Goal: Contribute content: Contribute content

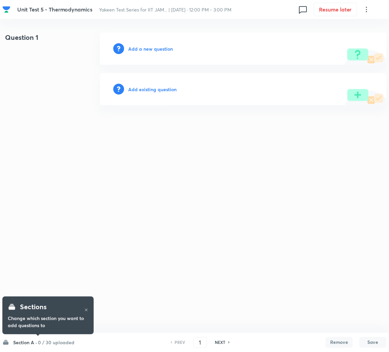
click at [156, 138] on html "Unit Test 5 - Thermodynamics Yakeen Test Series for IIT JAM... | [DATE] · 12:00…" at bounding box center [194, 69] width 389 height 138
click at [146, 45] on h6 "Add a new question" at bounding box center [150, 48] width 45 height 7
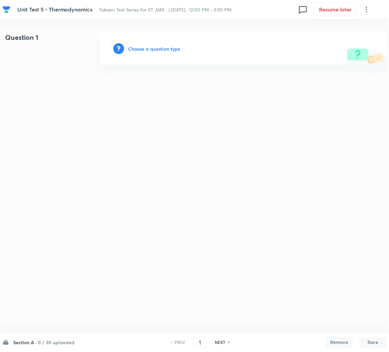
click at [145, 47] on h6 "Choose a question type" at bounding box center [154, 48] width 52 height 7
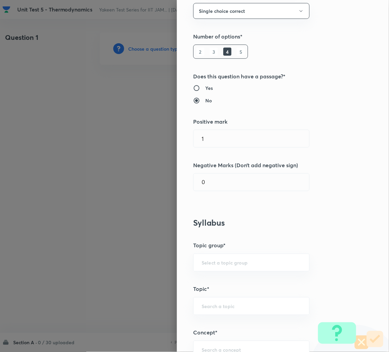
scroll to position [152, 0]
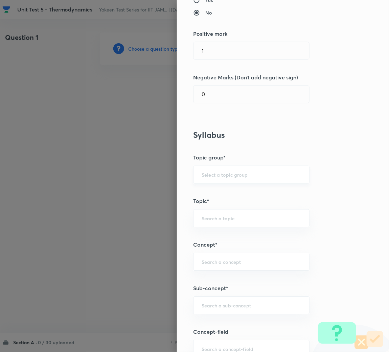
click at [218, 167] on div "​" at bounding box center [251, 175] width 116 height 18
click at [212, 304] on input "text" at bounding box center [251, 306] width 99 height 6
paste input "Chemical Bond in Diatomic Molecules"
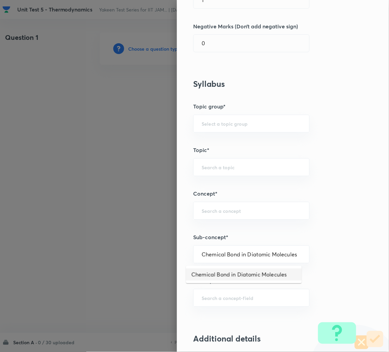
click at [222, 277] on li "Chemical Bond in Diatomic Molecules" at bounding box center [244, 275] width 116 height 12
type input "Chemical Bond in Diatomic Molecules"
type input "Chemistry"
type input "Physical Chemistry"
type input "Atomic Structure"
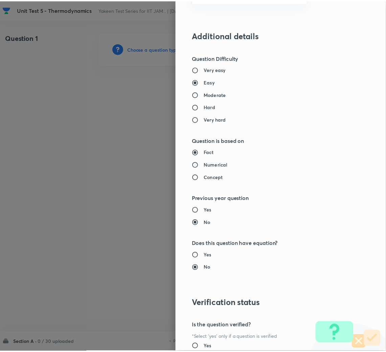
scroll to position [570, 0]
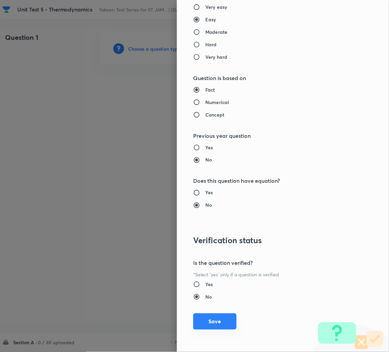
click at [208, 327] on button "Save" at bounding box center [214, 322] width 43 height 16
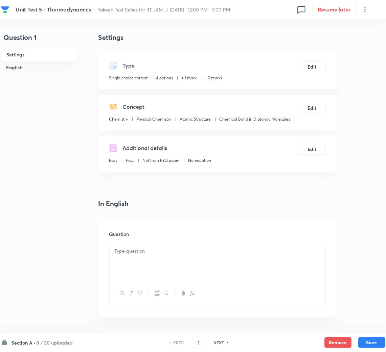
click at [137, 244] on div "Question" at bounding box center [217, 268] width 238 height 97
click at [136, 257] on div at bounding box center [218, 262] width 216 height 38
click at [174, 261] on div at bounding box center [218, 262] width 216 height 38
paste div
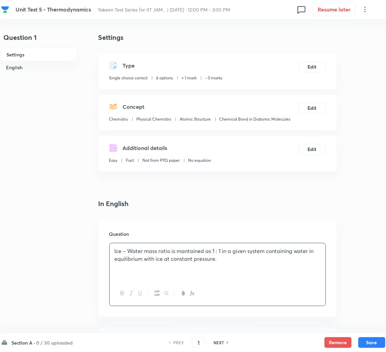
drag, startPoint x: 199, startPoint y: 267, endPoint x: 214, endPoint y: 265, distance: 15.4
click at [200, 267] on div "Ice – Water mass ratio is mantained as 1 : 1 in a given system containing water…" at bounding box center [218, 262] width 216 height 38
click at [230, 258] on p "Ice – Water mass ratio is mantained as 1 : 1 in a given system containing water…" at bounding box center [218, 255] width 206 height 15
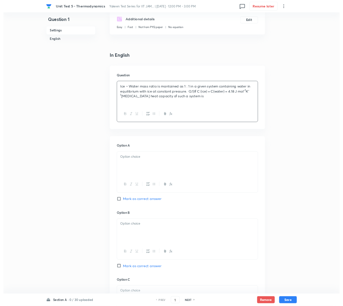
scroll to position [135, 0]
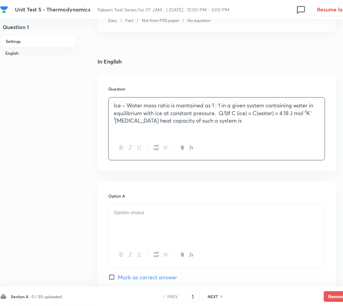
drag, startPoint x: 214, startPoint y: 338, endPoint x: 142, endPoint y: 225, distance: 133.3
click at [142, 225] on div at bounding box center [217, 224] width 216 height 38
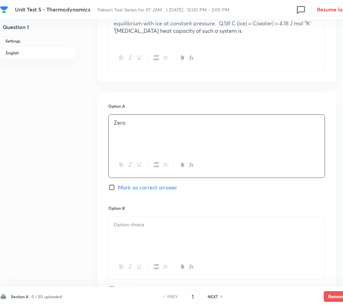
scroll to position [225, 14]
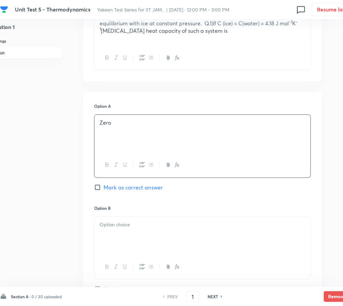
click at [133, 235] on div at bounding box center [202, 236] width 216 height 38
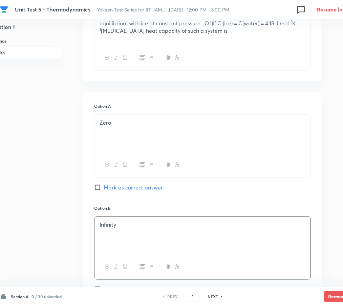
scroll to position [271, 14]
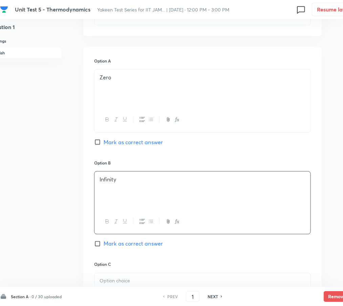
click at [104, 248] on span "Mark as correct answer" at bounding box center [132, 244] width 59 height 8
click at [103, 248] on input "Mark as correct answer" at bounding box center [98, 244] width 9 height 7
checkbox input "true"
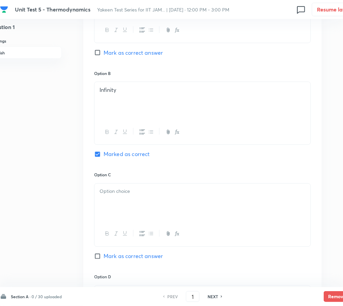
scroll to position [361, 14]
click at [130, 204] on div at bounding box center [202, 203] width 216 height 38
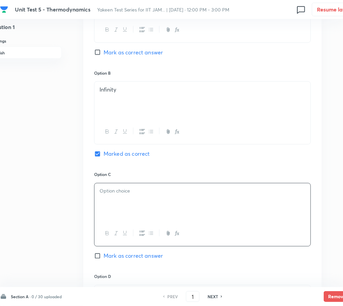
click at [116, 209] on div at bounding box center [202, 203] width 216 height 38
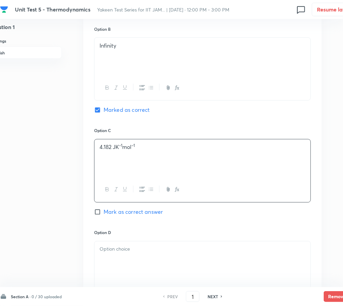
scroll to position [451, 14]
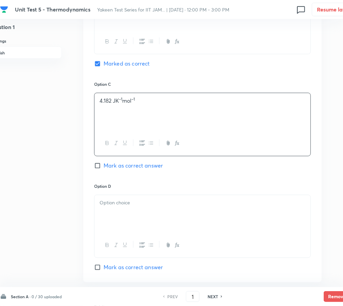
click at [124, 211] on div at bounding box center [202, 214] width 216 height 38
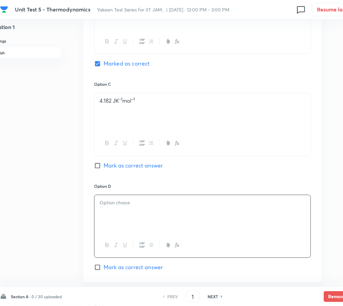
click at [119, 209] on div at bounding box center [202, 214] width 216 height 38
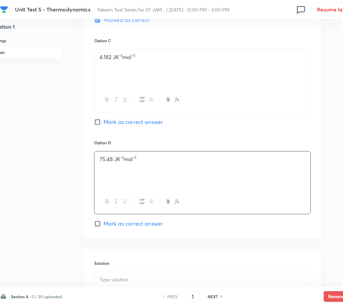
scroll to position [541, 14]
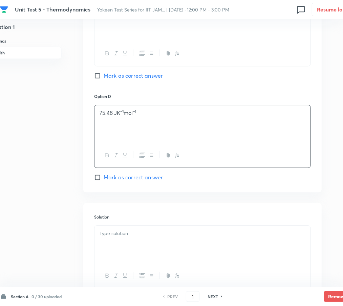
click at [125, 247] on div at bounding box center [202, 245] width 216 height 38
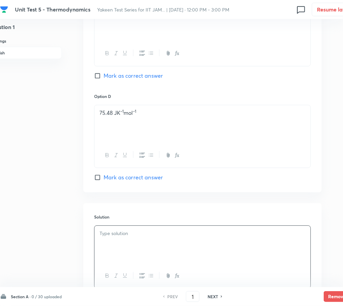
click at [113, 232] on p at bounding box center [202, 234] width 206 height 8
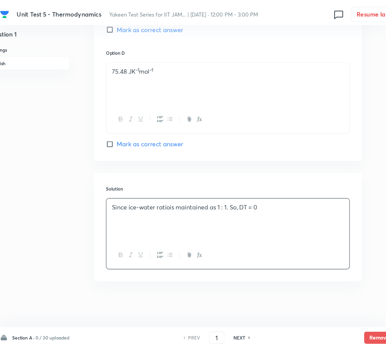
scroll to position [565, 0]
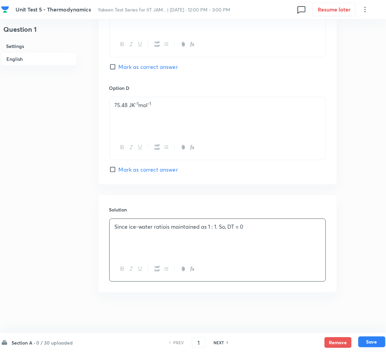
click at [370, 341] on button "Save" at bounding box center [371, 342] width 27 height 11
type input "2"
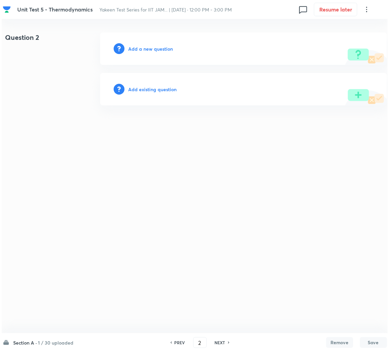
scroll to position [0, 0]
click at [153, 48] on h6 "Add a new question" at bounding box center [150, 48] width 45 height 7
click at [147, 50] on h6 "Choose a question type" at bounding box center [154, 48] width 52 height 7
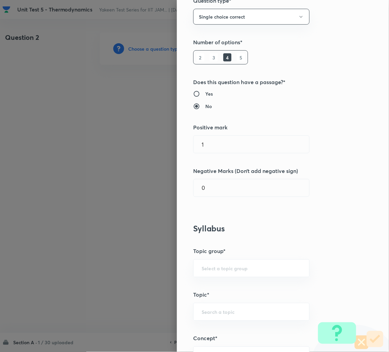
scroll to position [152, 0]
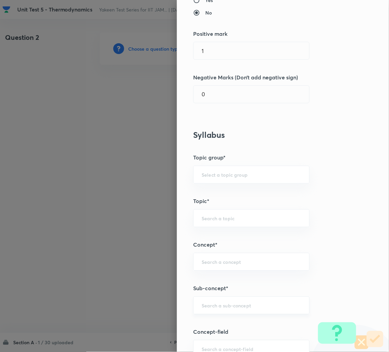
click at [210, 310] on div "​" at bounding box center [251, 306] width 116 height 18
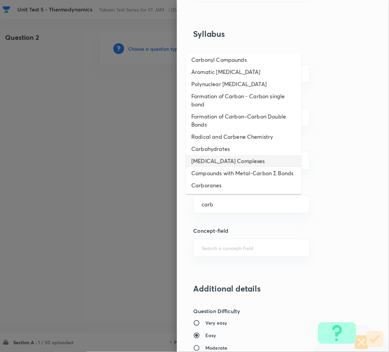
scroll to position [156, 0]
type input "carb"
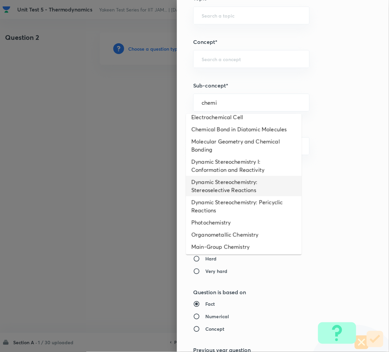
scroll to position [0, 0]
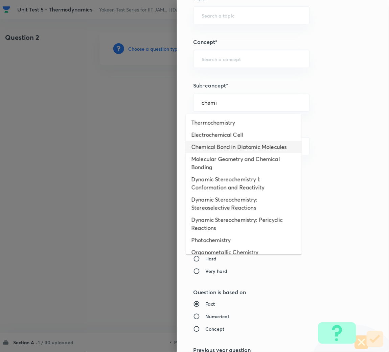
click at [226, 149] on li "Chemical Bond in Diatomic Molecules" at bounding box center [244, 147] width 116 height 12
type input "Chemical Bond in Diatomic Molecules"
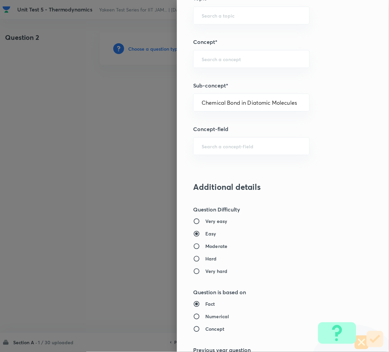
type input "Chemistry"
type input "Physical Chemistry"
type input "Atomic Structure"
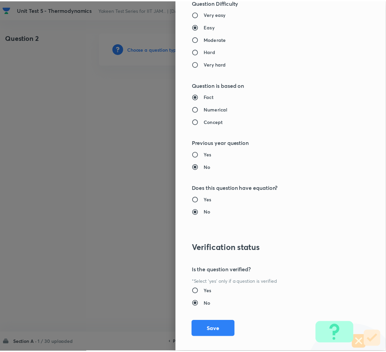
scroll to position [570, 0]
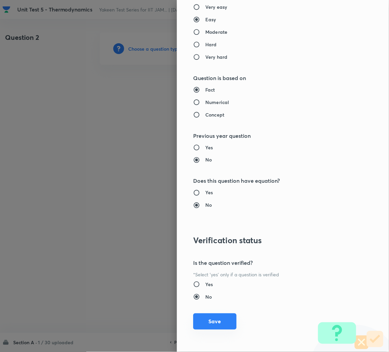
click at [202, 326] on button "Save" at bounding box center [214, 322] width 43 height 16
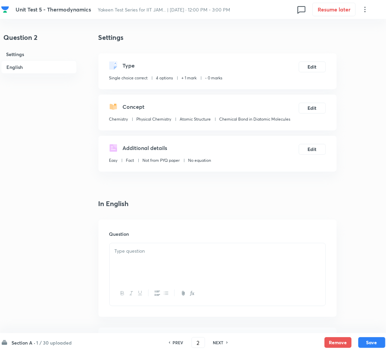
click at [164, 285] on div at bounding box center [218, 293] width 216 height 25
click at [148, 263] on div at bounding box center [218, 262] width 216 height 38
click at [126, 253] on p at bounding box center [218, 252] width 206 height 8
click at [147, 253] on p at bounding box center [218, 252] width 206 height 8
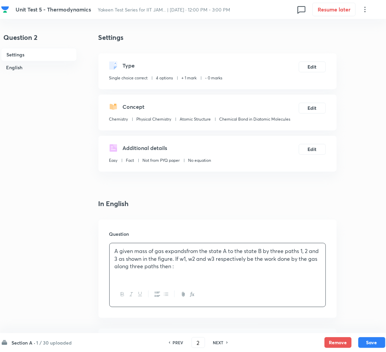
scroll to position [152, 0]
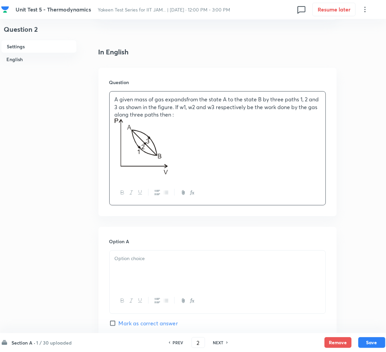
click at [136, 251] on div at bounding box center [218, 270] width 216 height 38
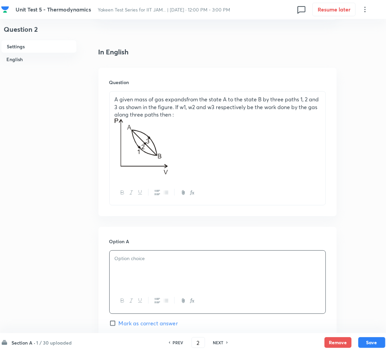
scroll to position [202, 0]
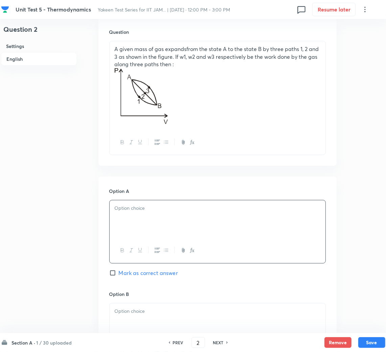
click at [122, 213] on div at bounding box center [218, 220] width 216 height 38
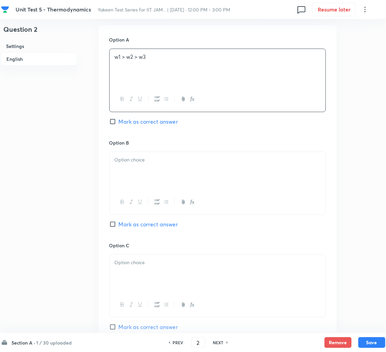
scroll to position [354, 0]
drag, startPoint x: 140, startPoint y: 166, endPoint x: 28, endPoint y: 164, distance: 112.3
click at [139, 166] on div at bounding box center [218, 171] width 216 height 38
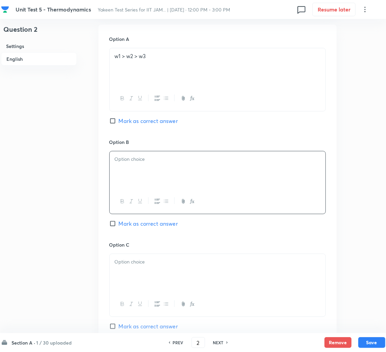
click at [118, 170] on div at bounding box center [218, 171] width 216 height 38
click at [134, 269] on div at bounding box center [218, 273] width 216 height 38
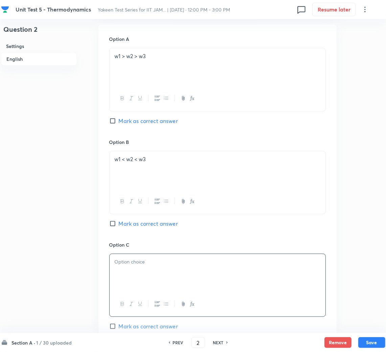
click at [120, 268] on div at bounding box center [218, 273] width 216 height 38
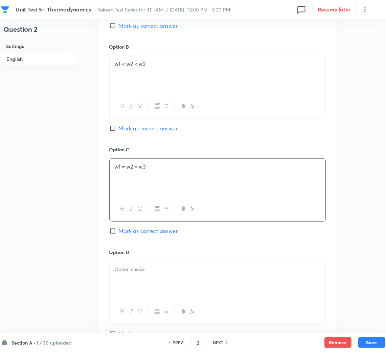
scroll to position [456, 0]
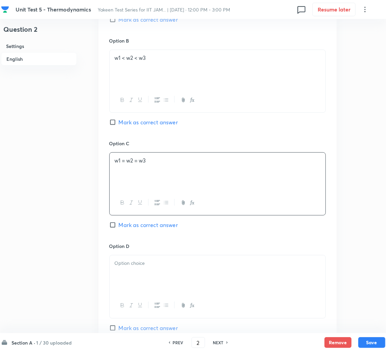
drag, startPoint x: 141, startPoint y: 265, endPoint x: 138, endPoint y: 264, distance: 4.1
click at [140, 265] on p at bounding box center [218, 264] width 206 height 8
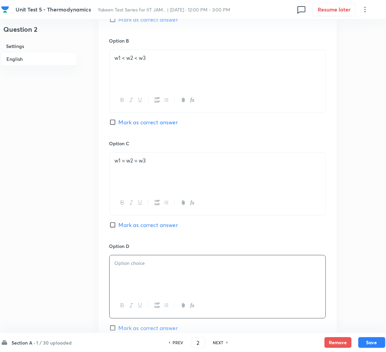
click at [147, 275] on div at bounding box center [218, 275] width 216 height 38
click at [122, 124] on span "Mark as correct answer" at bounding box center [148, 122] width 59 height 8
click at [119, 124] on input "Mark as correct answer" at bounding box center [113, 122] width 9 height 7
checkbox input "true"
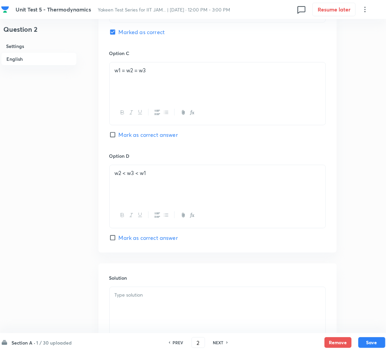
scroll to position [608, 0]
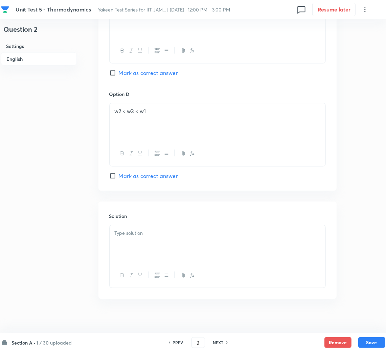
click at [133, 245] on div at bounding box center [218, 245] width 216 height 38
click at [139, 258] on div at bounding box center [218, 245] width 216 height 38
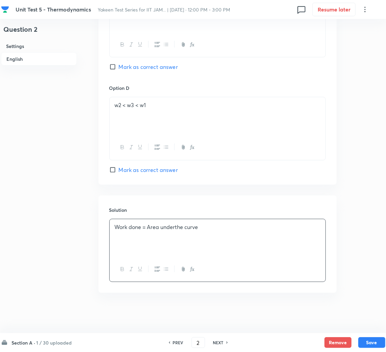
scroll to position [616, 0]
click at [380, 341] on button "Save" at bounding box center [371, 342] width 27 height 11
type input "3"
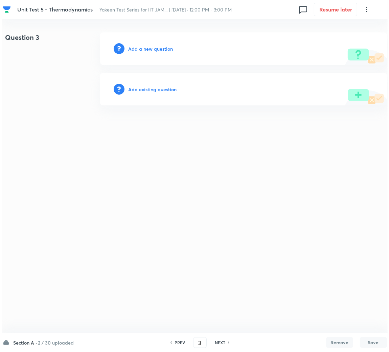
scroll to position [0, 0]
drag, startPoint x: 145, startPoint y: 42, endPoint x: 144, endPoint y: 46, distance: 4.4
click at [145, 45] on div "Add a new question" at bounding box center [243, 48] width 287 height 32
click at [144, 46] on h6 "Add a new question" at bounding box center [150, 48] width 45 height 7
click at [144, 46] on h6 "Choose a question type" at bounding box center [154, 48] width 52 height 7
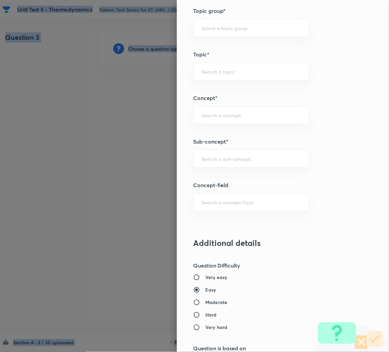
scroll to position [304, 0]
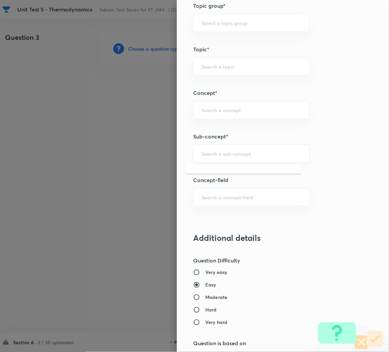
click at [212, 151] on input "text" at bounding box center [251, 153] width 99 height 6
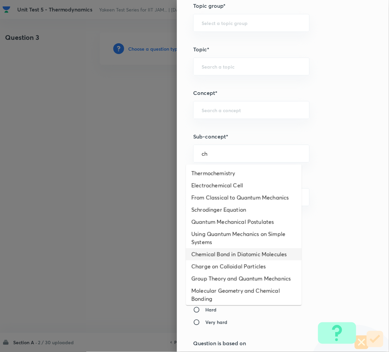
click at [215, 261] on li "Chemical Bond in Diatomic Molecules" at bounding box center [244, 255] width 116 height 12
type input "Chemical Bond in Diatomic Molecules"
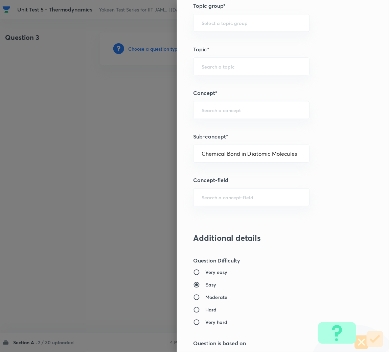
type input "Chemistry"
type input "Physical Chemistry"
type input "Atomic Structure"
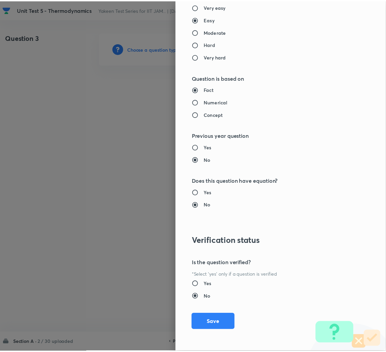
scroll to position [570, 0]
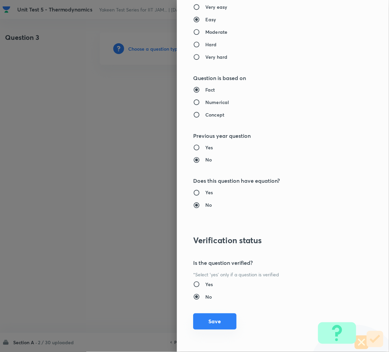
click at [205, 329] on button "Save" at bounding box center [214, 322] width 43 height 16
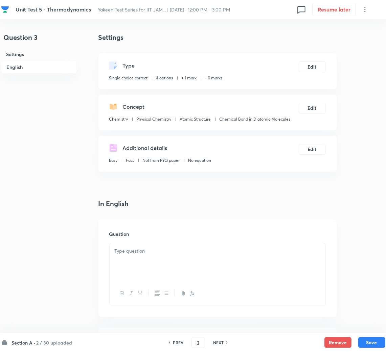
click at [139, 268] on div at bounding box center [218, 262] width 216 height 38
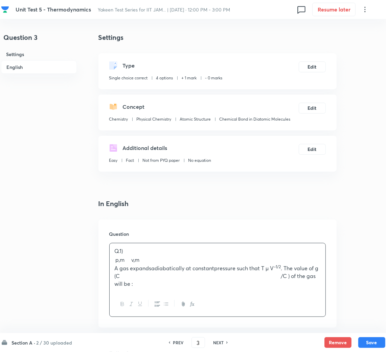
click at [144, 265] on p "A gas expandsadiabatically at constantpressure such that T µ V –1/2 . The value…" at bounding box center [218, 276] width 206 height 23
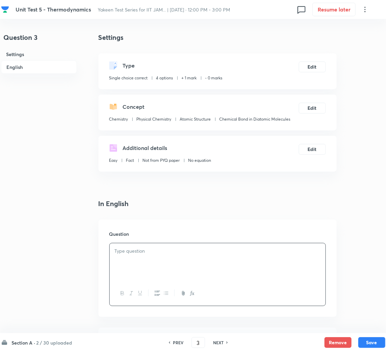
click at [141, 251] on p at bounding box center [218, 252] width 206 height 8
paste div
click at [294, 259] on div "A gas expands adiabatically at constant pressuresuch that T µ V –1/2 ." at bounding box center [218, 262] width 216 height 38
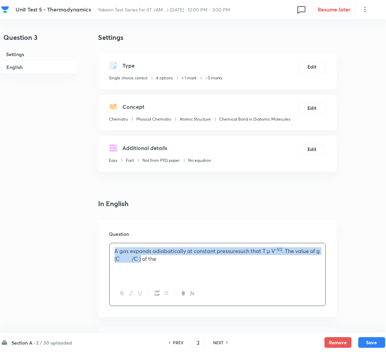
drag, startPoint x: 135, startPoint y: 260, endPoint x: 96, endPoint y: 253, distance: 39.3
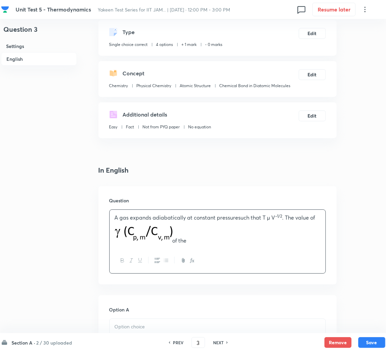
scroll to position [51, 0]
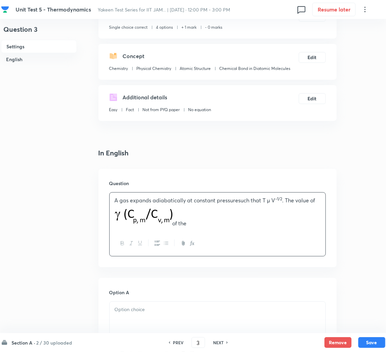
drag, startPoint x: 228, startPoint y: 215, endPoint x: 229, endPoint y: 223, distance: 7.8
click at [229, 215] on p "A gas expands adiabatically at constant pressuresuch that T µ V –1/2 . The valu…" at bounding box center [218, 212] width 206 height 30
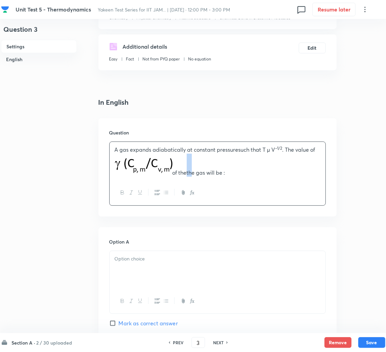
drag, startPoint x: 190, startPoint y: 170, endPoint x: 184, endPoint y: 172, distance: 5.8
click at [184, 172] on p "A gas expands adiabatically at constant pressuresuch that T µ V –1/2 . The valu…" at bounding box center [218, 161] width 206 height 30
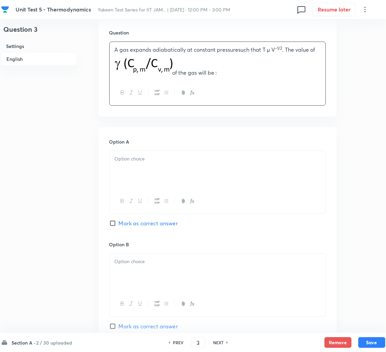
scroll to position [203, 0]
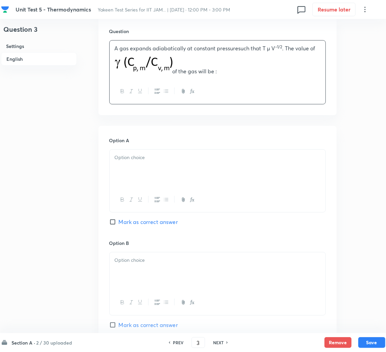
drag, startPoint x: 165, startPoint y: 172, endPoint x: 34, endPoint y: 151, distance: 132.3
click at [163, 172] on div at bounding box center [218, 169] width 216 height 38
click at [137, 170] on div at bounding box center [218, 169] width 216 height 38
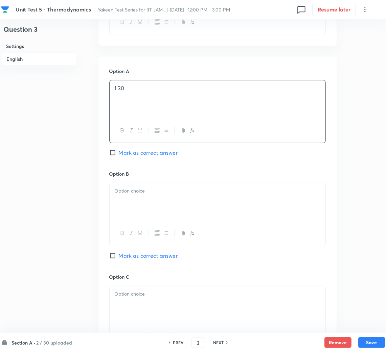
scroll to position [355, 0]
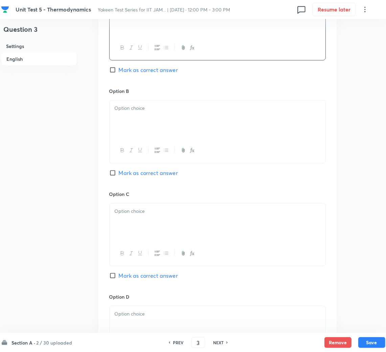
click at [153, 111] on p at bounding box center [218, 108] width 206 height 8
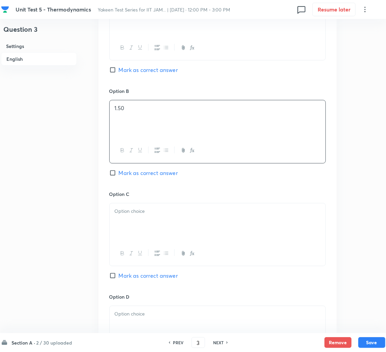
click at [115, 177] on input "Mark as correct answer" at bounding box center [113, 173] width 9 height 7
checkbox input "true"
click at [128, 216] on div at bounding box center [218, 223] width 216 height 38
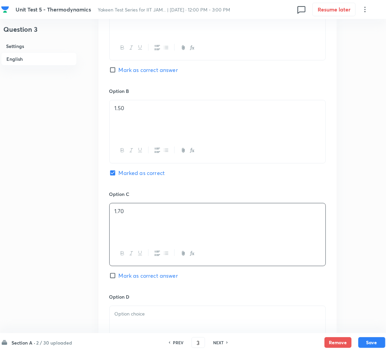
click at [143, 312] on p at bounding box center [218, 314] width 206 height 8
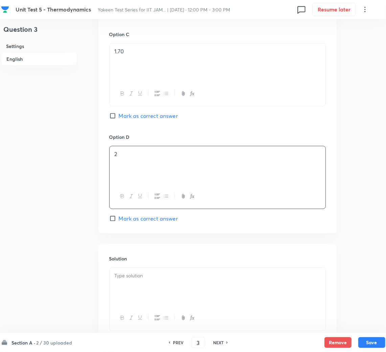
scroll to position [558, 0]
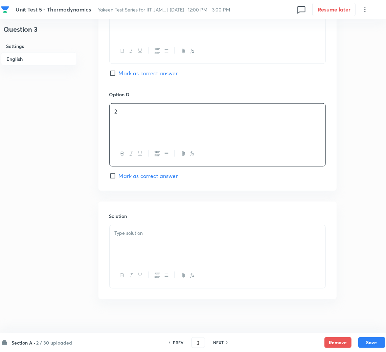
click at [135, 266] on div at bounding box center [218, 275] width 216 height 25
drag, startPoint x: 132, startPoint y: 247, endPoint x: 14, endPoint y: 222, distance: 120.8
click at [132, 246] on div at bounding box center [218, 245] width 216 height 38
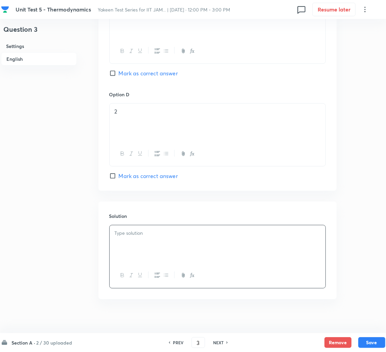
click at [134, 237] on p at bounding box center [218, 234] width 206 height 8
drag, startPoint x: 113, startPoint y: 256, endPoint x: 117, endPoint y: 256, distance: 4.1
click at [113, 256] on div at bounding box center [218, 245] width 216 height 38
paste div
click at [230, 245] on p "For adiabatic process,TVg–1 = constant ∴" at bounding box center [218, 241] width 206 height 8
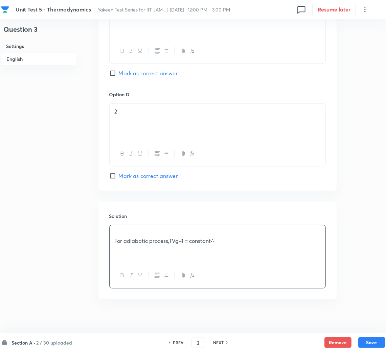
drag, startPoint x: 216, startPoint y: 253, endPoint x: 195, endPoint y: 247, distance: 21.9
click at [214, 245] on p "For adiabatic process,TVg–1 = constant ∴" at bounding box center [218, 241] width 206 height 8
click at [378, 343] on button "Save" at bounding box center [371, 342] width 27 height 11
type input "4"
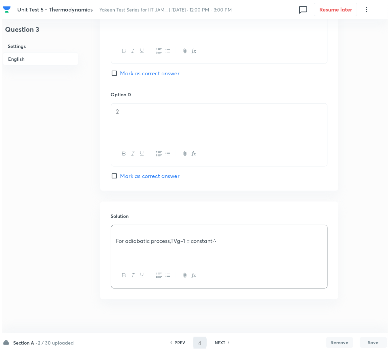
scroll to position [0, 0]
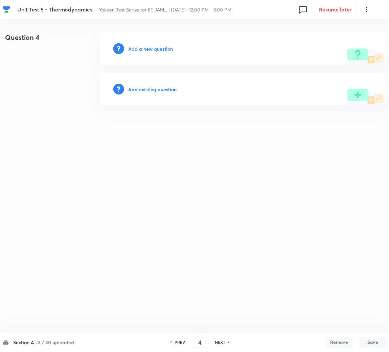
click at [140, 50] on h6 "Add a new question" at bounding box center [150, 48] width 45 height 7
click at [140, 50] on h6 "Choose a question type" at bounding box center [154, 48] width 52 height 7
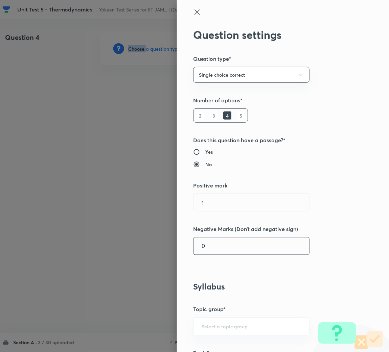
scroll to position [152, 0]
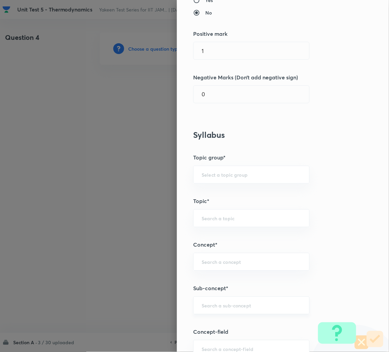
click at [208, 305] on input "text" at bounding box center [251, 306] width 99 height 6
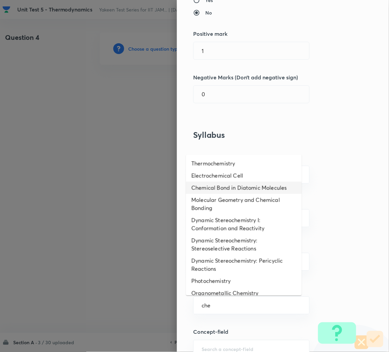
drag, startPoint x: 218, startPoint y: 187, endPoint x: 223, endPoint y: 194, distance: 8.5
click at [218, 187] on li "Chemical Bond in Diatomic Molecules" at bounding box center [244, 188] width 116 height 12
type input "Chemical Bond in Diatomic Molecules"
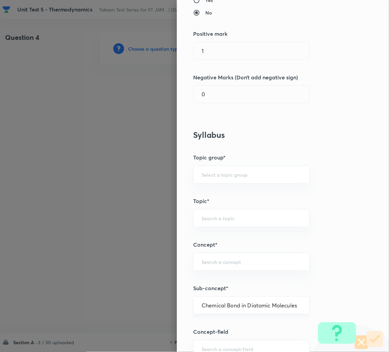
type input "Chemistry"
type input "Physical Chemistry"
type input "Atomic Structure"
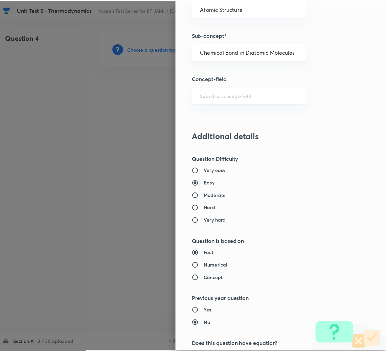
scroll to position [570, 0]
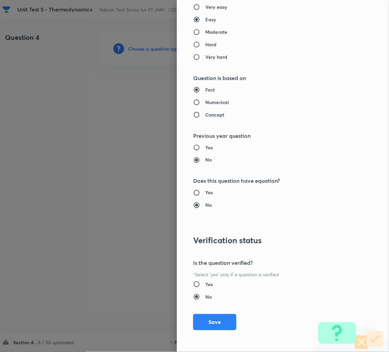
click at [217, 332] on div "Question settings Question type* Single choice correct Number of options* 2 3 4…" at bounding box center [283, 176] width 212 height 352
click at [216, 321] on button "Save" at bounding box center [214, 322] width 43 height 16
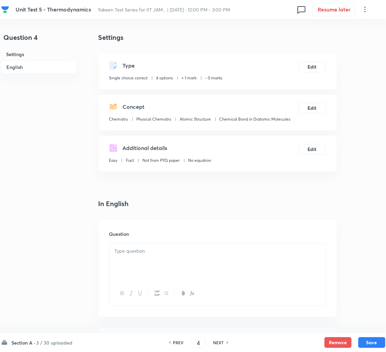
click at [160, 275] on div at bounding box center [218, 262] width 216 height 38
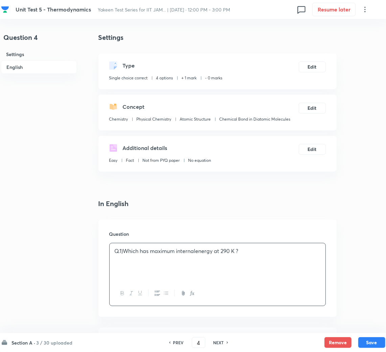
click at [112, 252] on div "Q.1)Which has maximum internalenergy at 290 K ?" at bounding box center [218, 262] width 216 height 38
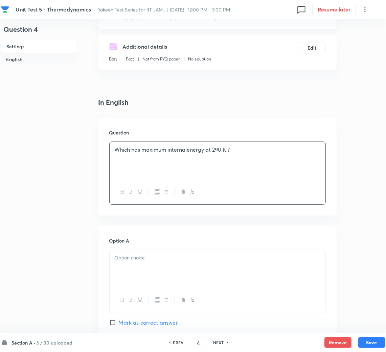
click at [156, 263] on div at bounding box center [218, 269] width 216 height 38
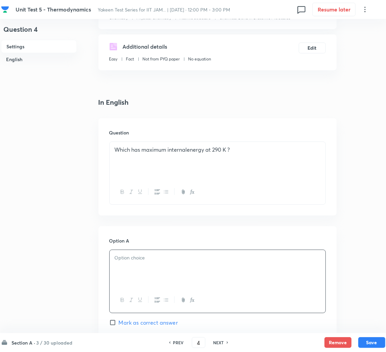
click at [113, 262] on div at bounding box center [218, 269] width 216 height 38
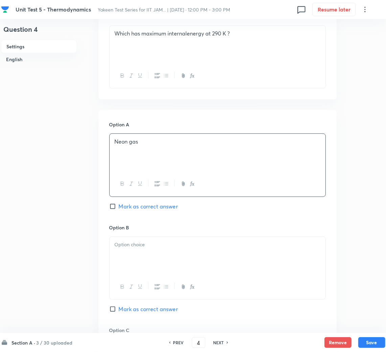
scroll to position [253, 0]
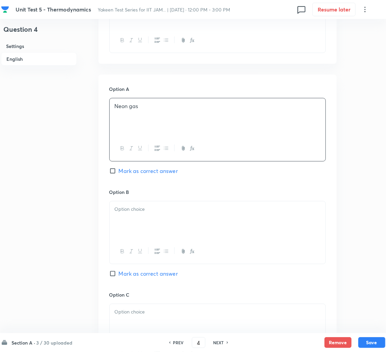
click at [141, 218] on div at bounding box center [218, 221] width 216 height 38
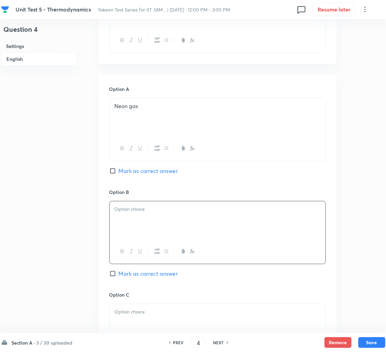
click at [174, 227] on div at bounding box center [218, 221] width 216 height 38
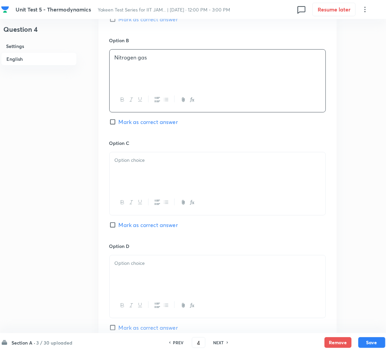
scroll to position [406, 0]
drag, startPoint x: 147, startPoint y: 173, endPoint x: 21, endPoint y: 148, distance: 128.4
click at [146, 172] on div at bounding box center [218, 171] width 216 height 38
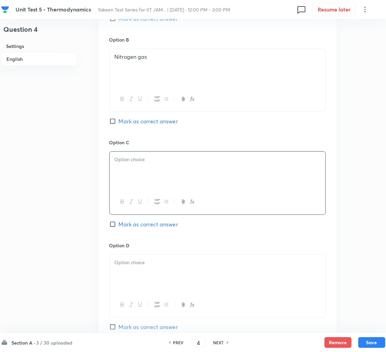
click at [108, 133] on div "Option A Neon gas Mark as correct answer Option B Nitrogen gas Mark as correct …" at bounding box center [217, 132] width 238 height 420
click at [145, 159] on p at bounding box center [218, 160] width 206 height 8
click at [157, 271] on div at bounding box center [218, 274] width 216 height 38
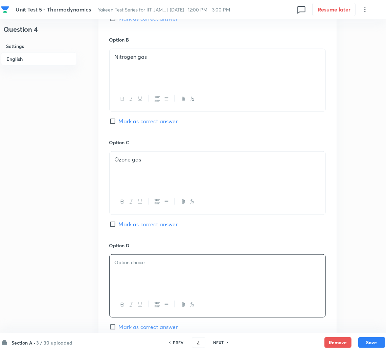
click at [144, 270] on div at bounding box center [218, 274] width 216 height 38
click at [120, 267] on p "a) Equal" at bounding box center [218, 263] width 206 height 8
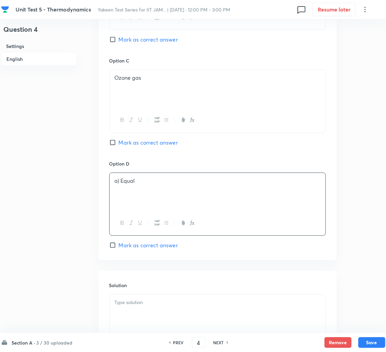
scroll to position [558, 0]
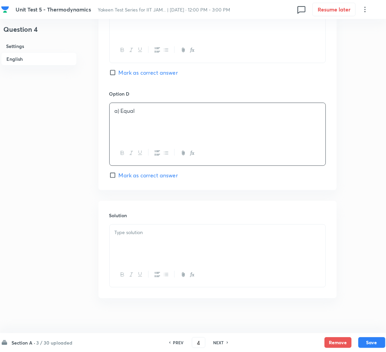
click at [115, 71] on input "Mark as correct answer" at bounding box center [113, 72] width 9 height 7
checkbox input "true"
click at [124, 246] on div at bounding box center [218, 244] width 216 height 38
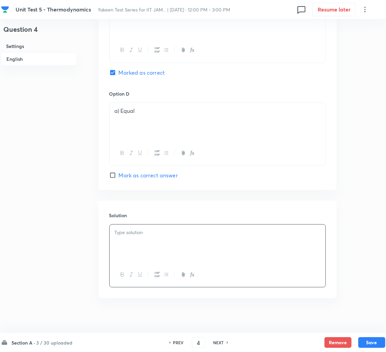
paste div
click at [120, 243] on div "Internal energyof a gas =" at bounding box center [218, 244] width 216 height 38
click at [209, 234] on p "Internal energyof a gas =" at bounding box center [218, 233] width 206 height 8
click at [379, 342] on button "Save" at bounding box center [371, 342] width 27 height 11
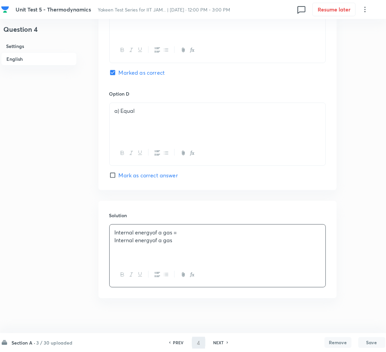
type input "5"
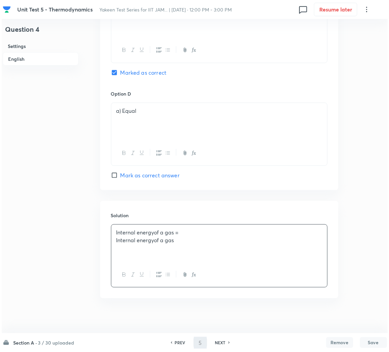
scroll to position [0, 0]
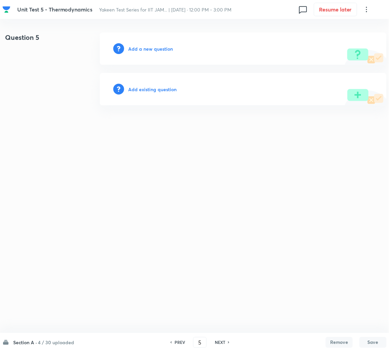
click at [155, 49] on h6 "Add a new question" at bounding box center [150, 48] width 45 height 7
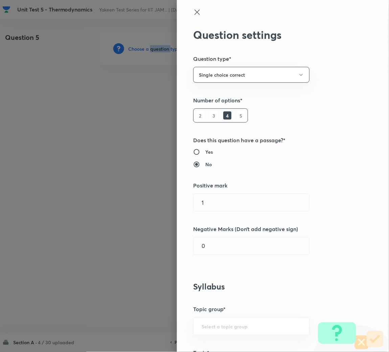
scroll to position [203, 0]
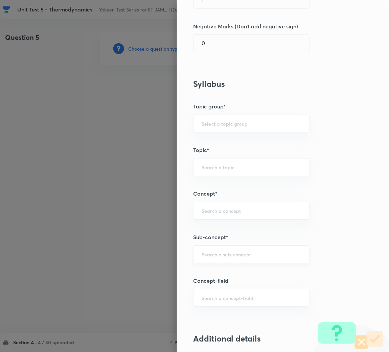
click at [211, 257] on input "text" at bounding box center [251, 255] width 99 height 6
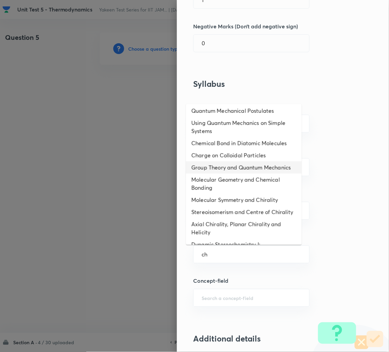
scroll to position [0, 0]
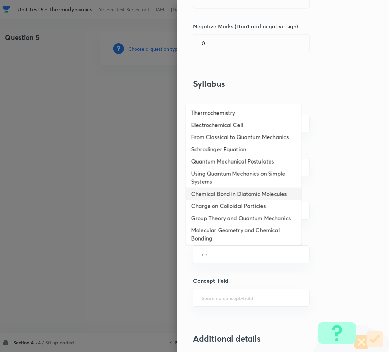
click at [212, 197] on li "Chemical Bond in Diatomic Molecules" at bounding box center [244, 194] width 116 height 12
type input "Chemical Bond in Diatomic Molecules"
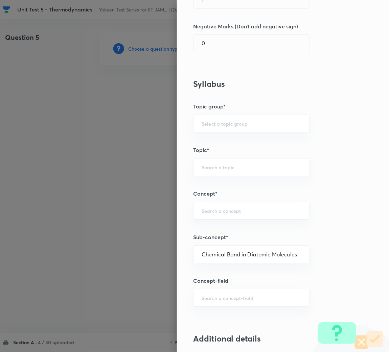
type input "Chemistry"
type input "Physical Chemistry"
type input "Atomic Structure"
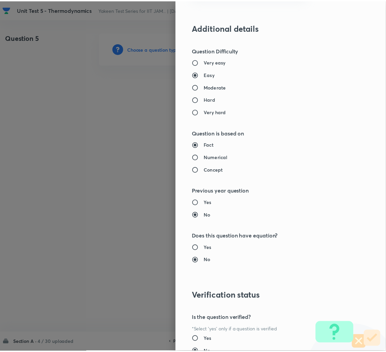
scroll to position [570, 0]
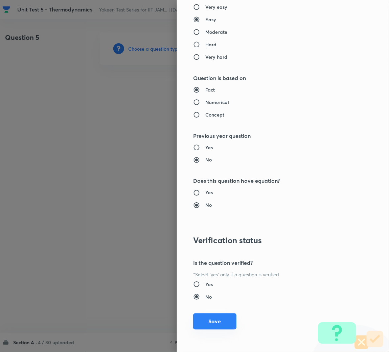
click at [208, 324] on button "Save" at bounding box center [214, 322] width 43 height 16
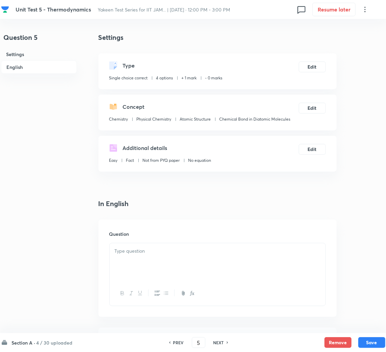
click at [180, 251] on p at bounding box center [218, 252] width 206 height 8
click at [163, 271] on div at bounding box center [218, 262] width 216 height 38
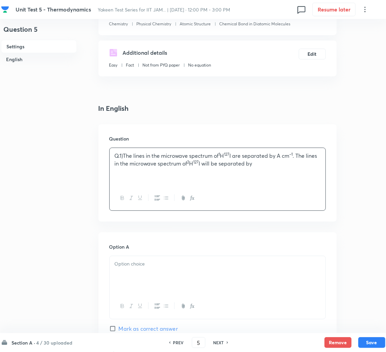
scroll to position [101, 0]
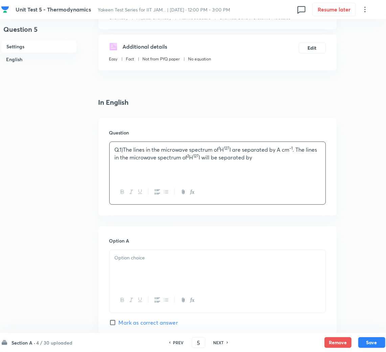
click at [128, 266] on div at bounding box center [218, 269] width 216 height 38
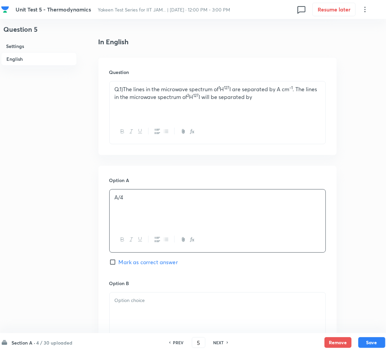
scroll to position [253, 0]
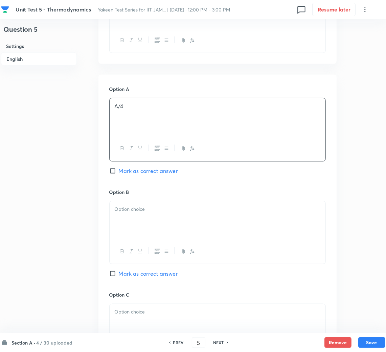
click at [133, 211] on p at bounding box center [218, 210] width 206 height 8
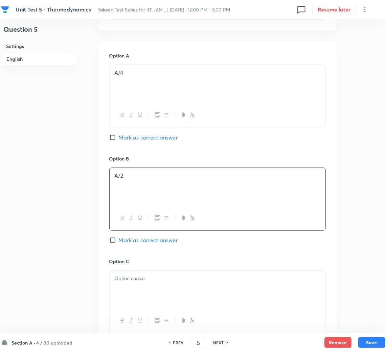
scroll to position [304, 0]
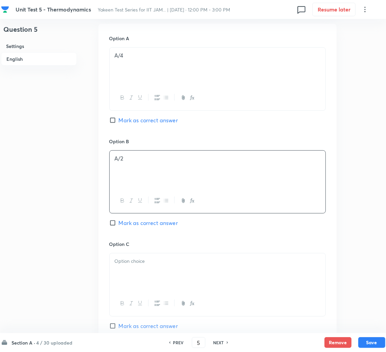
click at [141, 166] on div "A/2" at bounding box center [218, 170] width 216 height 38
click at [132, 265] on p at bounding box center [218, 262] width 206 height 8
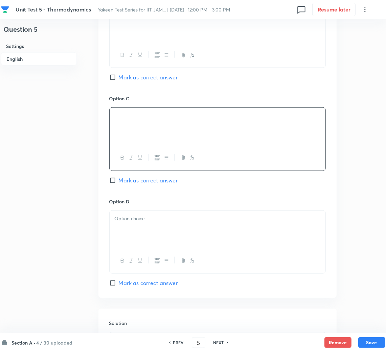
scroll to position [456, 0]
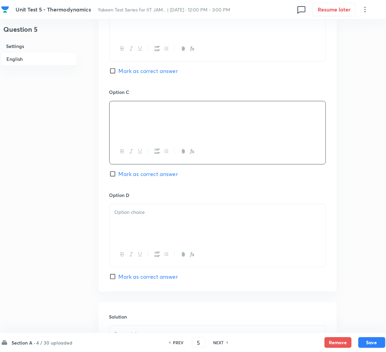
click at [115, 74] on input "Mark as correct answer" at bounding box center [113, 71] width 9 height 7
checkbox input "true"
click at [124, 225] on div at bounding box center [218, 224] width 216 height 38
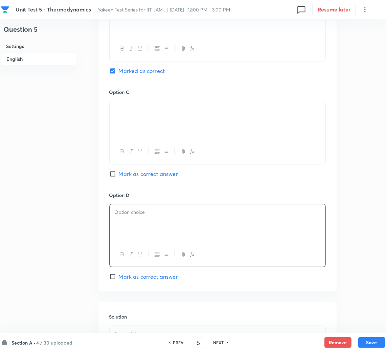
click at [142, 213] on p at bounding box center [218, 213] width 206 height 8
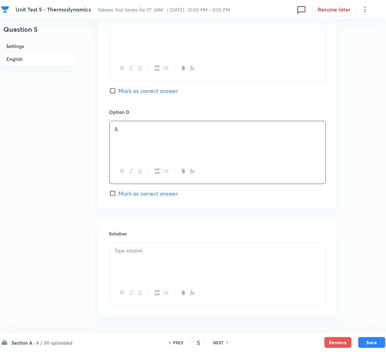
scroll to position [558, 0]
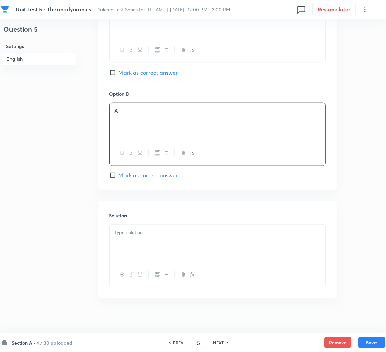
drag, startPoint x: 143, startPoint y: 241, endPoint x: 29, endPoint y: 215, distance: 117.5
click at [143, 241] on div at bounding box center [218, 244] width 216 height 38
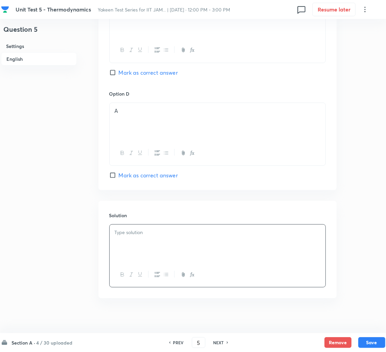
click at [128, 234] on p at bounding box center [218, 233] width 206 height 8
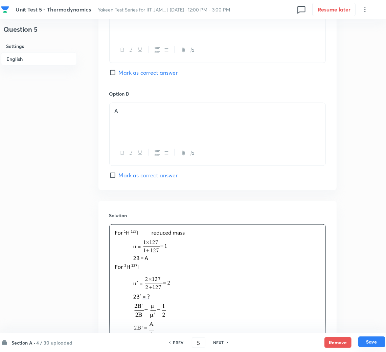
click at [370, 341] on button "Save" at bounding box center [371, 342] width 27 height 11
type input "6"
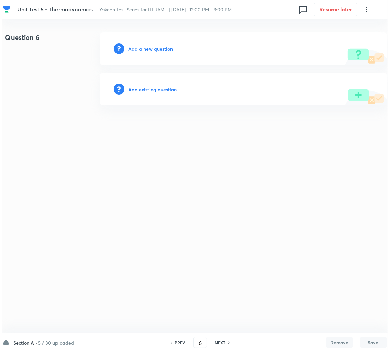
scroll to position [0, 0]
click at [140, 50] on h6 "Add a new question" at bounding box center [150, 48] width 45 height 7
click at [140, 50] on h6 "Choose a question type" at bounding box center [154, 48] width 52 height 7
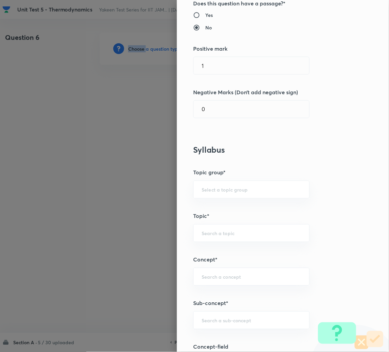
scroll to position [253, 0]
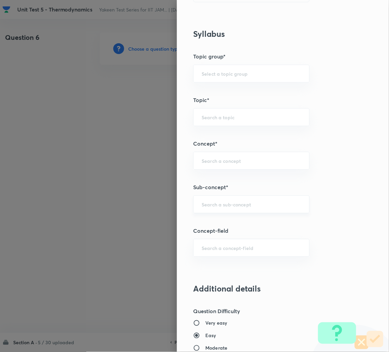
click at [207, 205] on input "text" at bounding box center [251, 204] width 99 height 6
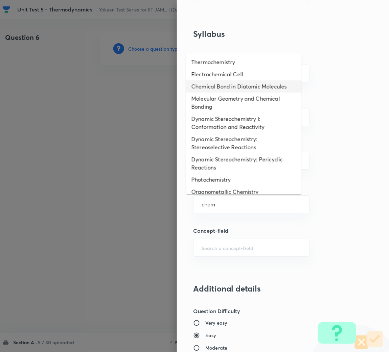
click at [229, 87] on li "Chemical Bond in Diatomic Molecules" at bounding box center [244, 86] width 116 height 12
type input "Chemical Bond in Diatomic Molecules"
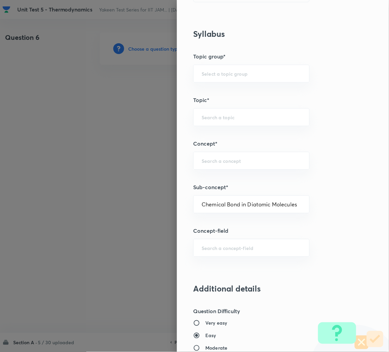
type input "Chemistry"
type input "Physical Chemistry"
type input "Atomic Structure"
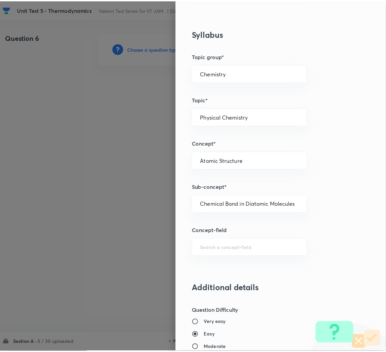
scroll to position [558, 0]
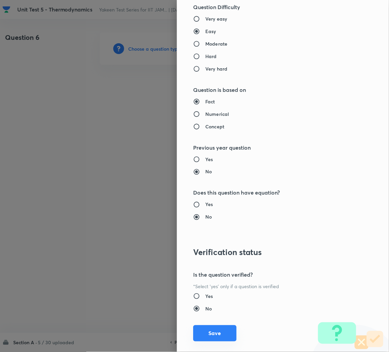
drag, startPoint x: 207, startPoint y: 330, endPoint x: 200, endPoint y: 318, distance: 13.8
click at [207, 330] on button "Save" at bounding box center [214, 334] width 43 height 16
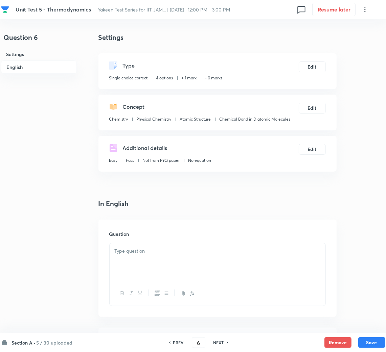
click at [164, 263] on div at bounding box center [218, 262] width 216 height 38
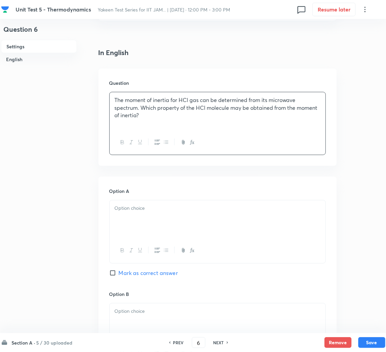
scroll to position [152, 0]
click at [156, 210] on p at bounding box center [218, 208] width 206 height 8
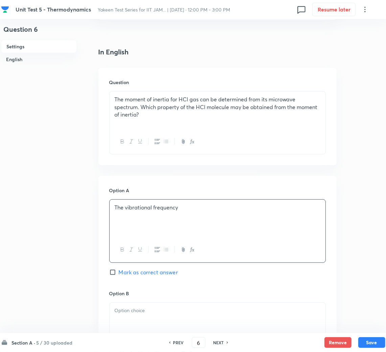
click at [142, 314] on p at bounding box center [218, 311] width 206 height 8
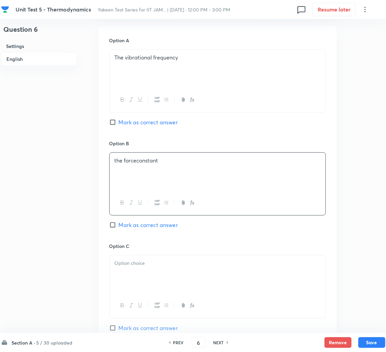
scroll to position [304, 0]
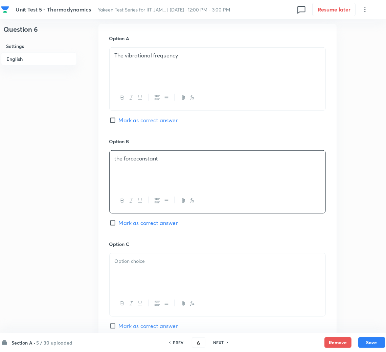
click at [142, 264] on p at bounding box center [218, 262] width 206 height 8
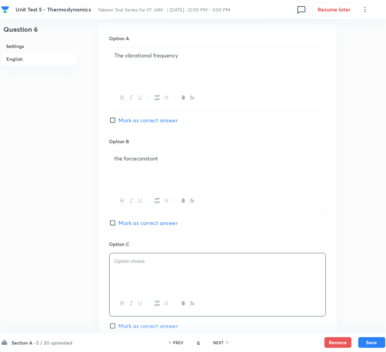
click at [137, 158] on p "the forceconstant" at bounding box center [218, 159] width 206 height 8
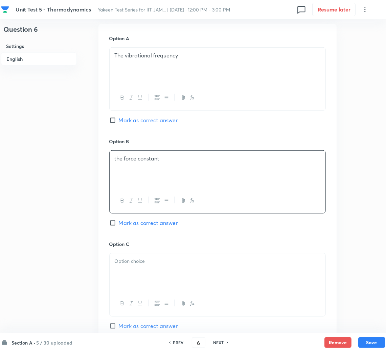
drag, startPoint x: 131, startPoint y: 263, endPoint x: 119, endPoint y: 263, distance: 12.2
click at [131, 263] on p at bounding box center [218, 262] width 206 height 8
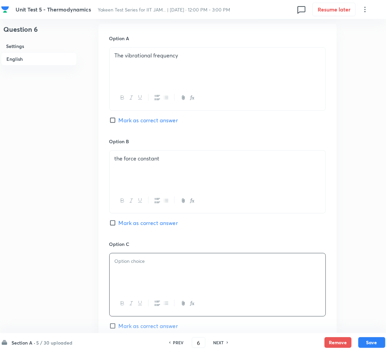
click at [147, 273] on div at bounding box center [218, 273] width 216 height 38
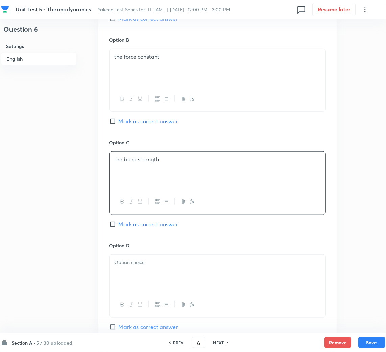
click at [145, 262] on p at bounding box center [218, 263] width 206 height 8
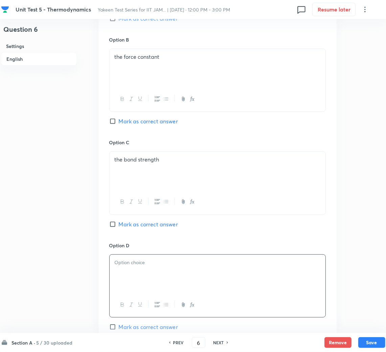
click at [123, 272] on div at bounding box center [218, 274] width 216 height 38
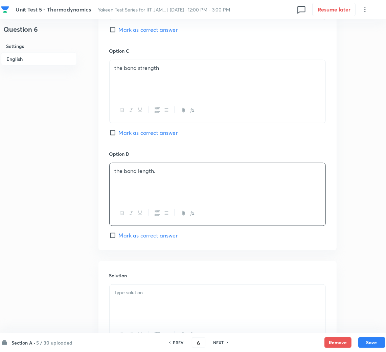
scroll to position [507, 0]
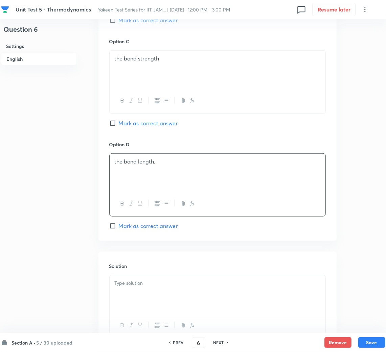
click at [119, 227] on span "Mark as correct answer" at bounding box center [148, 226] width 59 height 8
click at [119, 227] on input "Mark as correct answer" at bounding box center [113, 226] width 9 height 7
checkbox input "true"
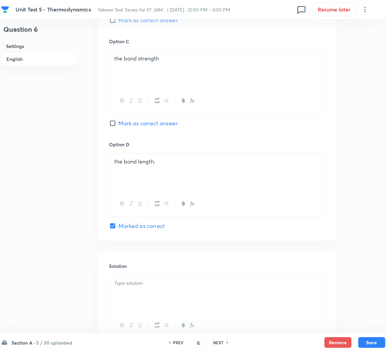
click at [133, 280] on div at bounding box center [218, 295] width 216 height 38
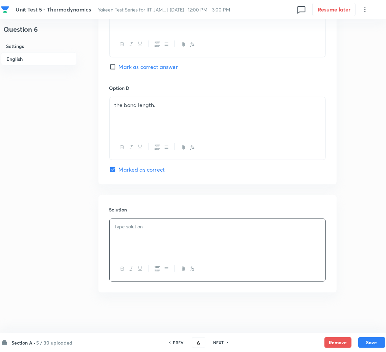
scroll to position [565, 0]
click at [137, 241] on div at bounding box center [218, 238] width 216 height 38
click at [377, 340] on button "Save" at bounding box center [371, 342] width 27 height 11
type input "7"
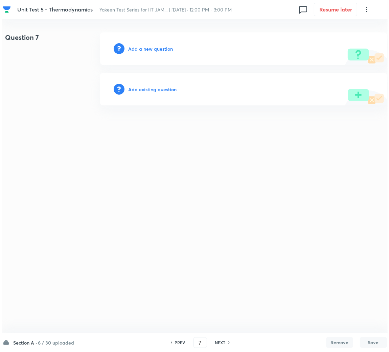
scroll to position [0, 0]
click at [152, 48] on h6 "Add a new question" at bounding box center [150, 48] width 45 height 7
click at [152, 48] on h6 "Choose a question type" at bounding box center [154, 48] width 52 height 7
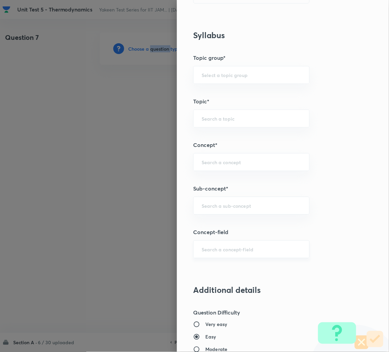
scroll to position [253, 0]
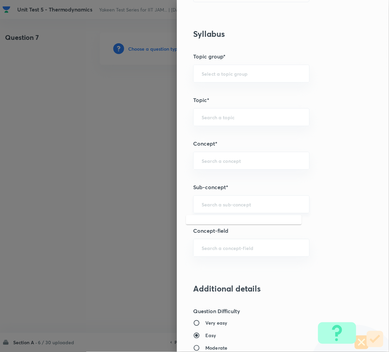
click at [213, 205] on input "text" at bounding box center [251, 204] width 99 height 6
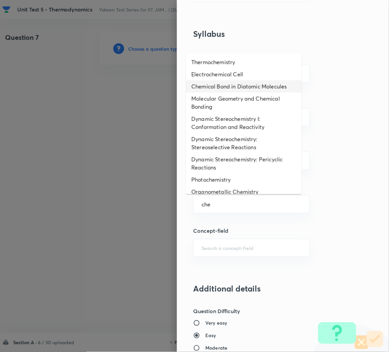
click at [224, 80] on li "Chemical Bond in Diatomic Molecules" at bounding box center [244, 86] width 116 height 12
type input "Chemical Bond in Diatomic Molecules"
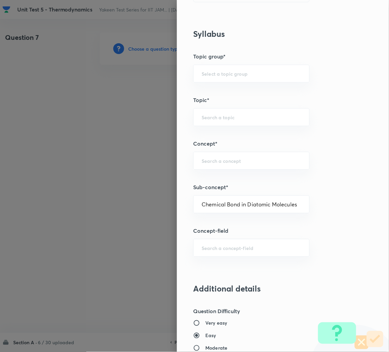
type input "Chemistry"
type input "Physical Chemistry"
type input "Atomic Structure"
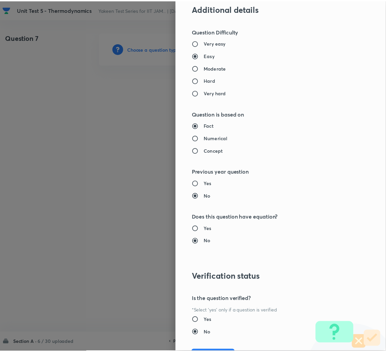
scroll to position [570, 0]
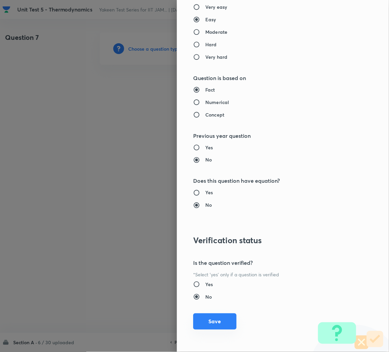
click at [209, 319] on button "Save" at bounding box center [214, 322] width 43 height 16
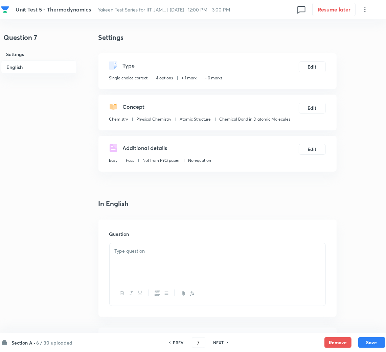
click at [169, 258] on div at bounding box center [218, 262] width 216 height 38
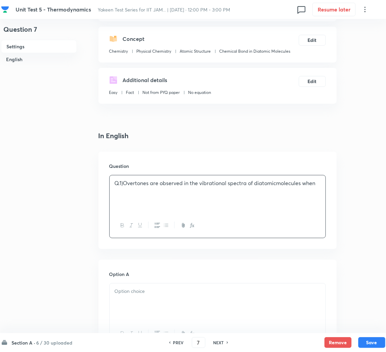
scroll to position [152, 0]
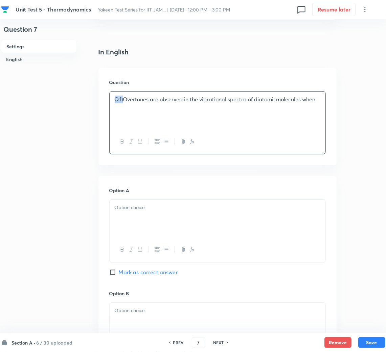
drag, startPoint x: 124, startPoint y: 101, endPoint x: 107, endPoint y: 102, distance: 17.6
click at [107, 102] on div "Question Q.1)Overtones are observed in the vibrational spectra of diatomicmolec…" at bounding box center [217, 116] width 238 height 97
click at [268, 100] on p "Overtones are observed in the vibrational spectra of diatomicmolecules when" at bounding box center [218, 100] width 206 height 8
click at [149, 225] on div at bounding box center [218, 219] width 216 height 38
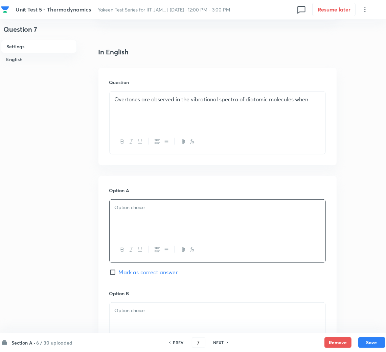
click at [118, 214] on div at bounding box center [218, 219] width 216 height 38
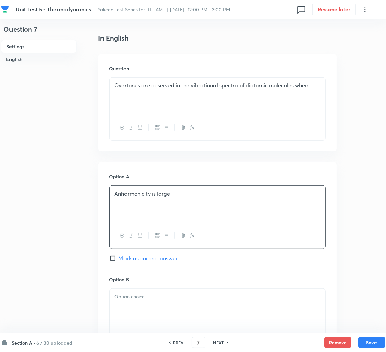
scroll to position [253, 0]
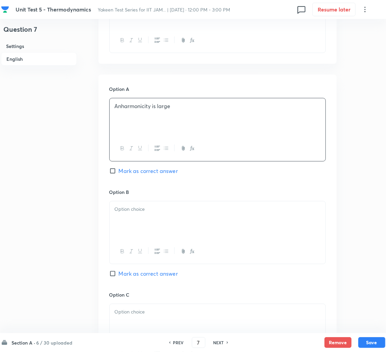
drag, startPoint x: 142, startPoint y: 229, endPoint x: 100, endPoint y: 215, distance: 43.8
click at [142, 228] on div at bounding box center [218, 221] width 216 height 38
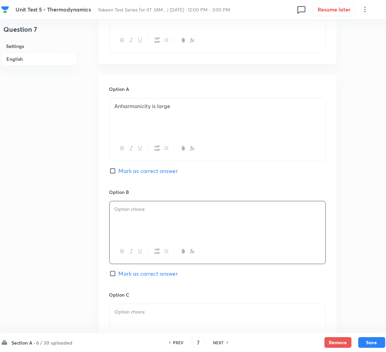
click at [135, 224] on div at bounding box center [218, 221] width 216 height 38
click at [131, 307] on div at bounding box center [218, 323] width 216 height 38
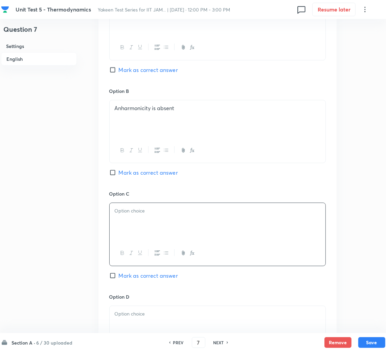
scroll to position [355, 0]
click at [155, 223] on div at bounding box center [218, 222] width 216 height 38
click at [120, 70] on span "Mark as correct answer" at bounding box center [148, 69] width 59 height 8
click at [119, 70] on input "Mark as correct answer" at bounding box center [113, 69] width 9 height 7
checkbox input "true"
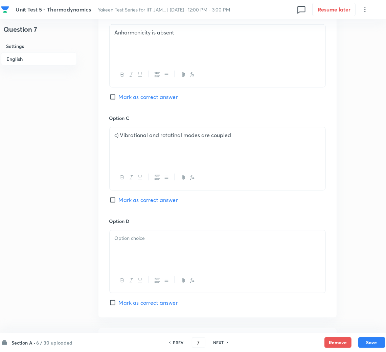
scroll to position [507, 0]
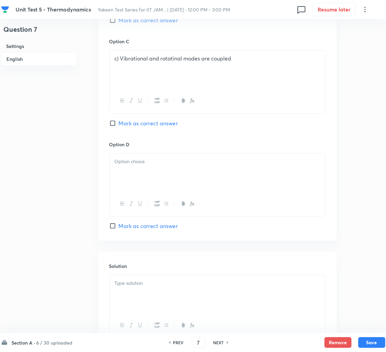
drag, startPoint x: 145, startPoint y: 176, endPoint x: 52, endPoint y: 176, distance: 93.0
click at [143, 176] on div at bounding box center [218, 173] width 216 height 38
click at [136, 169] on div at bounding box center [218, 173] width 216 height 38
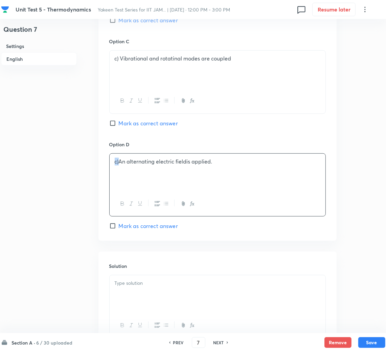
drag, startPoint x: 118, startPoint y: 161, endPoint x: 109, endPoint y: 162, distance: 9.2
click at [110, 162] on div "c)An alternating electric fieldis applied." at bounding box center [218, 173] width 216 height 38
click at [150, 287] on p at bounding box center [218, 284] width 206 height 8
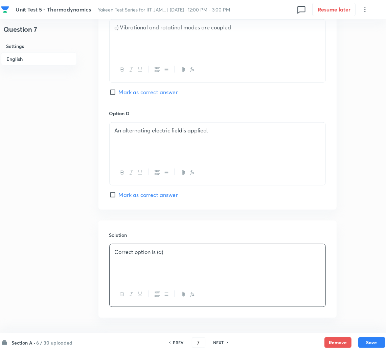
scroll to position [565, 0]
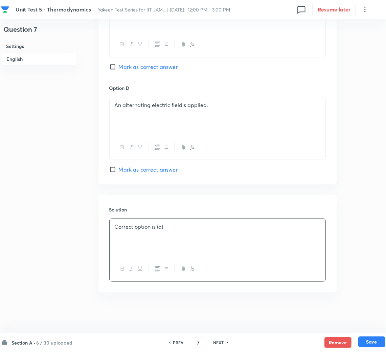
click at [366, 339] on button "Save" at bounding box center [371, 342] width 27 height 11
type input "8"
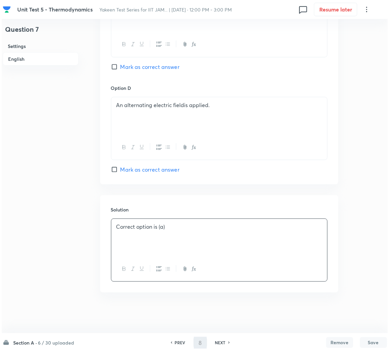
scroll to position [0, 0]
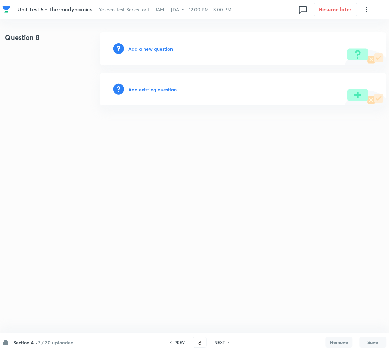
click at [147, 49] on h6 "Add a new question" at bounding box center [150, 48] width 45 height 7
drag, startPoint x: 147, startPoint y: 49, endPoint x: 194, endPoint y: 140, distance: 102.1
click at [149, 52] on div "Choose a question type" at bounding box center [243, 48] width 287 height 32
click at [153, 49] on h6 "Choose a question type" at bounding box center [154, 48] width 52 height 7
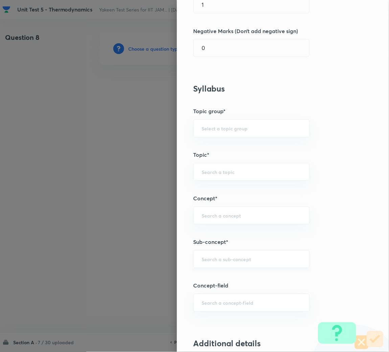
scroll to position [253, 0]
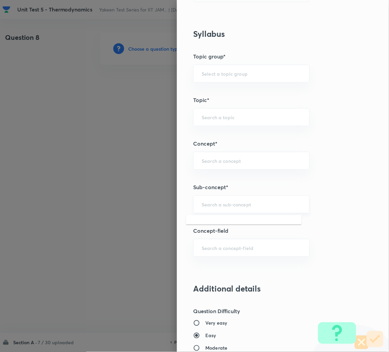
click at [209, 206] on input "text" at bounding box center [251, 204] width 99 height 6
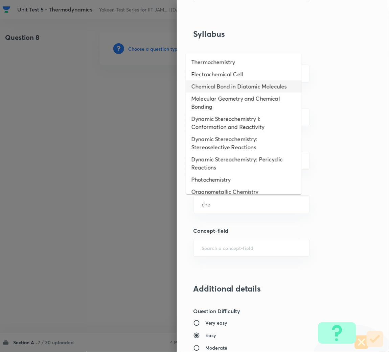
drag, startPoint x: 215, startPoint y: 85, endPoint x: 217, endPoint y: 89, distance: 4.0
click at [215, 86] on li "Chemical Bond in Diatomic Molecules" at bounding box center [244, 86] width 116 height 12
type input "Chemical Bond in Diatomic Molecules"
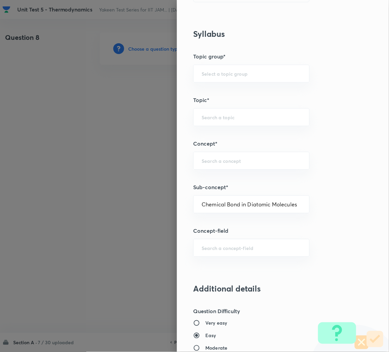
type input "Chemistry"
type input "Physical Chemistry"
type input "Atomic Structure"
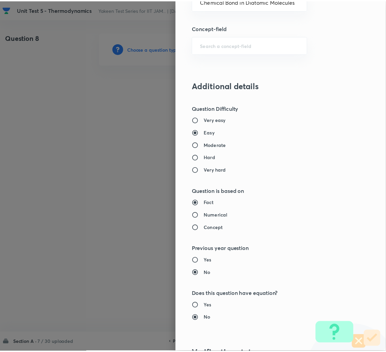
scroll to position [570, 0]
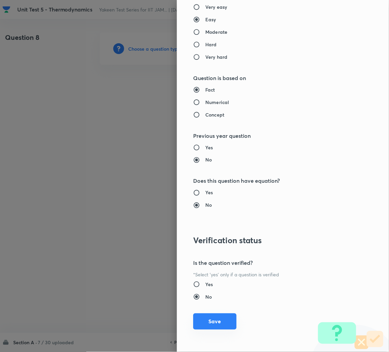
click at [225, 324] on button "Save" at bounding box center [214, 322] width 43 height 16
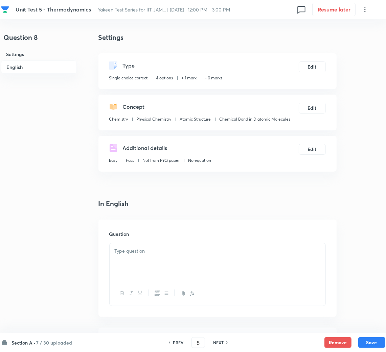
click at [150, 259] on div at bounding box center [218, 262] width 216 height 38
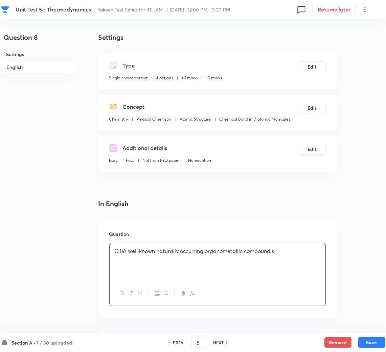
drag, startPoint x: 147, startPoint y: 254, endPoint x: 169, endPoint y: 255, distance: 22.7
click at [169, 255] on p "Q.1)A well known naturally occurring organometallic compoundis" at bounding box center [218, 252] width 206 height 8
drag, startPoint x: 123, startPoint y: 250, endPoint x: 85, endPoint y: 255, distance: 38.5
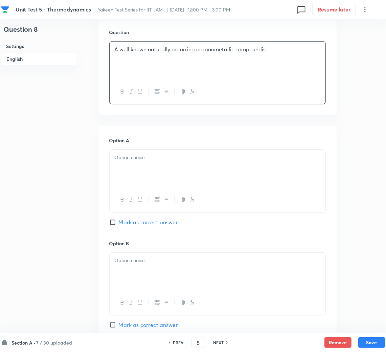
scroll to position [203, 0]
click at [132, 165] on div at bounding box center [218, 168] width 216 height 38
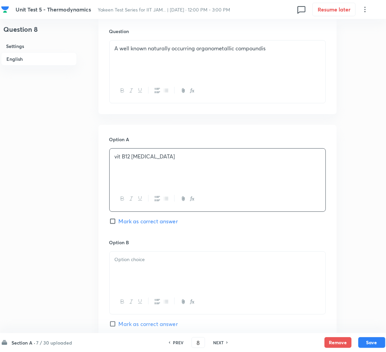
drag, startPoint x: 150, startPoint y: 269, endPoint x: 11, endPoint y: 238, distance: 142.4
click at [146, 269] on div at bounding box center [218, 271] width 216 height 38
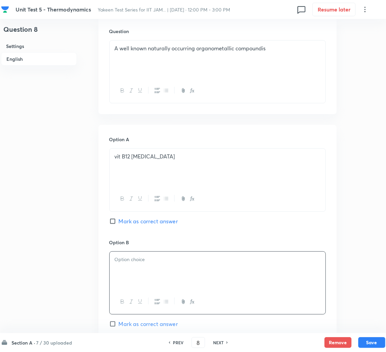
click at [172, 277] on div at bounding box center [218, 271] width 216 height 38
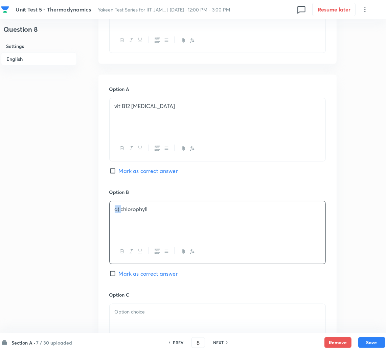
drag, startPoint x: 114, startPoint y: 210, endPoint x: 84, endPoint y: 210, distance: 30.8
click at [84, 210] on div "Question 8 Settings English Settings Type Single choice correct 4 options + 1 m…" at bounding box center [193, 204] width 384 height 851
click at [111, 174] on input "Mark as correct answer" at bounding box center [113, 171] width 9 height 7
checkbox input "true"
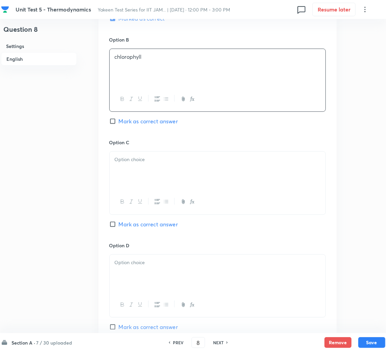
drag, startPoint x: 129, startPoint y: 171, endPoint x: 14, endPoint y: 167, distance: 114.7
click at [127, 170] on div at bounding box center [218, 171] width 216 height 38
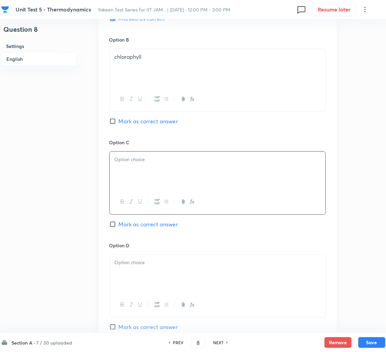
click at [138, 166] on div at bounding box center [218, 171] width 216 height 38
click at [130, 282] on div at bounding box center [218, 274] width 216 height 38
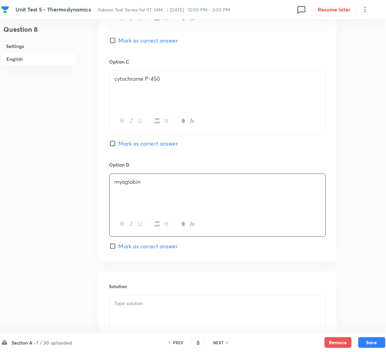
scroll to position [558, 0]
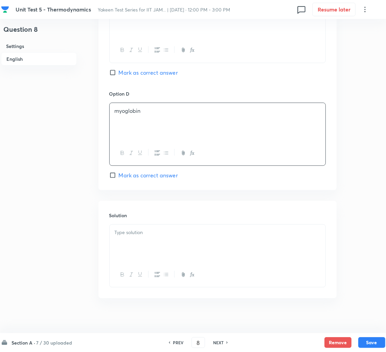
click at [140, 227] on div at bounding box center [218, 244] width 216 height 38
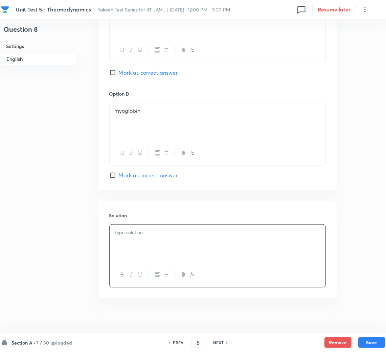
click at [165, 250] on div at bounding box center [218, 244] width 216 height 38
click at [372, 340] on button "Save" at bounding box center [371, 342] width 27 height 11
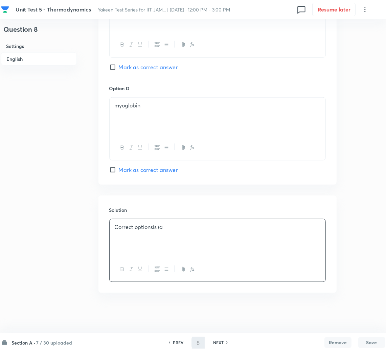
scroll to position [565, 0]
type input "9"
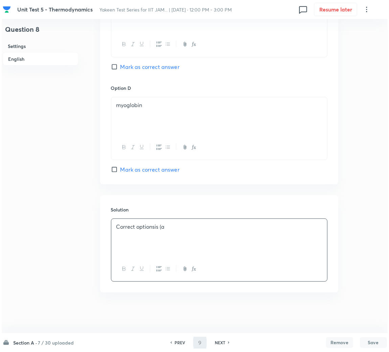
scroll to position [0, 0]
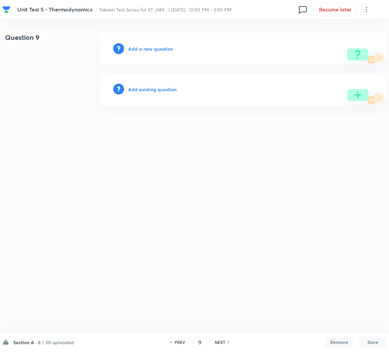
click at [156, 43] on div "Add a new question" at bounding box center [243, 48] width 287 height 32
click at [152, 47] on h6 "Add a new question" at bounding box center [150, 48] width 45 height 7
click at [150, 48] on h6 "Choose a question type" at bounding box center [154, 48] width 52 height 7
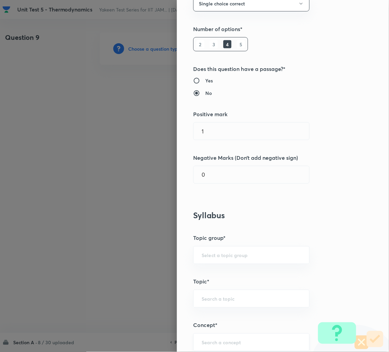
scroll to position [152, 0]
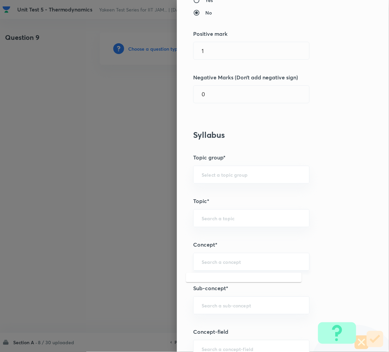
click at [217, 259] on input "text" at bounding box center [251, 262] width 99 height 6
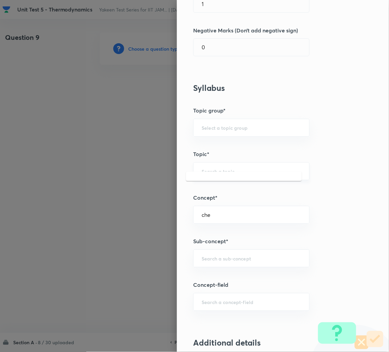
scroll to position [253, 0]
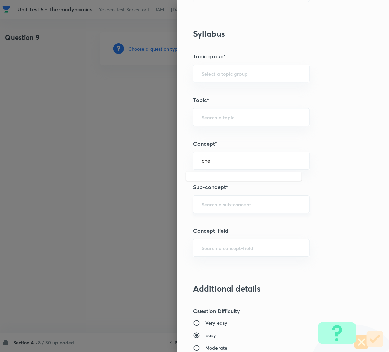
type input "che"
click at [210, 206] on input "text" at bounding box center [251, 204] width 99 height 6
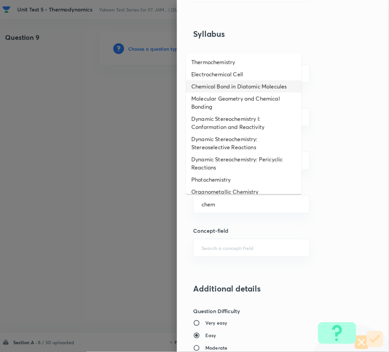
click at [214, 85] on li "Chemical Bond in Diatomic Molecules" at bounding box center [244, 86] width 116 height 12
type input "Chemical Bond in Diatomic Molecules"
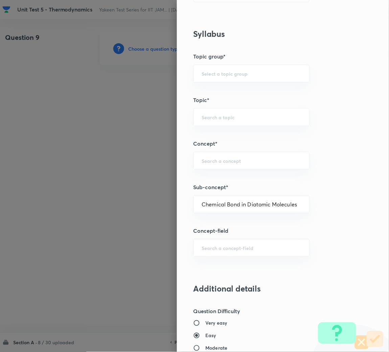
type input "Chemistry"
type input "Physical Chemistry"
type input "Atomic Structure"
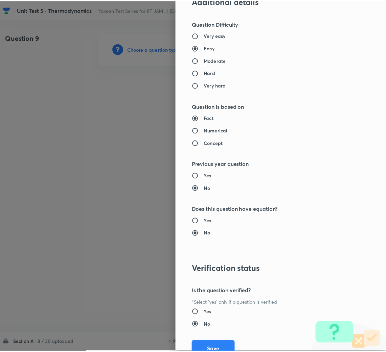
scroll to position [570, 0]
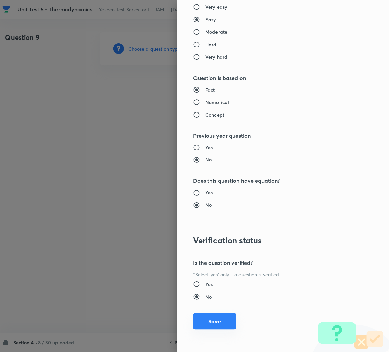
click at [206, 320] on button "Save" at bounding box center [214, 322] width 43 height 16
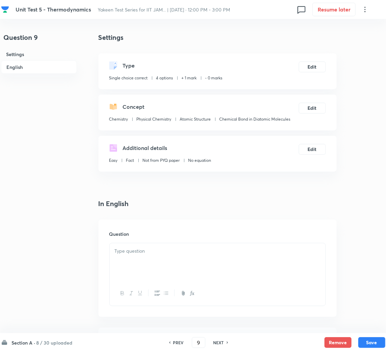
click at [164, 267] on div at bounding box center [218, 262] width 216 height 38
drag, startPoint x: 109, startPoint y: 250, endPoint x: 113, endPoint y: 250, distance: 4.1
click at [110, 250] on div at bounding box center [218, 262] width 216 height 38
paste div
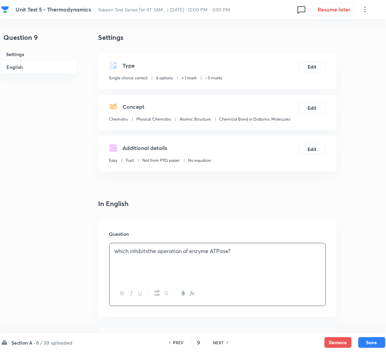
click at [115, 249] on p "which inhibitsthe operation of enzyme ATPase?" at bounding box center [218, 252] width 206 height 8
click at [164, 257] on div "which inhibitsthe operation of enzyme ATPase?" at bounding box center [218, 262] width 216 height 38
click at [113, 250] on div "which inhibitsthe operation of enzyme ATPase?" at bounding box center [218, 262] width 216 height 38
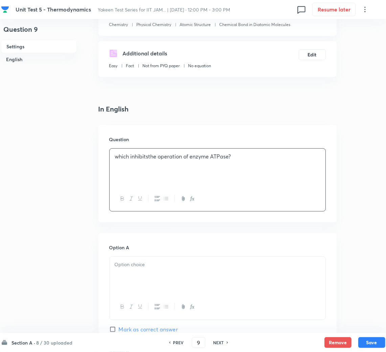
scroll to position [101, 0]
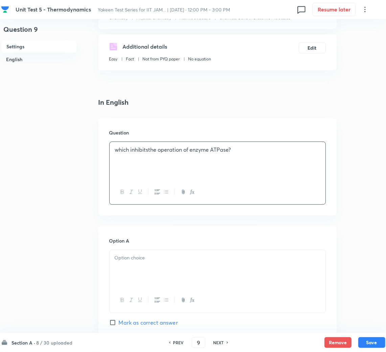
click at [146, 271] on div at bounding box center [218, 269] width 216 height 38
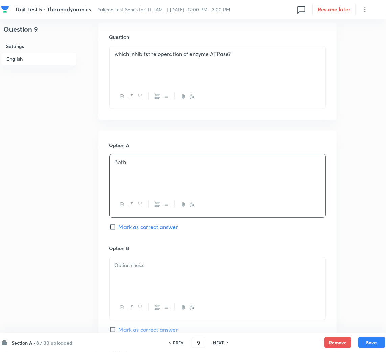
scroll to position [203, 0]
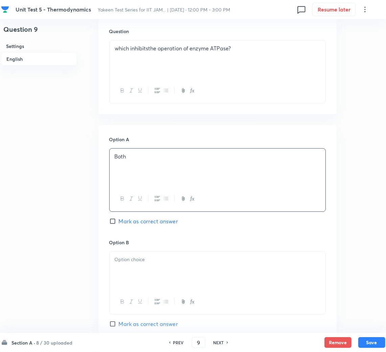
click at [143, 278] on div at bounding box center [218, 271] width 216 height 38
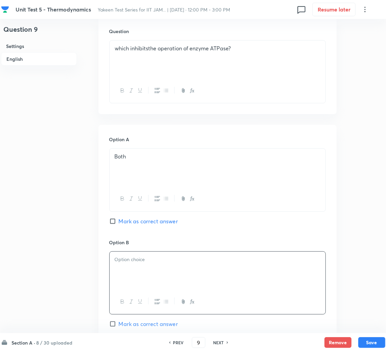
click at [153, 263] on p at bounding box center [218, 260] width 206 height 8
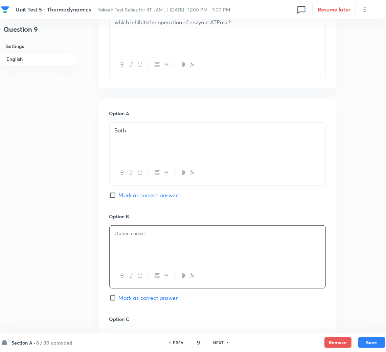
scroll to position [253, 0]
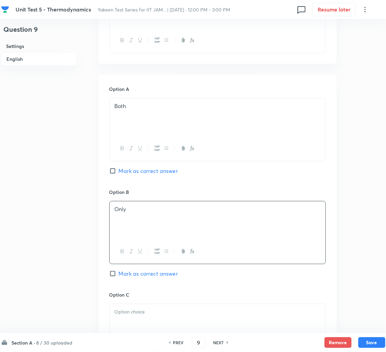
click at [139, 308] on div at bounding box center [218, 323] width 216 height 38
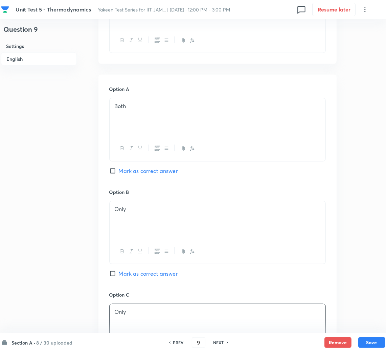
click at [138, 214] on div "Only" at bounding box center [218, 221] width 216 height 38
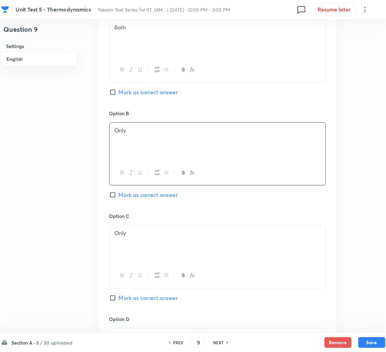
scroll to position [406, 0]
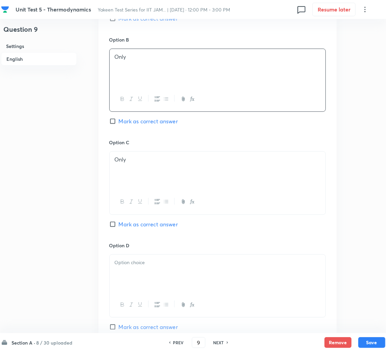
click at [156, 276] on div at bounding box center [218, 274] width 216 height 38
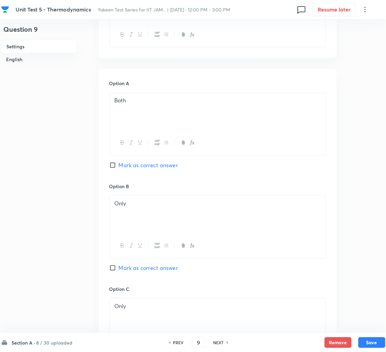
scroll to position [152, 0]
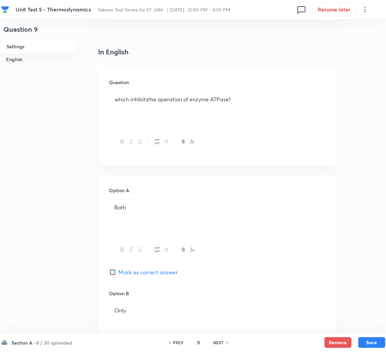
drag, startPoint x: 143, startPoint y: 208, endPoint x: 184, endPoint y: 247, distance: 56.2
click at [143, 209] on p "Both" at bounding box center [218, 208] width 206 height 8
click at [191, 220] on div "Both" at bounding box center [218, 219] width 216 height 38
click at [136, 314] on p "Only" at bounding box center [218, 311] width 206 height 8
click at [149, 307] on p "Only" at bounding box center [218, 311] width 206 height 8
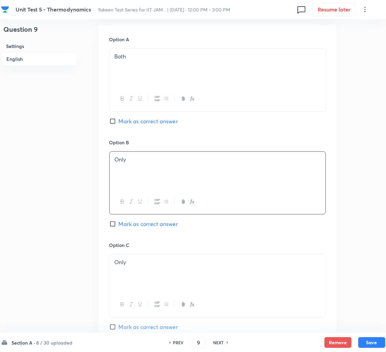
scroll to position [304, 0]
click at [142, 153] on div "Only" at bounding box center [218, 170] width 216 height 38
click at [139, 263] on p "Only" at bounding box center [218, 262] width 206 height 8
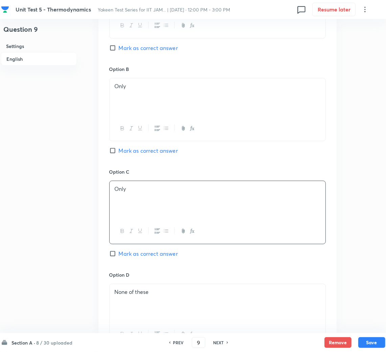
scroll to position [456, 0]
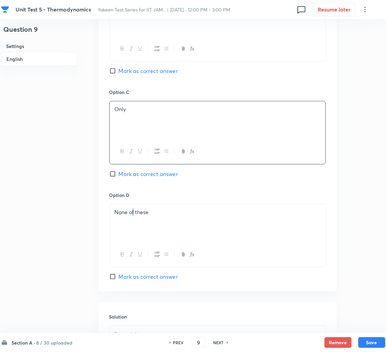
click at [133, 224] on div "None of these" at bounding box center [218, 224] width 216 height 38
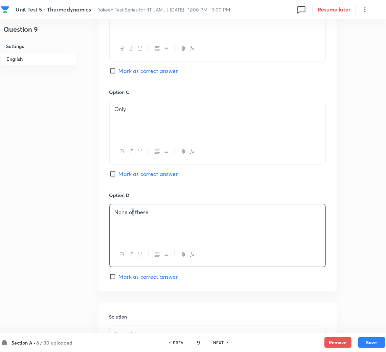
scroll to position [558, 0]
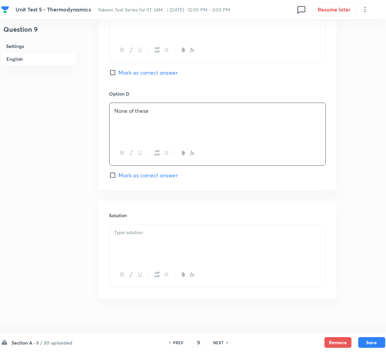
click at [135, 246] on div at bounding box center [218, 244] width 216 height 38
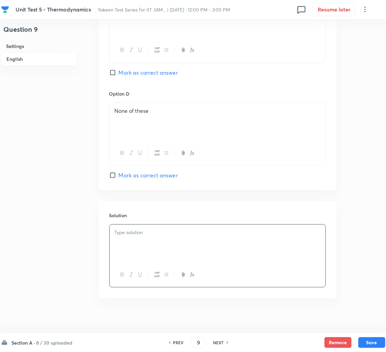
drag, startPoint x: 123, startPoint y: 234, endPoint x: 131, endPoint y: 234, distance: 7.4
click at [123, 234] on p at bounding box center [218, 233] width 206 height 8
click at [372, 344] on button "Save" at bounding box center [371, 342] width 27 height 11
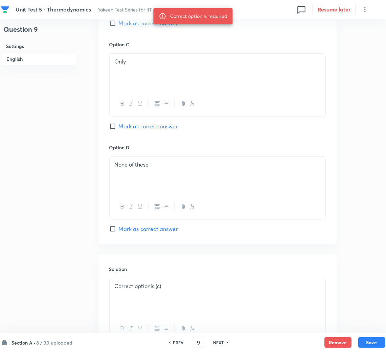
scroll to position [355, 0]
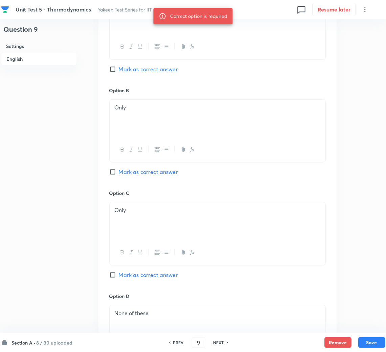
click at [127, 273] on span "Mark as correct answer" at bounding box center [148, 275] width 59 height 8
click at [119, 273] on input "Mark as correct answer" at bounding box center [113, 275] width 9 height 7
checkbox input "true"
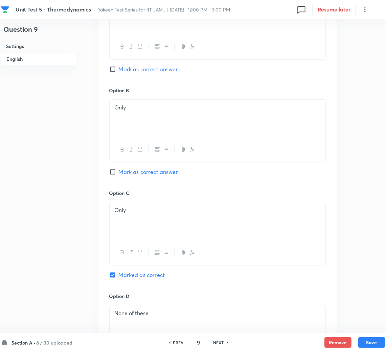
click at [364, 337] on div "Section A · 8 / 30 uploaded PREV 9 ​ NEXT Remove Save" at bounding box center [193, 342] width 384 height 19
click at [364, 344] on button "Save" at bounding box center [371, 342] width 27 height 11
type input "10"
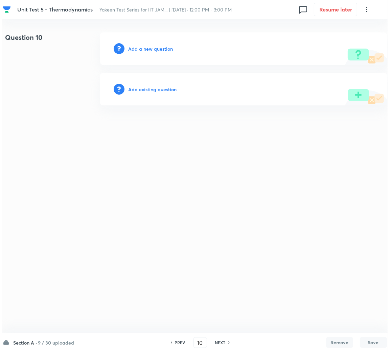
scroll to position [0, 0]
click at [156, 44] on div "Add a new question" at bounding box center [243, 48] width 287 height 32
click at [153, 47] on h6 "Add a new question" at bounding box center [150, 48] width 45 height 7
click at [152, 48] on h6 "Choose a question type" at bounding box center [154, 48] width 52 height 7
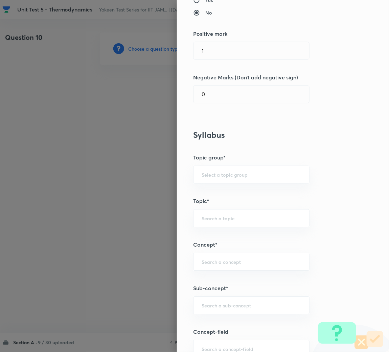
scroll to position [203, 0]
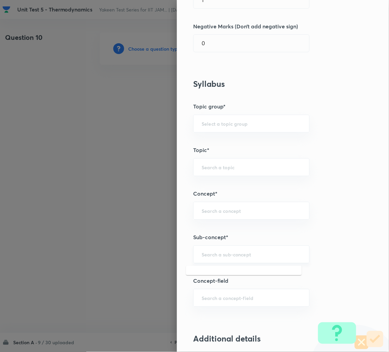
click at [220, 255] on input "text" at bounding box center [251, 255] width 99 height 6
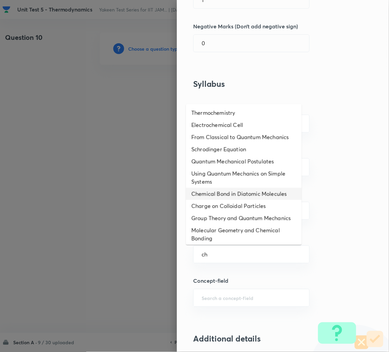
click at [218, 200] on li "Chemical Bond in Diatomic Molecules" at bounding box center [244, 194] width 116 height 12
type input "Chemical Bond in Diatomic Molecules"
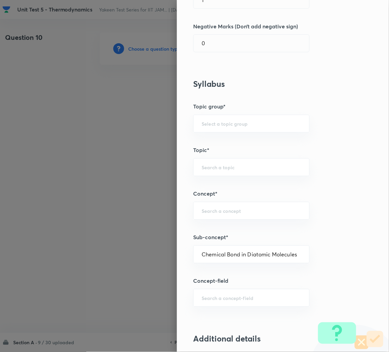
type input "Chemistry"
type input "Physical Chemistry"
type input "Atomic Structure"
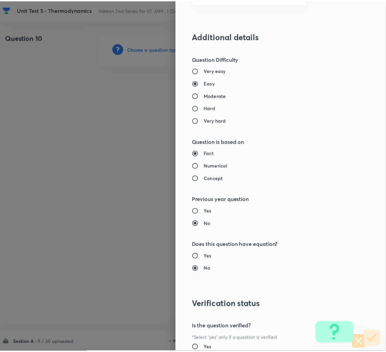
scroll to position [570, 0]
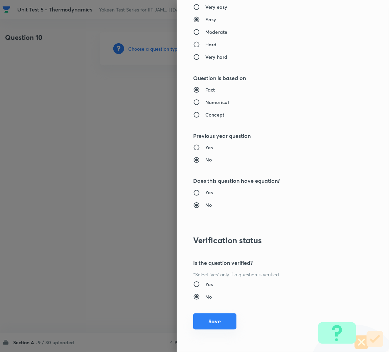
click at [206, 327] on button "Save" at bounding box center [214, 322] width 43 height 16
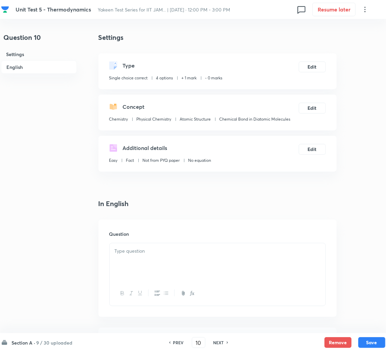
click at [167, 280] on div at bounding box center [218, 262] width 216 height 38
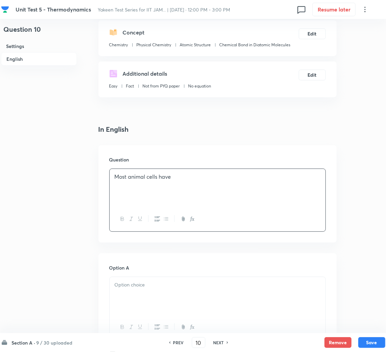
scroll to position [203, 0]
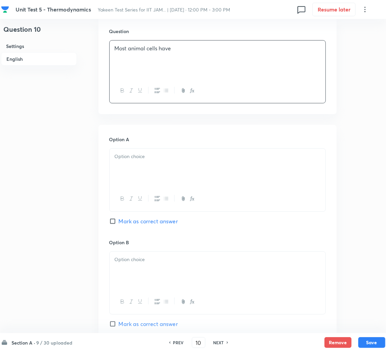
click at [134, 174] on div at bounding box center [218, 168] width 216 height 38
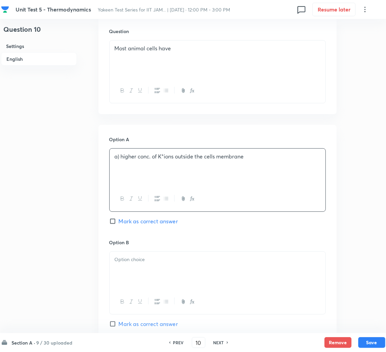
click at [141, 271] on div at bounding box center [218, 271] width 216 height 38
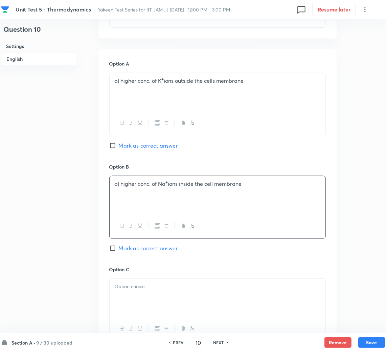
scroll to position [304, 0]
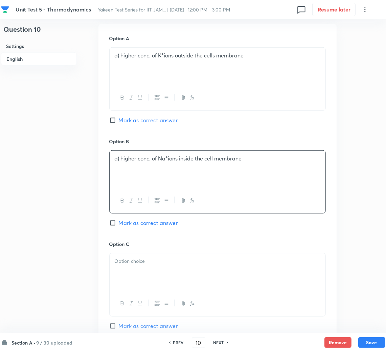
click at [181, 272] on div at bounding box center [218, 273] width 216 height 38
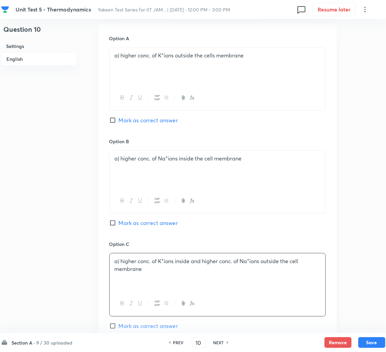
scroll to position [355, 0]
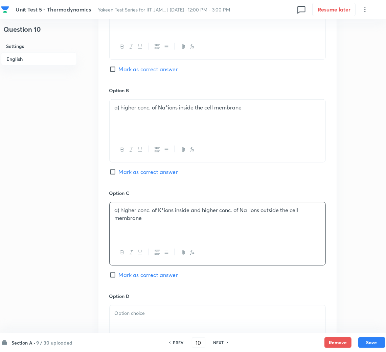
click at [125, 277] on span "Mark as correct answer" at bounding box center [148, 275] width 59 height 8
click at [119, 277] on input "Mark as correct answer" at bounding box center [113, 275] width 9 height 7
checkbox input "true"
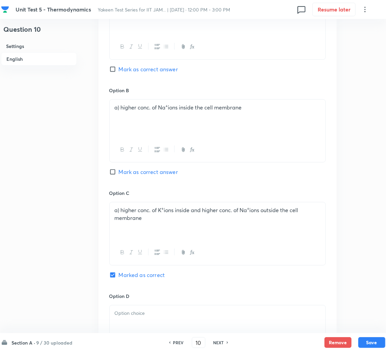
click at [129, 317] on p at bounding box center [218, 314] width 206 height 8
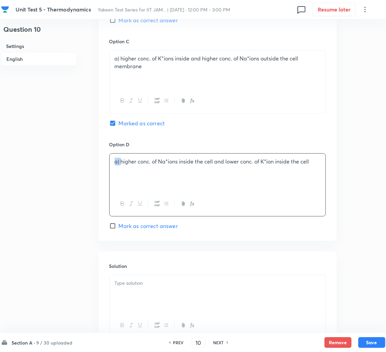
drag, startPoint x: 120, startPoint y: 163, endPoint x: 92, endPoint y: 168, distance: 28.4
drag, startPoint x: 119, startPoint y: 58, endPoint x: 106, endPoint y: 62, distance: 13.3
click at [106, 62] on div "Option A a) higher conc. of K + ions outside the cells membrane Mark as correct…" at bounding box center [217, 31] width 238 height 420
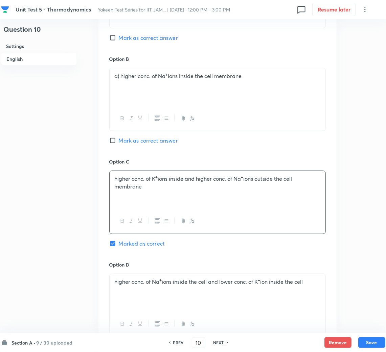
scroll to position [304, 0]
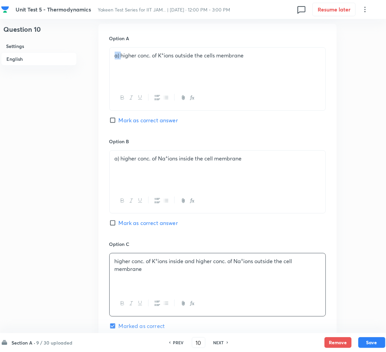
drag, startPoint x: 120, startPoint y: 53, endPoint x: 97, endPoint y: 58, distance: 23.8
click at [97, 58] on div "Question 10 Settings English Settings Type Single choice correct 4 options + 1 …" at bounding box center [193, 153] width 384 height 851
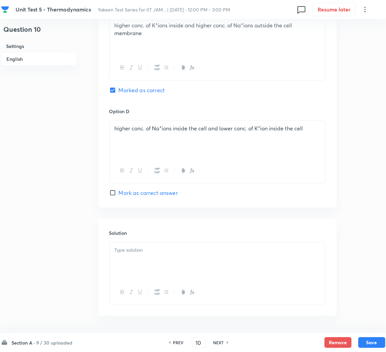
scroll to position [558, 0]
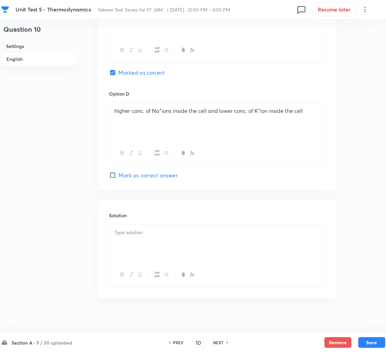
drag, startPoint x: 154, startPoint y: 257, endPoint x: 145, endPoint y: 254, distance: 9.1
click at [152, 257] on div at bounding box center [218, 244] width 216 height 38
click at [157, 246] on div at bounding box center [218, 244] width 216 height 38
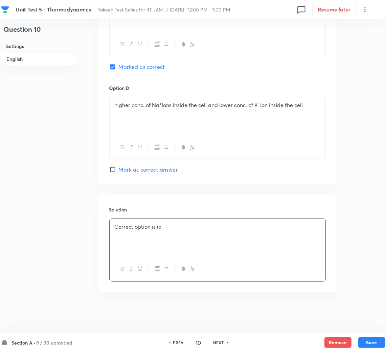
scroll to position [565, 0]
click at [380, 342] on button "Save" at bounding box center [371, 342] width 27 height 11
type input "11"
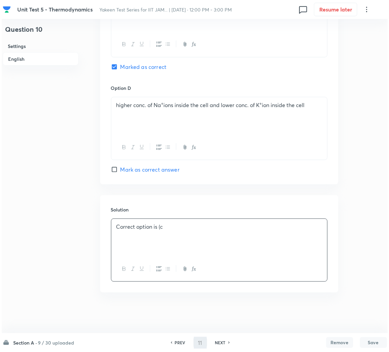
scroll to position [0, 0]
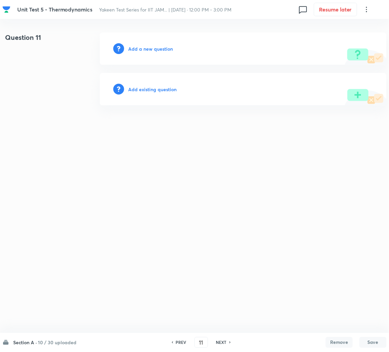
click at [144, 47] on h6 "Add a new question" at bounding box center [150, 48] width 45 height 7
click at [149, 49] on h6 "Choose a question type" at bounding box center [154, 48] width 52 height 7
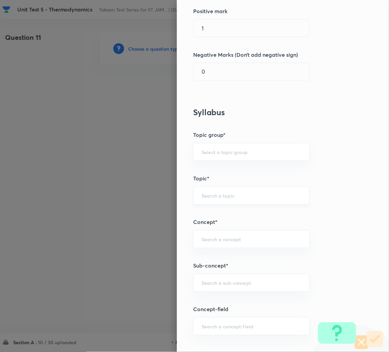
scroll to position [203, 0]
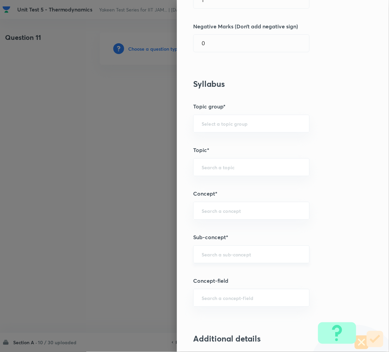
click at [200, 259] on div "​" at bounding box center [251, 255] width 116 height 18
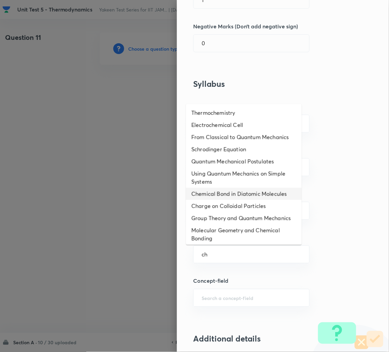
click at [208, 198] on li "Chemical Bond in Diatomic Molecules" at bounding box center [244, 194] width 116 height 12
type input "Chemical Bond in Diatomic Molecules"
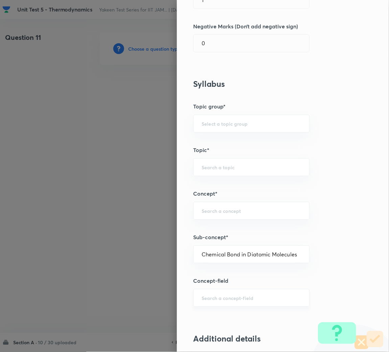
type input "Chemistry"
type input "Physical Chemistry"
type input "Atomic Structure"
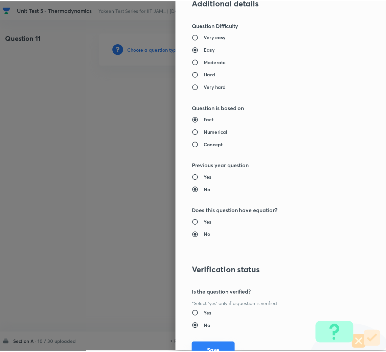
scroll to position [570, 0]
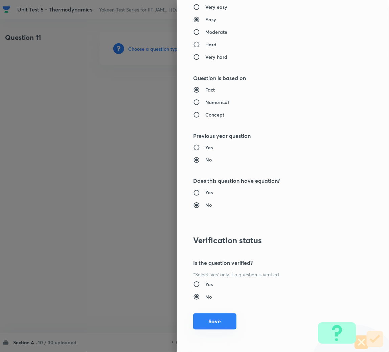
click at [200, 326] on button "Save" at bounding box center [214, 322] width 43 height 16
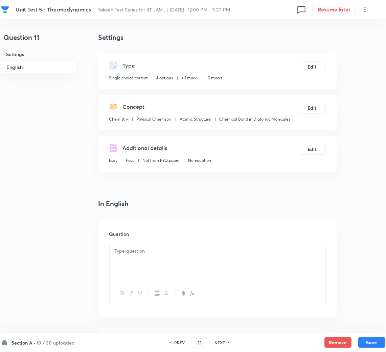
click at [151, 264] on div at bounding box center [218, 262] width 216 height 38
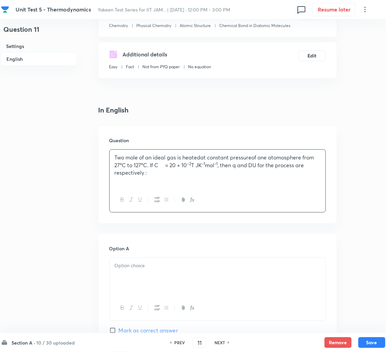
scroll to position [152, 0]
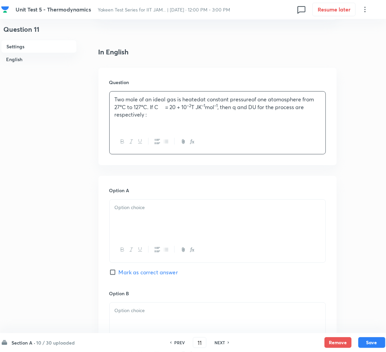
click at [149, 208] on p at bounding box center [218, 208] width 206 height 8
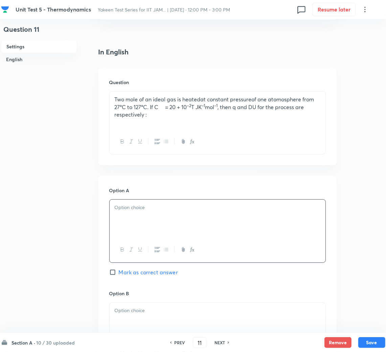
click at [135, 220] on div at bounding box center [218, 219] width 216 height 38
click at [133, 313] on p at bounding box center [218, 311] width 206 height 8
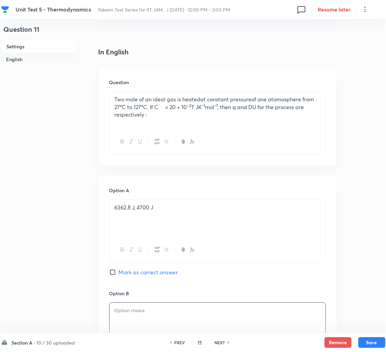
click at [135, 321] on div at bounding box center [218, 322] width 216 height 38
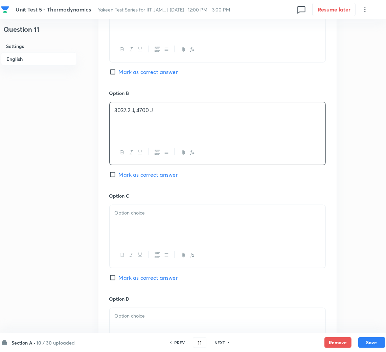
scroll to position [355, 0]
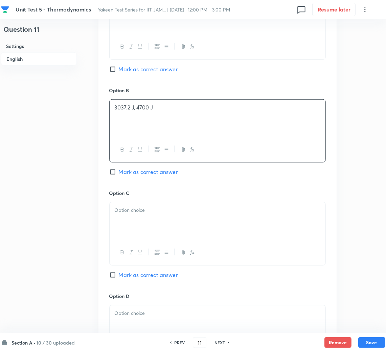
click at [132, 218] on div at bounding box center [218, 222] width 216 height 38
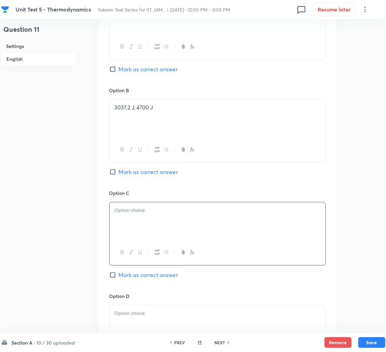
click at [130, 227] on div at bounding box center [218, 222] width 216 height 38
click at [126, 312] on p at bounding box center [218, 314] width 206 height 8
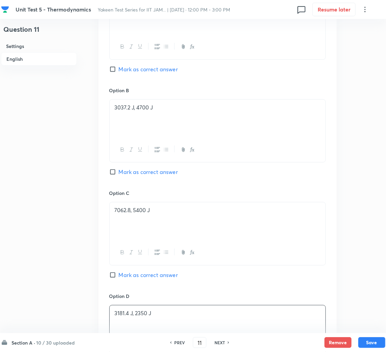
click at [117, 70] on input "Mark as correct answer" at bounding box center [113, 69] width 9 height 7
checkbox input "true"
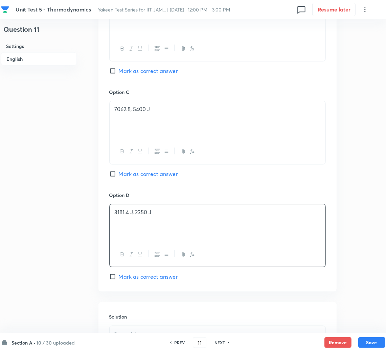
scroll to position [565, 0]
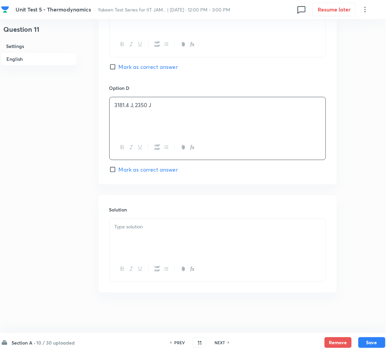
click at [133, 241] on div at bounding box center [218, 238] width 216 height 38
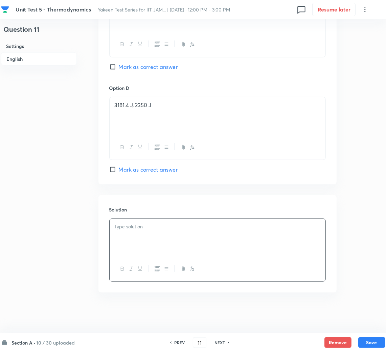
click at [155, 249] on div at bounding box center [218, 238] width 216 height 38
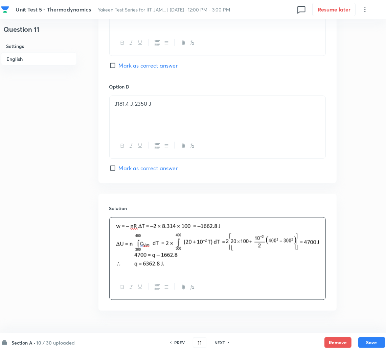
scroll to position [585, 0]
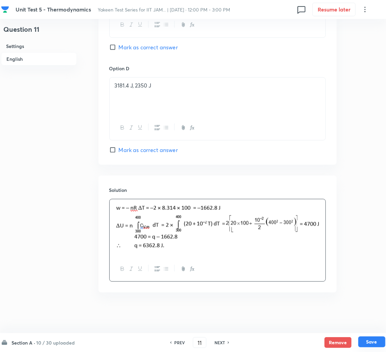
click at [374, 342] on button "Save" at bounding box center [371, 342] width 27 height 11
type input "12"
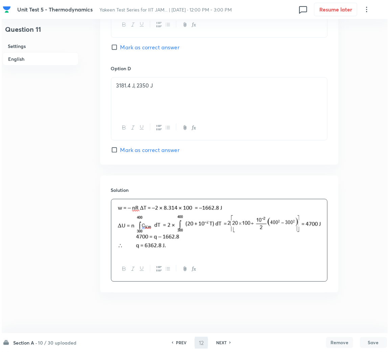
scroll to position [0, 0]
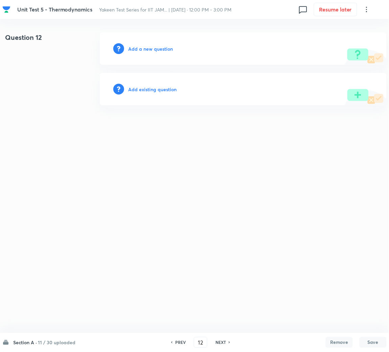
click at [159, 50] on h6 "Add a new question" at bounding box center [150, 48] width 45 height 7
click at [159, 50] on h6 "Choose a question type" at bounding box center [154, 48] width 52 height 7
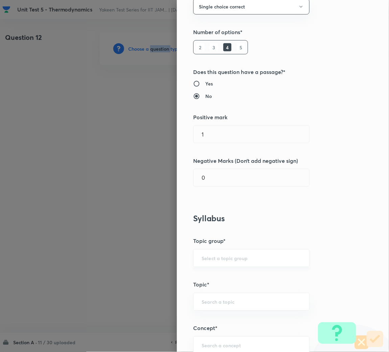
scroll to position [152, 0]
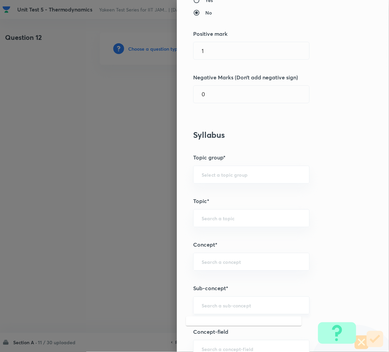
click at [217, 306] on input "text" at bounding box center [251, 306] width 99 height 6
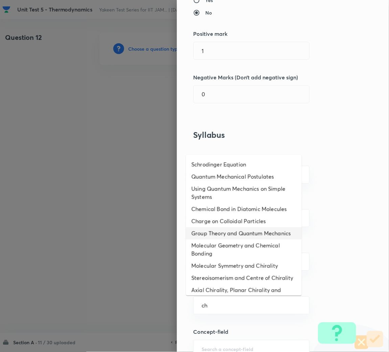
scroll to position [51, 0]
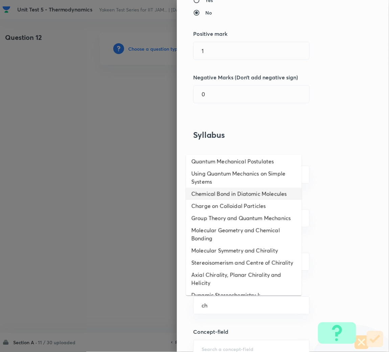
click at [218, 200] on li "Chemical Bond in Diatomic Molecules" at bounding box center [244, 194] width 116 height 12
type input "Chemical Bond in Diatomic Molecules"
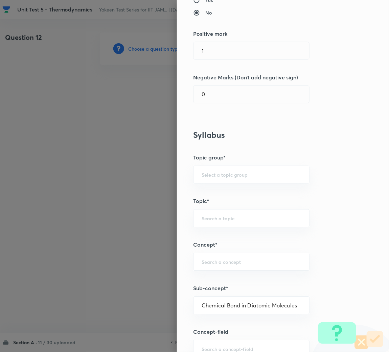
type input "Chemistry"
type input "Physical Chemistry"
type input "Atomic Structure"
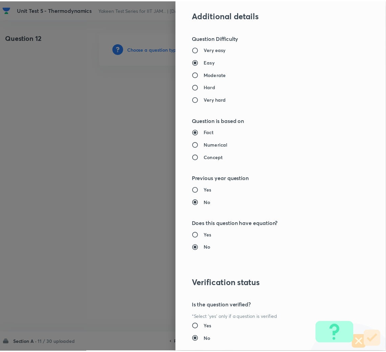
scroll to position [570, 0]
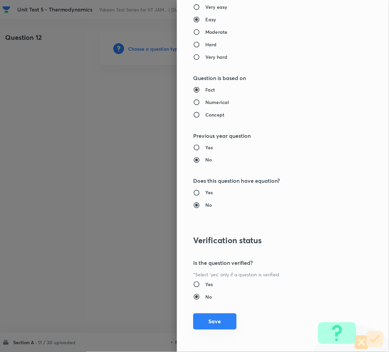
click at [213, 318] on button "Save" at bounding box center [214, 322] width 43 height 16
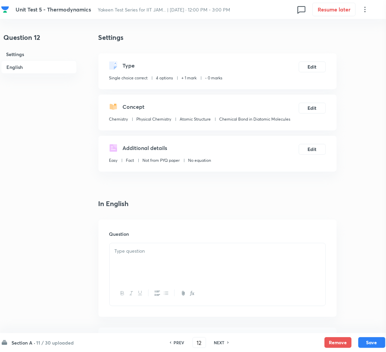
drag, startPoint x: 87, startPoint y: 253, endPoint x: 110, endPoint y: 252, distance: 23.3
click at [157, 252] on p at bounding box center [218, 252] width 206 height 8
click at [179, 255] on p at bounding box center [218, 252] width 206 height 8
click at [142, 258] on div at bounding box center [218, 262] width 216 height 38
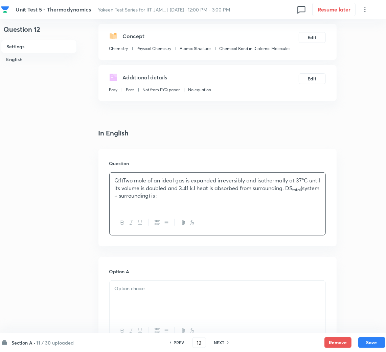
scroll to position [152, 0]
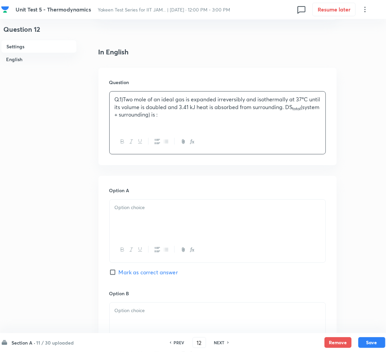
click at [115, 100] on div "Q.1)Two mole of an ideal gas is expanded irreversibly and isothermally at 37ºC …" at bounding box center [218, 111] width 216 height 38
click at [113, 98] on div "Q.1)Two mole of an ideal gas is expanded irreversibly and isothermally at 37ºC …" at bounding box center [218, 111] width 216 height 38
drag, startPoint x: 138, startPoint y: 220, endPoint x: 31, endPoint y: 221, distance: 106.2
click at [137, 221] on div at bounding box center [218, 219] width 216 height 38
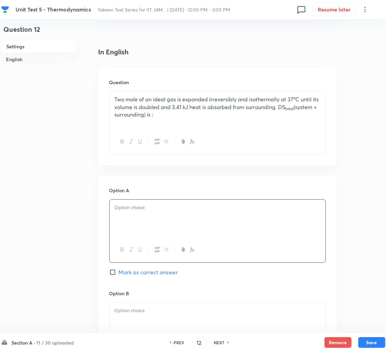
click at [131, 212] on div at bounding box center [218, 219] width 216 height 38
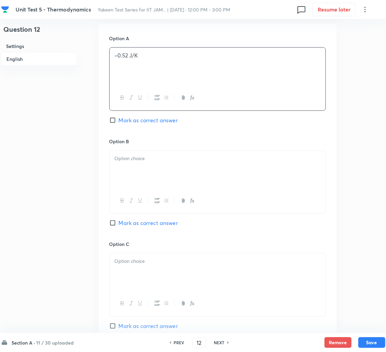
click at [136, 169] on div at bounding box center [218, 170] width 216 height 38
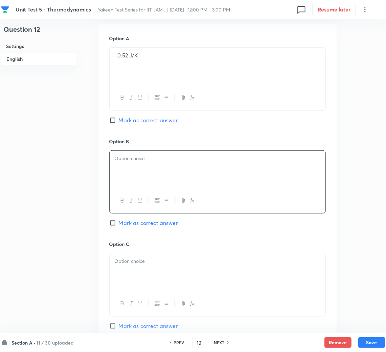
click at [139, 176] on div at bounding box center [218, 170] width 216 height 38
click at [128, 285] on div at bounding box center [218, 273] width 216 height 38
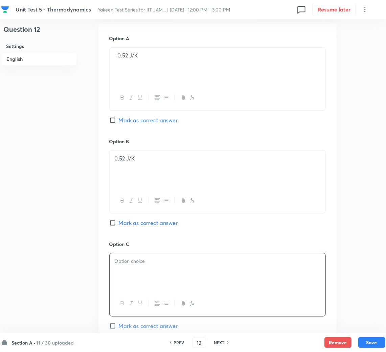
click at [140, 268] on div at bounding box center [218, 273] width 216 height 38
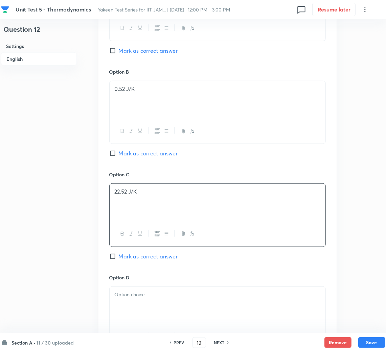
scroll to position [406, 0]
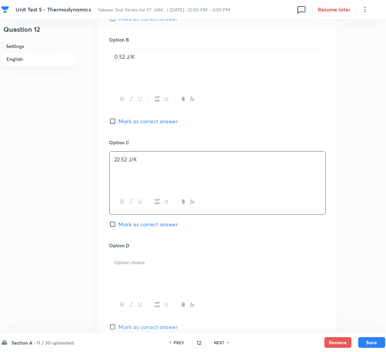
click at [151, 278] on div at bounding box center [218, 274] width 216 height 38
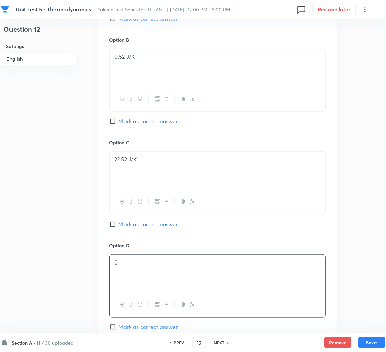
click at [125, 125] on span "Mark as correct answer" at bounding box center [148, 121] width 59 height 8
click at [119, 125] on input "Mark as correct answer" at bounding box center [113, 121] width 9 height 7
checkbox input "true"
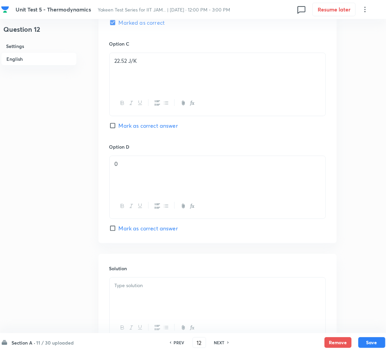
scroll to position [565, 0]
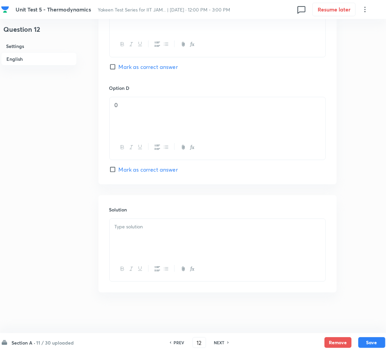
click at [145, 245] on div at bounding box center [218, 238] width 216 height 38
click at [156, 229] on p at bounding box center [218, 227] width 206 height 8
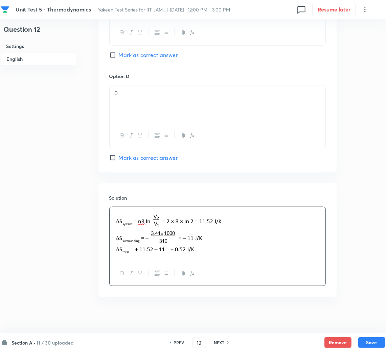
scroll to position [581, 0]
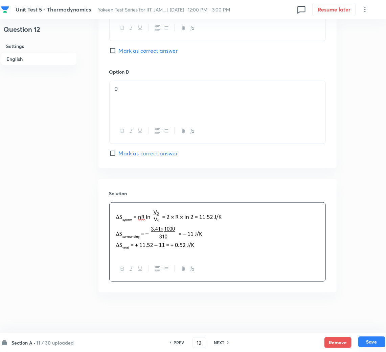
click at [374, 340] on button "Save" at bounding box center [371, 342] width 27 height 11
type input "13"
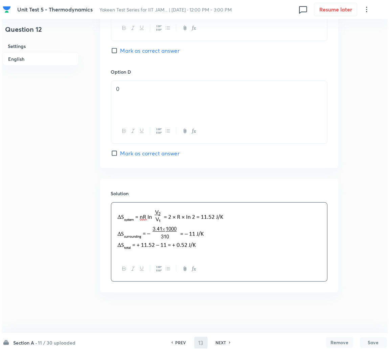
scroll to position [0, 0]
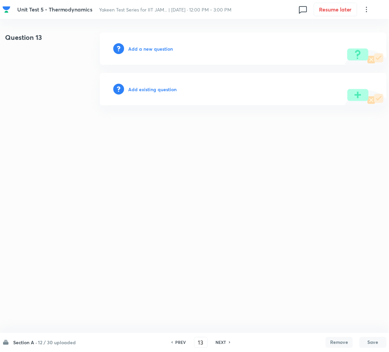
click at [145, 50] on h6 "Add a new question" at bounding box center [150, 48] width 45 height 7
click at [146, 50] on h6 "Choose a question type" at bounding box center [154, 48] width 52 height 7
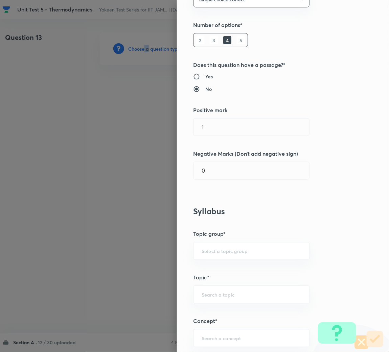
scroll to position [203, 0]
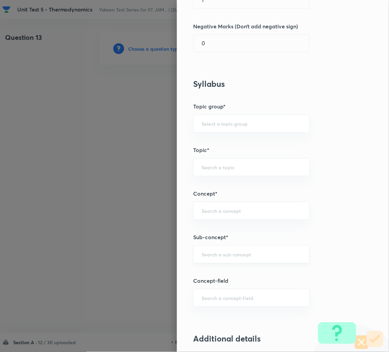
click at [214, 254] on input "text" at bounding box center [251, 255] width 99 height 6
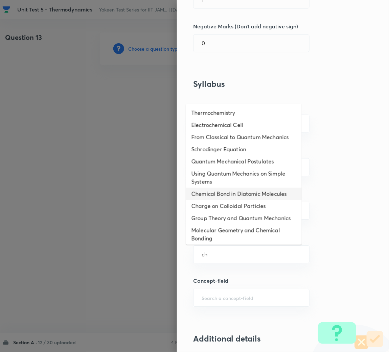
click at [213, 199] on li "Chemical Bond in Diatomic Molecules" at bounding box center [244, 194] width 116 height 12
type input "Chemical Bond in Diatomic Molecules"
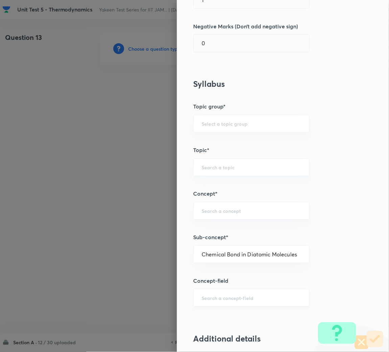
type input "Chemistry"
type input "Physical Chemistry"
type input "Atomic Structure"
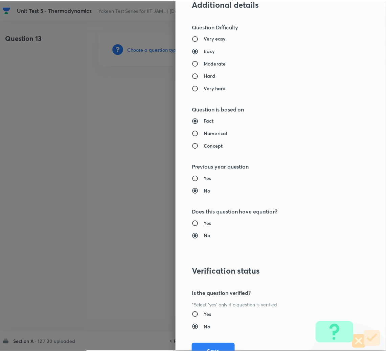
scroll to position [570, 0]
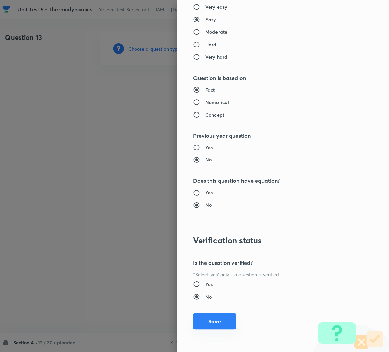
click at [203, 322] on button "Save" at bounding box center [214, 322] width 43 height 16
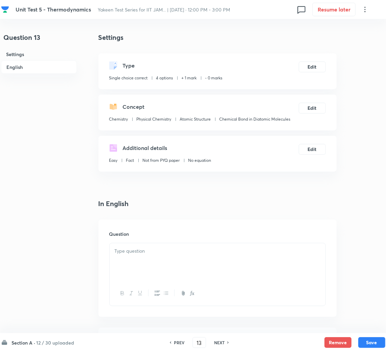
click at [155, 254] on p at bounding box center [218, 252] width 206 height 8
click at [146, 257] on div at bounding box center [218, 262] width 216 height 38
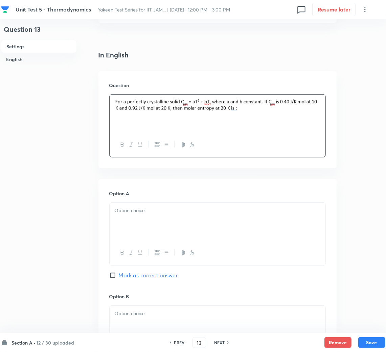
scroll to position [152, 0]
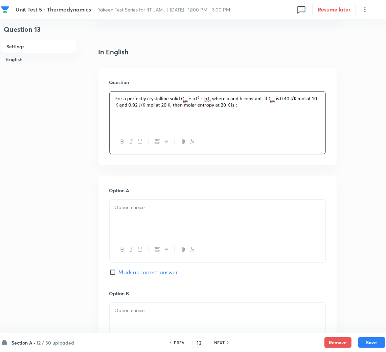
click at [128, 216] on div at bounding box center [218, 219] width 216 height 38
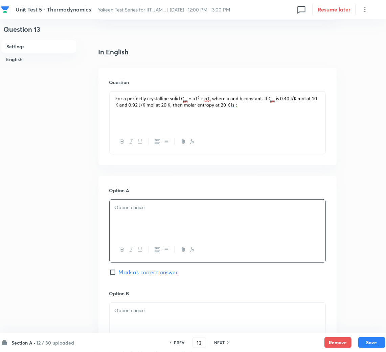
click at [132, 214] on div at bounding box center [218, 219] width 216 height 38
drag, startPoint x: 134, startPoint y: 322, endPoint x: 125, endPoint y: 316, distance: 10.7
click at [132, 321] on div at bounding box center [218, 322] width 216 height 38
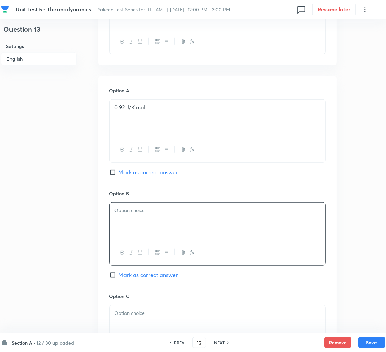
scroll to position [253, 0]
click at [144, 220] on div at bounding box center [218, 221] width 216 height 38
click at [135, 315] on p at bounding box center [218, 312] width 206 height 8
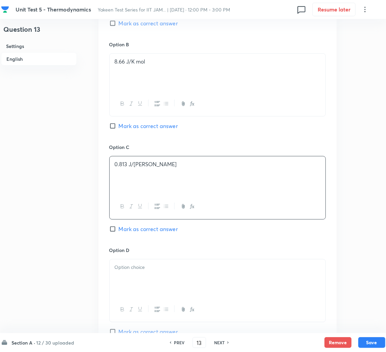
scroll to position [507, 0]
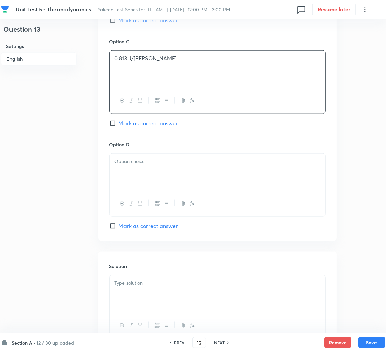
click at [139, 175] on div at bounding box center [218, 173] width 216 height 38
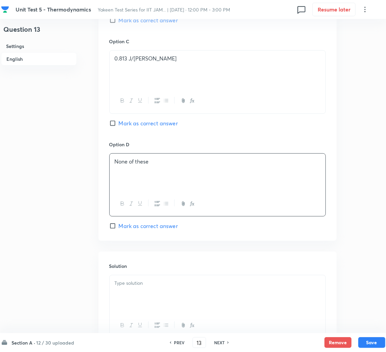
click at [123, 229] on span "Mark as correct answer" at bounding box center [148, 226] width 59 height 8
click at [119, 229] on input "Mark as correct answer" at bounding box center [113, 226] width 9 height 7
checkbox input "true"
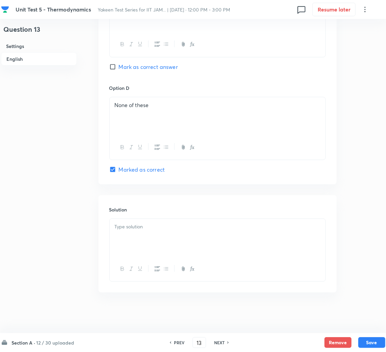
scroll to position [565, 0]
click at [143, 248] on div at bounding box center [218, 238] width 216 height 38
click at [159, 230] on p at bounding box center [218, 227] width 206 height 8
click at [138, 222] on div at bounding box center [218, 238] width 216 height 38
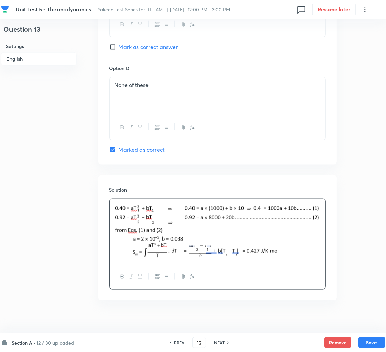
scroll to position [593, 0]
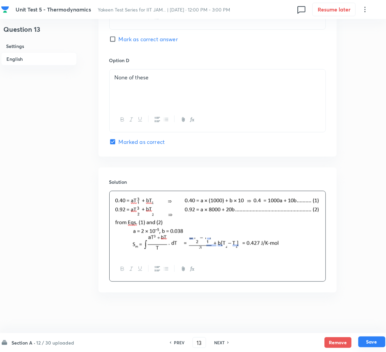
click at [367, 339] on button "Save" at bounding box center [371, 342] width 27 height 11
type input "14"
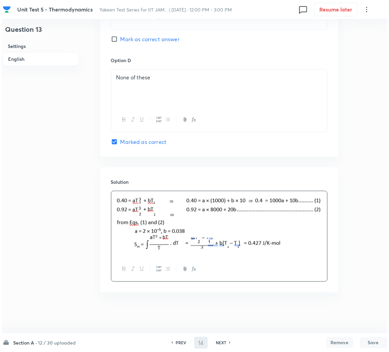
scroll to position [0, 0]
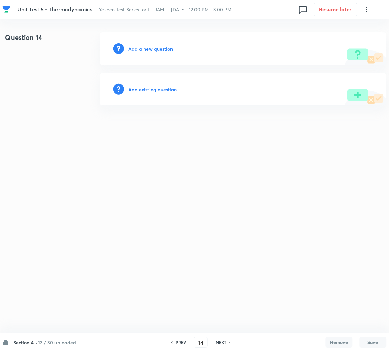
click at [149, 46] on h6 "Add a new question" at bounding box center [150, 48] width 45 height 7
click at [148, 46] on h6 "Choose a question type" at bounding box center [154, 48] width 52 height 7
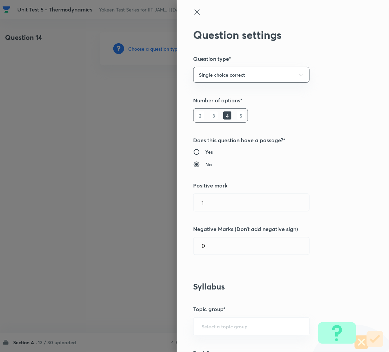
scroll to position [203, 0]
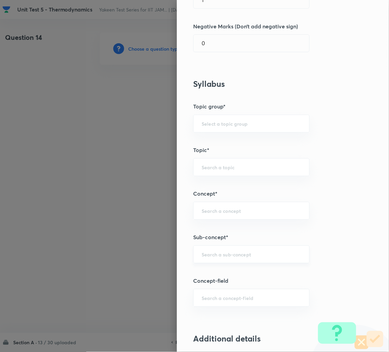
click at [213, 252] on input "text" at bounding box center [251, 255] width 99 height 6
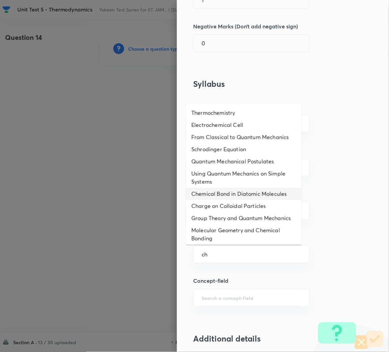
click at [211, 200] on li "Chemical Bond in Diatomic Molecules" at bounding box center [244, 194] width 116 height 12
type input "Chemical Bond in Diatomic Molecules"
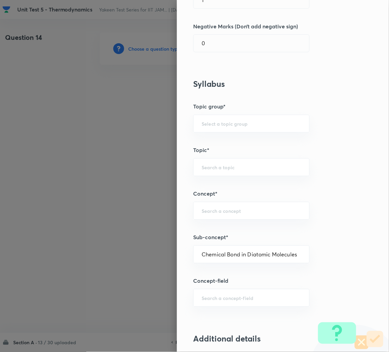
type input "Chemistry"
type input "Physical Chemistry"
type input "Atomic Structure"
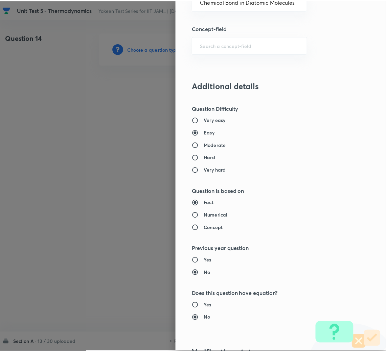
scroll to position [570, 0]
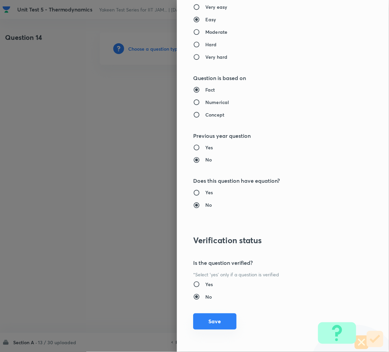
click at [210, 321] on button "Save" at bounding box center [214, 322] width 43 height 16
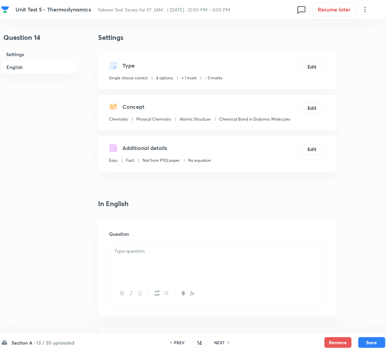
click at [152, 257] on div at bounding box center [218, 262] width 216 height 38
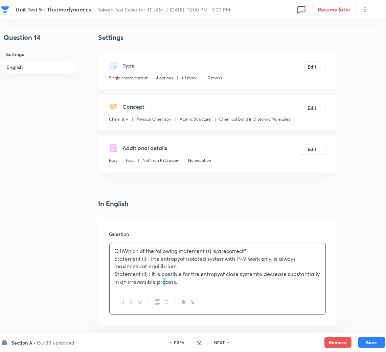
drag, startPoint x: 165, startPoint y: 287, endPoint x: 189, endPoint y: 287, distance: 24.0
click at [179, 287] on div "Q.1)Which of the following statement (s) is/arecorrect? Statement (i) : The ent…" at bounding box center [218, 266] width 216 height 47
click at [198, 283] on p "Statement (ii) : It is possible for the entropyof close systemto decrease subst…" at bounding box center [218, 278] width 206 height 15
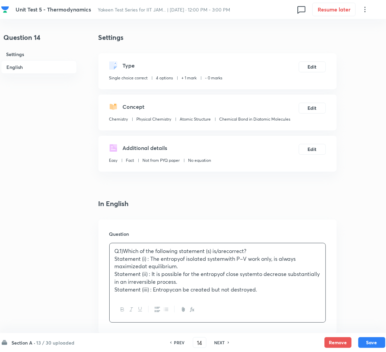
click at [263, 287] on p "Statement (iii) : Entropycan be created but not destroyed." at bounding box center [218, 290] width 206 height 8
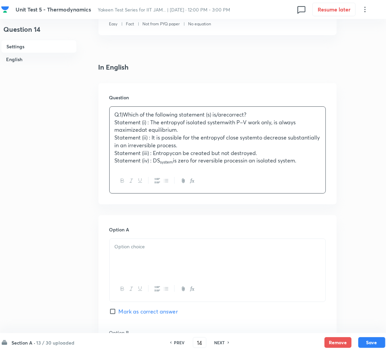
scroll to position [253, 0]
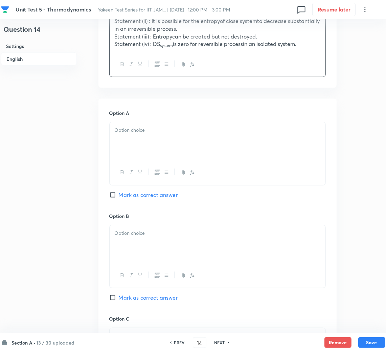
click at [125, 137] on div at bounding box center [218, 141] width 216 height 38
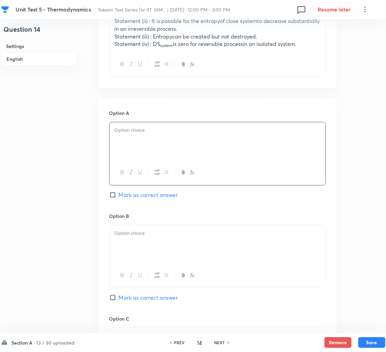
click at [143, 138] on div at bounding box center [218, 141] width 216 height 38
click at [132, 240] on div at bounding box center [218, 245] width 216 height 38
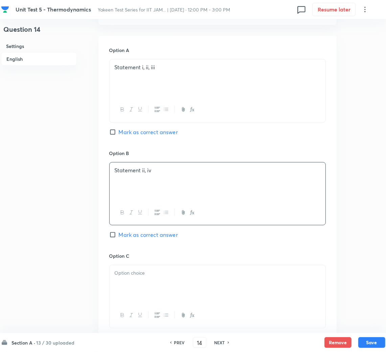
scroll to position [406, 0]
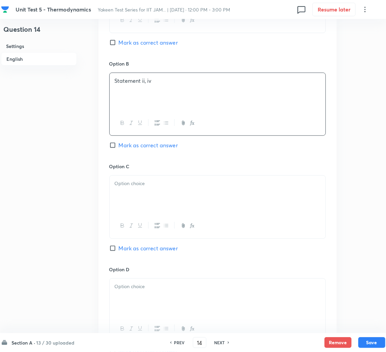
click at [137, 197] on div at bounding box center [218, 195] width 216 height 38
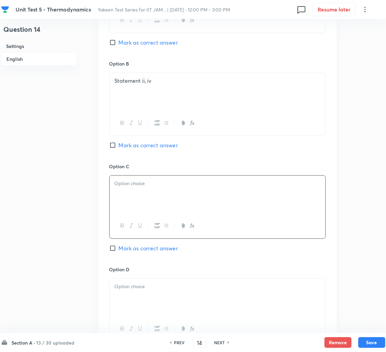
click at [143, 191] on div at bounding box center [218, 195] width 216 height 38
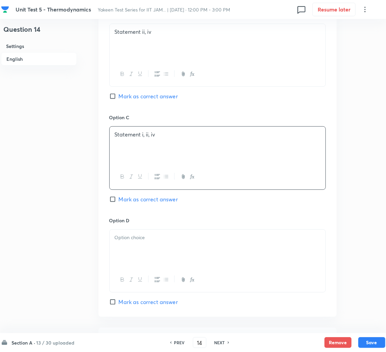
scroll to position [507, 0]
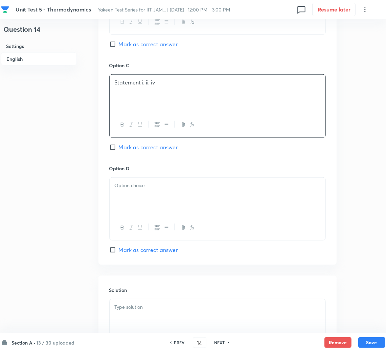
click at [125, 193] on div at bounding box center [218, 197] width 216 height 38
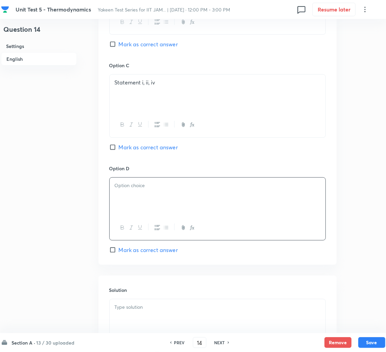
click at [129, 188] on p at bounding box center [218, 186] width 206 height 8
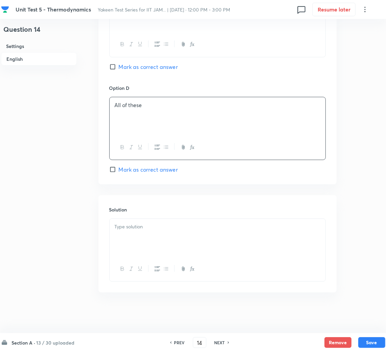
scroll to position [589, 0]
click at [136, 235] on div at bounding box center [218, 238] width 216 height 38
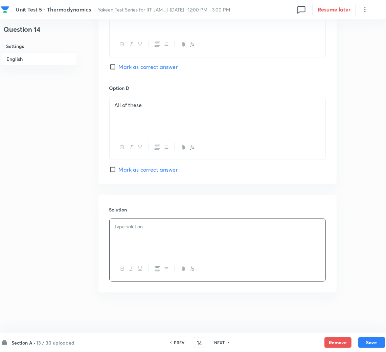
click at [125, 239] on div at bounding box center [218, 238] width 216 height 38
click at [374, 344] on button "Save" at bounding box center [371, 342] width 27 height 11
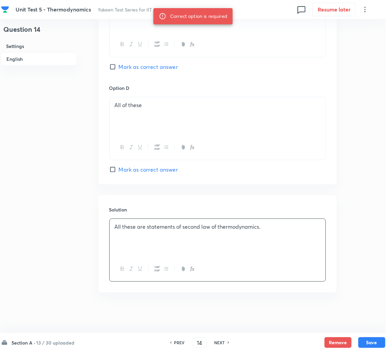
click at [124, 168] on span "Mark as correct answer" at bounding box center [148, 170] width 59 height 8
click at [119, 168] on input "Mark as correct answer" at bounding box center [113, 169] width 9 height 7
checkbox input "true"
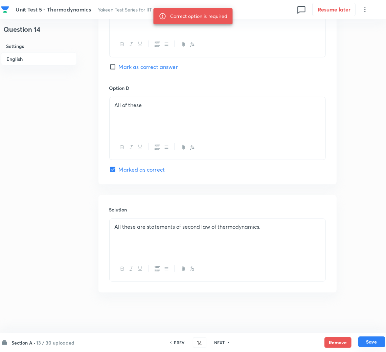
click at [374, 342] on button "Save" at bounding box center [371, 342] width 27 height 11
type input "15"
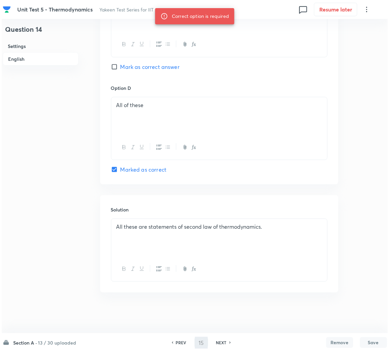
scroll to position [0, 0]
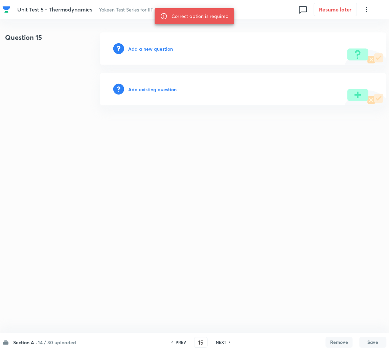
click at [146, 46] on h6 "Add a new question" at bounding box center [150, 48] width 45 height 7
click at [143, 46] on h6 "Choose a question type" at bounding box center [154, 48] width 52 height 7
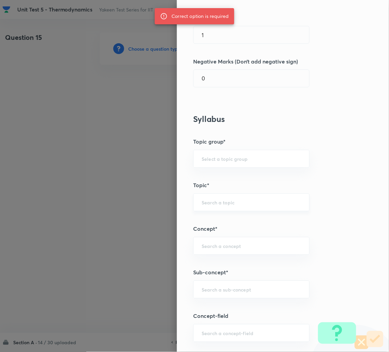
scroll to position [203, 0]
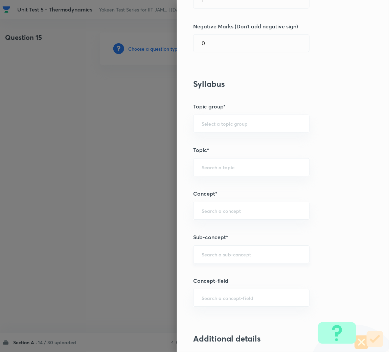
click at [208, 260] on div "​" at bounding box center [251, 255] width 116 height 18
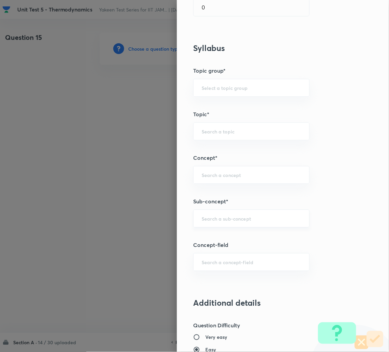
scroll to position [253, 0]
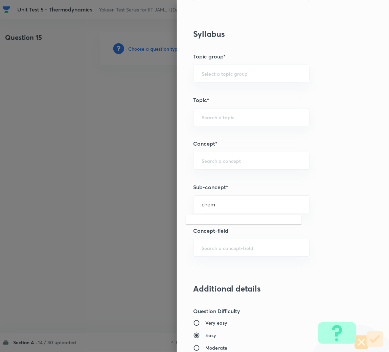
type input "chem"
click at [238, 86] on div "Question settings Question type* Single choice correct Number of options* 2 3 4…" at bounding box center [283, 176] width 212 height 352
click at [208, 205] on input "text" at bounding box center [251, 204] width 99 height 6
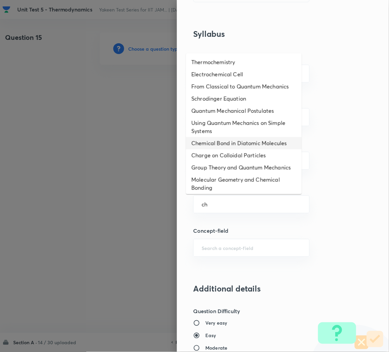
click at [212, 149] on li "Chemical Bond in Diatomic Molecules" at bounding box center [244, 143] width 116 height 12
type input "Chemical Bond in Diatomic Molecules"
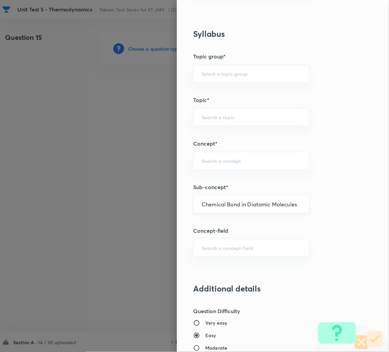
type input "Chemistry"
type input "Physical Chemistry"
type input "Atomic Structure"
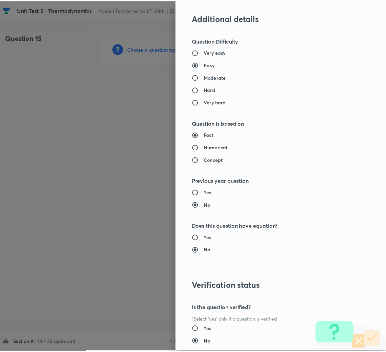
scroll to position [570, 0]
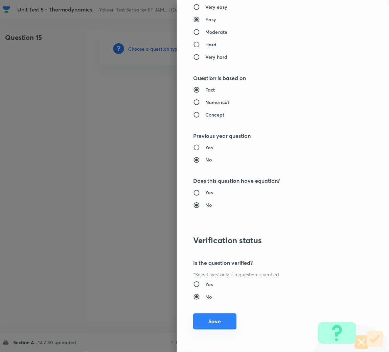
click at [213, 324] on button "Save" at bounding box center [214, 322] width 43 height 16
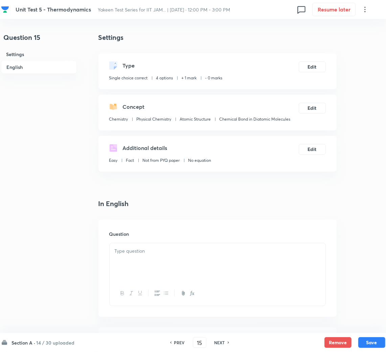
click at [150, 268] on div at bounding box center [218, 262] width 216 height 38
click at [135, 254] on p at bounding box center [218, 252] width 206 height 8
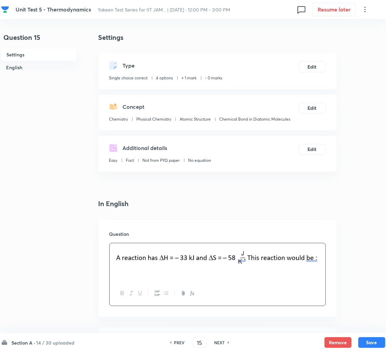
scroll to position [152, 0]
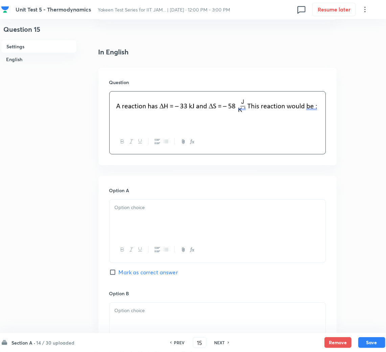
click at [136, 212] on div at bounding box center [218, 219] width 216 height 38
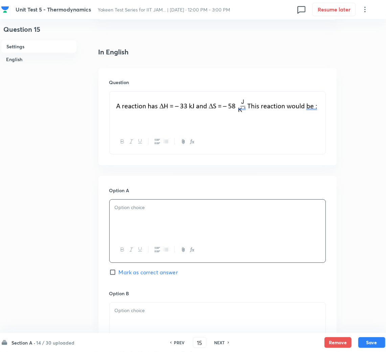
click at [134, 214] on div at bounding box center [218, 219] width 216 height 38
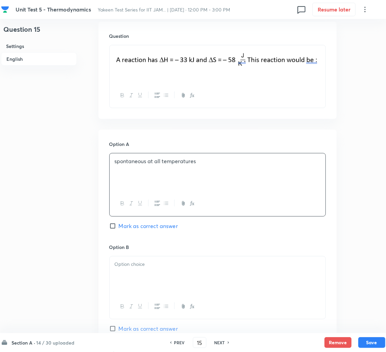
scroll to position [253, 0]
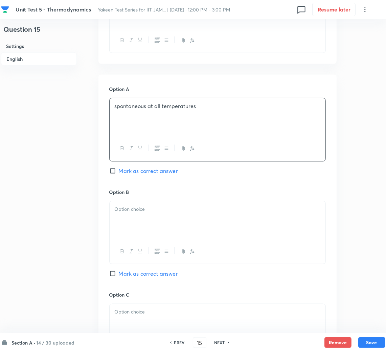
click at [134, 228] on div at bounding box center [218, 221] width 216 height 38
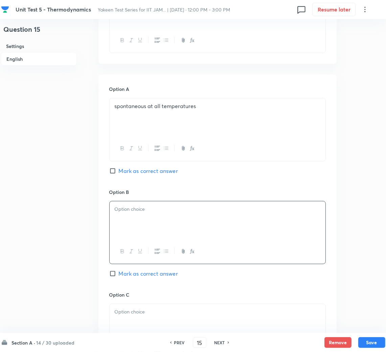
click at [129, 220] on div at bounding box center [218, 221] width 216 height 38
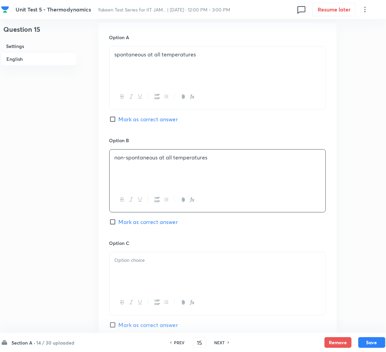
scroll to position [355, 0]
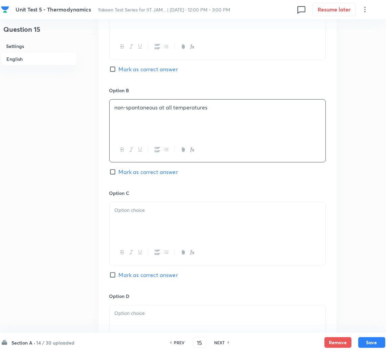
drag, startPoint x: 140, startPoint y: 225, endPoint x: 9, endPoint y: 214, distance: 131.3
click at [140, 225] on div at bounding box center [218, 222] width 216 height 38
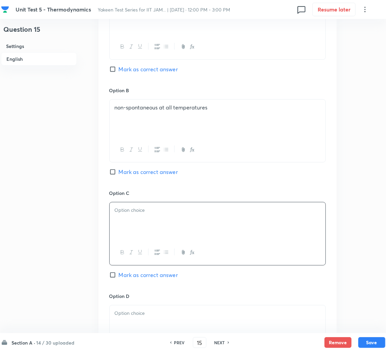
click at [131, 220] on div at bounding box center [218, 222] width 216 height 38
paste div
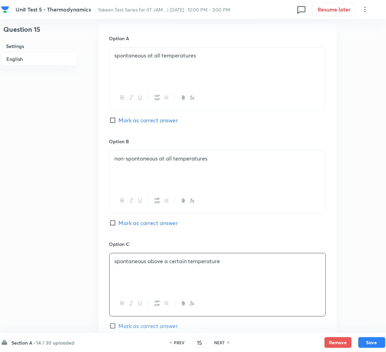
scroll to position [507, 0]
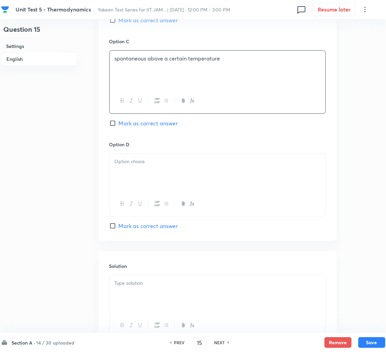
drag, startPoint x: 151, startPoint y: 187, endPoint x: 6, endPoint y: 177, distance: 145.1
click at [149, 186] on div at bounding box center [218, 173] width 216 height 38
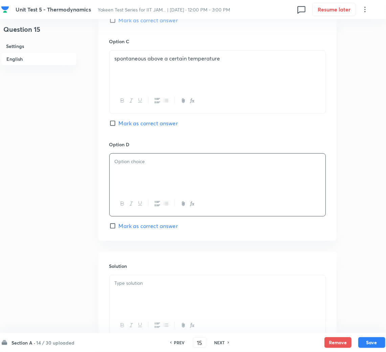
click at [131, 166] on p at bounding box center [218, 162] width 206 height 8
drag, startPoint x: 125, startPoint y: 227, endPoint x: 127, endPoint y: 234, distance: 7.8
click at [125, 227] on span "Mark as correct answer" at bounding box center [148, 226] width 59 height 8
click at [119, 227] on input "Mark as correct answer" at bounding box center [113, 226] width 9 height 7
checkbox input "true"
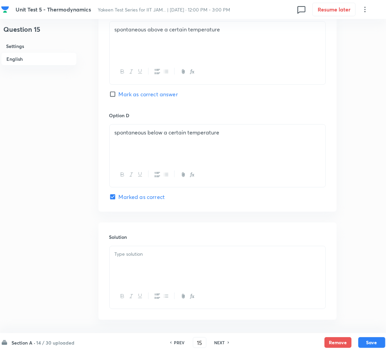
scroll to position [565, 0]
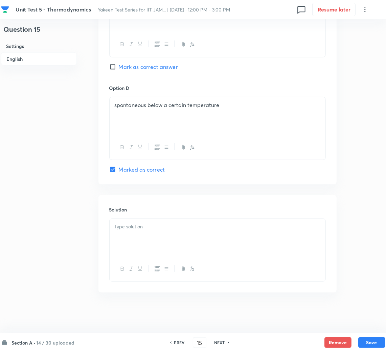
click at [138, 241] on div at bounding box center [218, 238] width 216 height 38
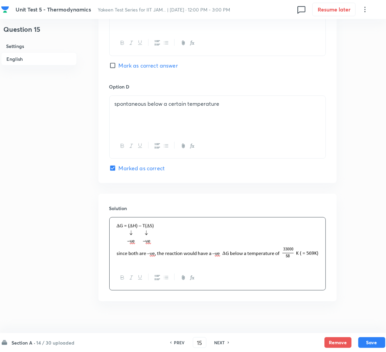
scroll to position [575, 0]
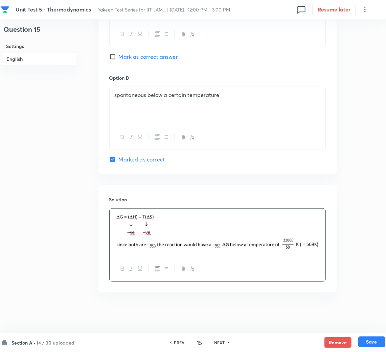
click at [372, 338] on button "Save" at bounding box center [371, 342] width 27 height 11
type input "16"
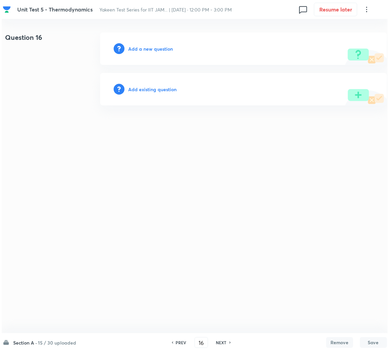
scroll to position [0, 0]
click at [139, 51] on h6 "Add a new question" at bounding box center [150, 48] width 45 height 7
click at [139, 51] on h6 "Choose a question type" at bounding box center [154, 48] width 52 height 7
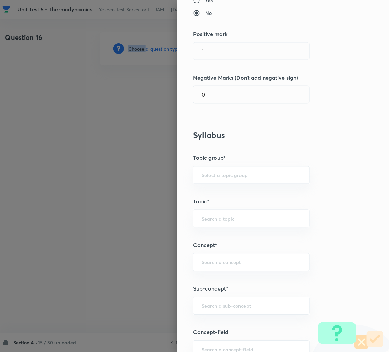
scroll to position [203, 0]
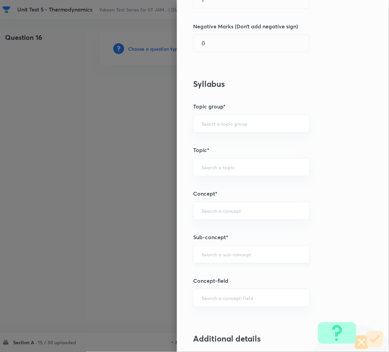
click at [205, 255] on input "text" at bounding box center [251, 255] width 99 height 6
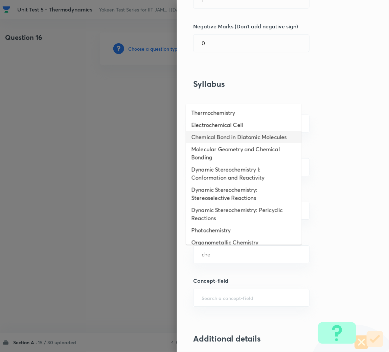
click at [216, 137] on li "Chemical Bond in Diatomic Molecules" at bounding box center [244, 137] width 116 height 12
type input "Chemical Bond in Diatomic Molecules"
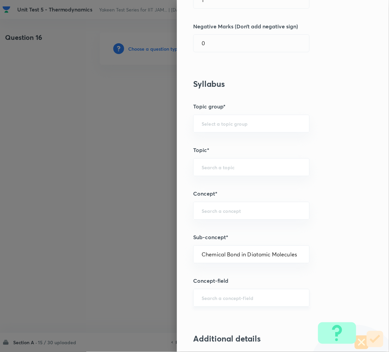
type input "Chemistry"
type input "Physical Chemistry"
type input "Atomic Structure"
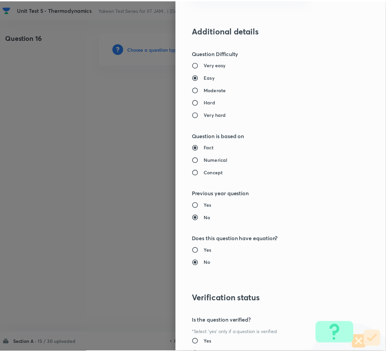
scroll to position [570, 0]
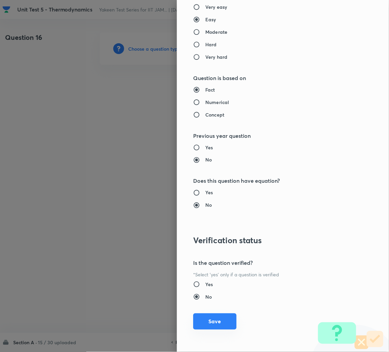
click at [218, 322] on button "Save" at bounding box center [214, 322] width 43 height 16
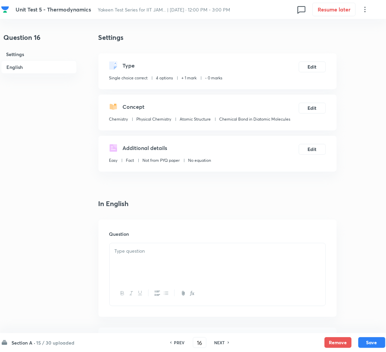
click at [164, 278] on div at bounding box center [218, 262] width 216 height 38
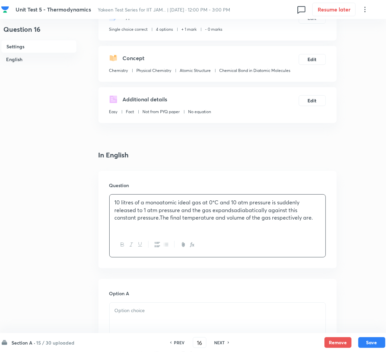
scroll to position [152, 0]
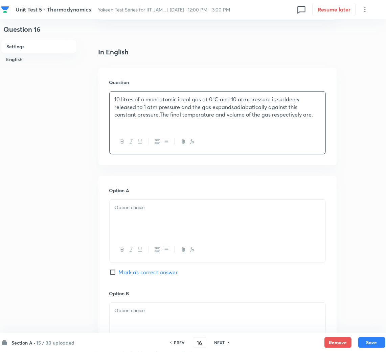
click at [147, 215] on div at bounding box center [218, 219] width 216 height 38
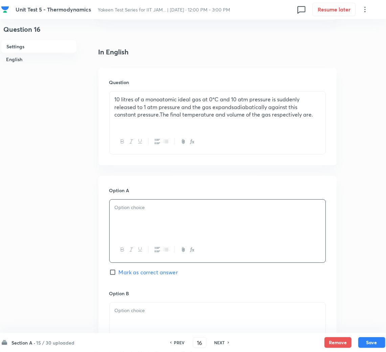
click at [152, 218] on div at bounding box center [218, 219] width 216 height 38
click at [153, 312] on p at bounding box center [218, 311] width 206 height 8
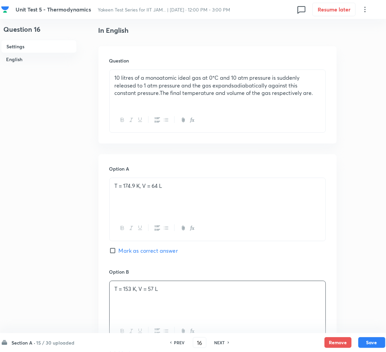
scroll to position [304, 0]
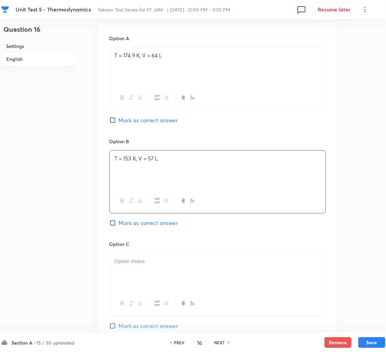
click at [133, 269] on div at bounding box center [218, 273] width 216 height 38
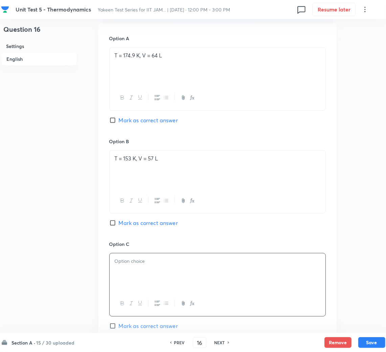
click at [138, 266] on div at bounding box center [218, 273] width 216 height 38
click at [115, 118] on input "Mark as correct answer" at bounding box center [113, 120] width 9 height 7
checkbox input "true"
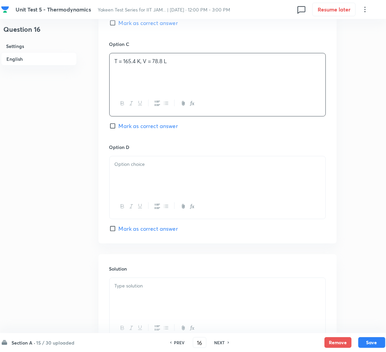
scroll to position [507, 0]
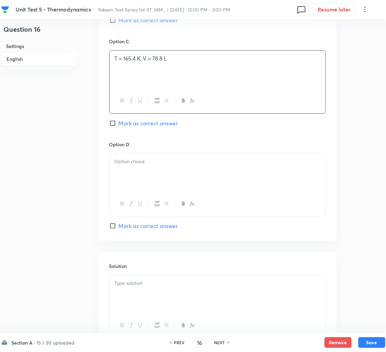
click at [133, 165] on p at bounding box center [218, 162] width 206 height 8
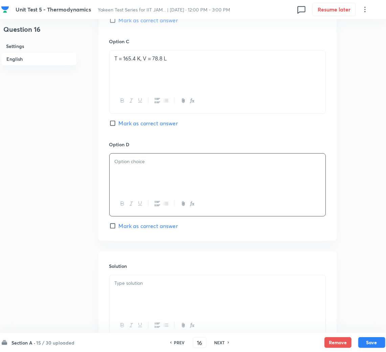
click at [136, 165] on p at bounding box center [218, 162] width 206 height 8
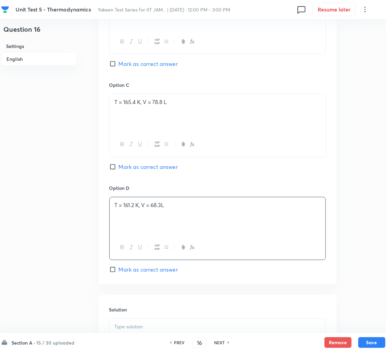
scroll to position [565, 0]
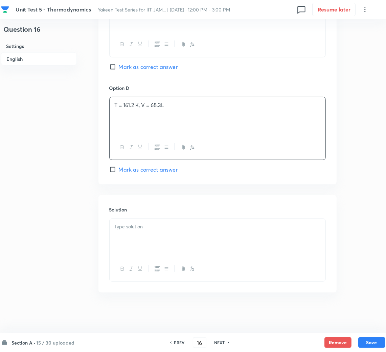
click at [131, 237] on div at bounding box center [218, 238] width 216 height 38
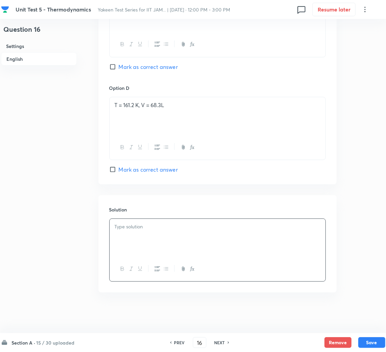
click at [134, 231] on div at bounding box center [218, 238] width 216 height 38
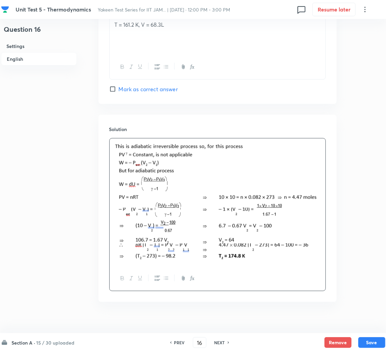
scroll to position [655, 0]
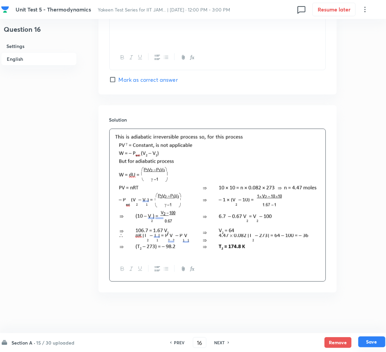
click at [370, 341] on button "Save" at bounding box center [371, 342] width 27 height 11
type input "17"
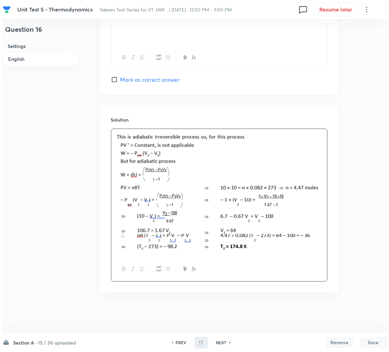
scroll to position [0, 0]
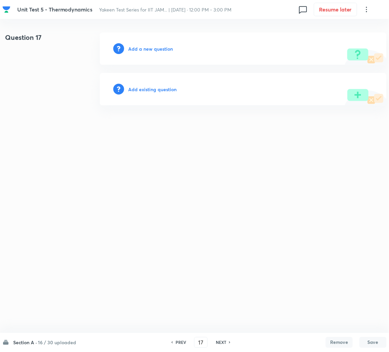
click at [146, 49] on h6 "Add a new question" at bounding box center [150, 48] width 45 height 7
click at [146, 49] on h6 "Choose a question type" at bounding box center [154, 48] width 52 height 7
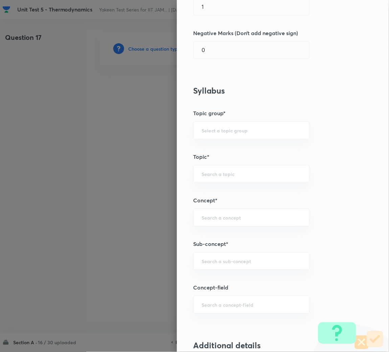
scroll to position [203, 0]
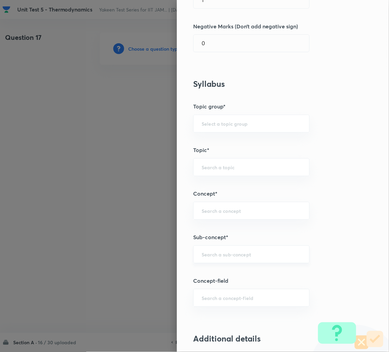
click at [206, 255] on input "text" at bounding box center [251, 255] width 99 height 6
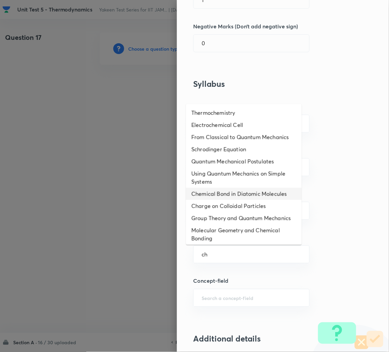
click at [220, 198] on li "Chemical Bond in Diatomic Molecules" at bounding box center [244, 194] width 116 height 12
type input "Chemical Bond in Diatomic Molecules"
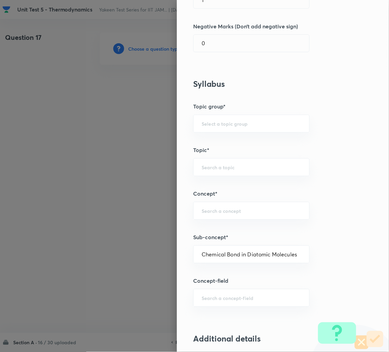
type input "Chemistry"
type input "Physical Chemistry"
type input "Atomic Structure"
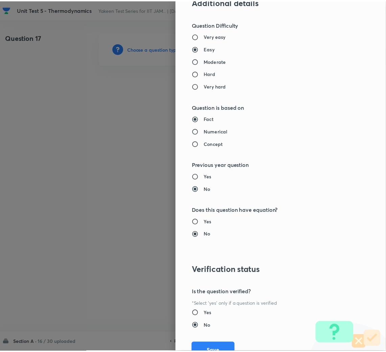
scroll to position [570, 0]
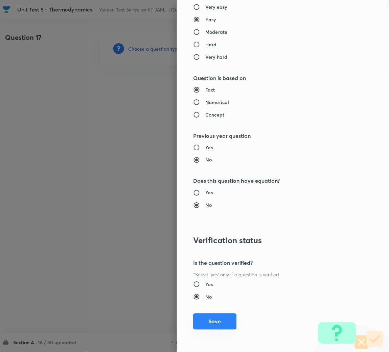
click at [202, 325] on button "Save" at bounding box center [214, 322] width 43 height 16
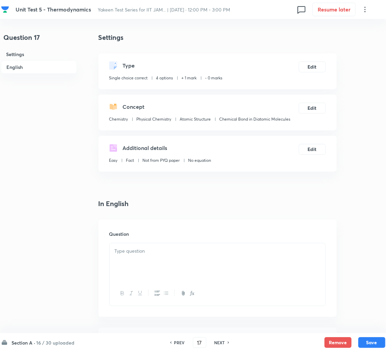
click at [150, 259] on div at bounding box center [218, 262] width 216 height 38
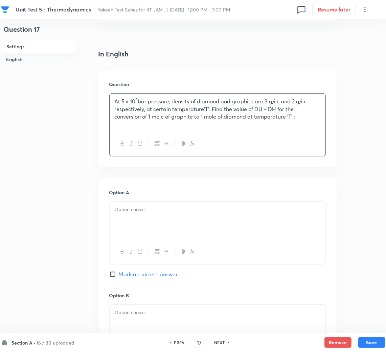
scroll to position [152, 0]
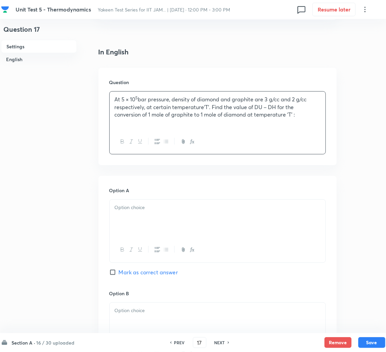
click at [145, 212] on div at bounding box center [218, 219] width 216 height 38
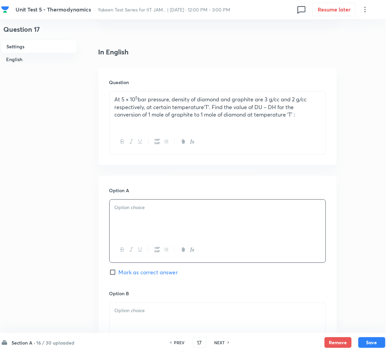
click at [142, 212] on div at bounding box center [218, 219] width 216 height 38
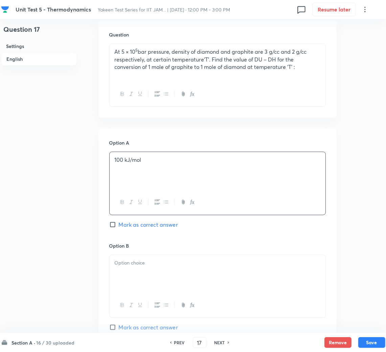
scroll to position [253, 0]
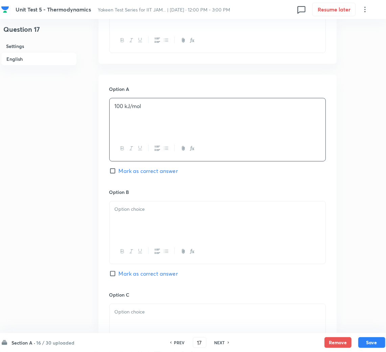
click at [127, 223] on div at bounding box center [218, 221] width 216 height 38
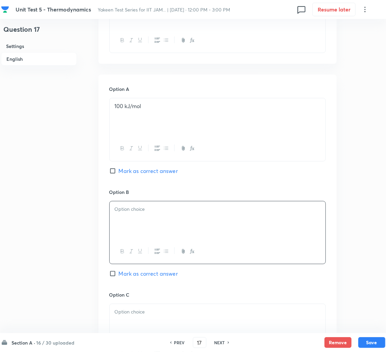
click at [125, 221] on div at bounding box center [218, 221] width 216 height 38
click at [132, 312] on p at bounding box center [218, 312] width 206 height 8
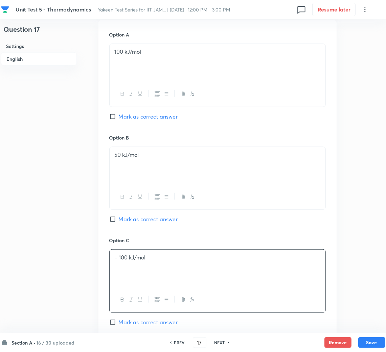
scroll to position [406, 0]
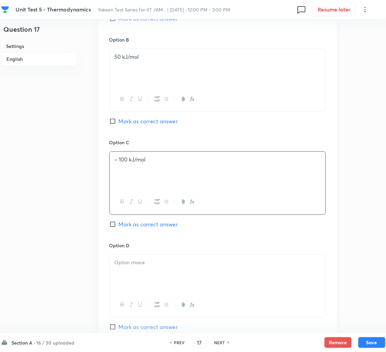
click at [141, 254] on div "Option D [PERSON_NAME] as correct answer" at bounding box center [217, 286] width 216 height 89
click at [131, 278] on div at bounding box center [218, 274] width 216 height 38
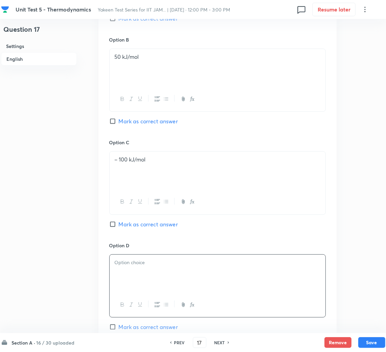
click at [131, 266] on p at bounding box center [218, 263] width 206 height 8
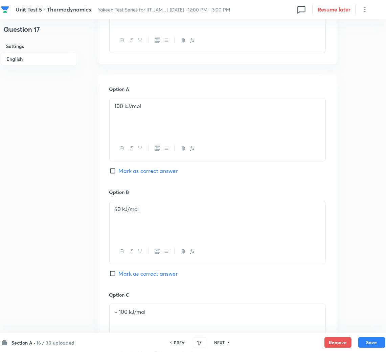
click at [123, 171] on span "Mark as correct answer" at bounding box center [148, 171] width 59 height 8
click at [119, 171] on input "Mark as correct answer" at bounding box center [113, 171] width 9 height 7
checkbox input "true"
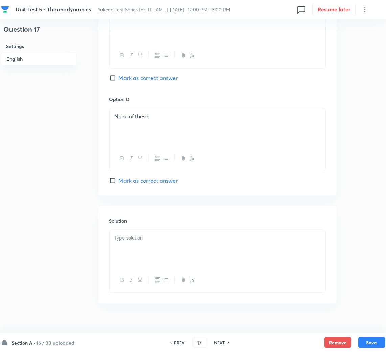
scroll to position [558, 0]
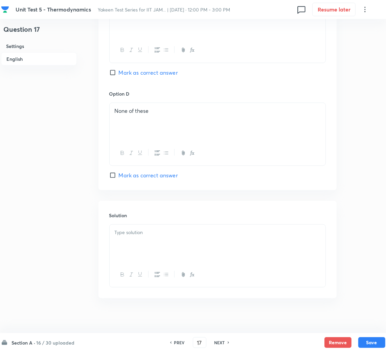
click at [139, 238] on div at bounding box center [218, 244] width 216 height 38
click at [140, 235] on p at bounding box center [218, 233] width 206 height 8
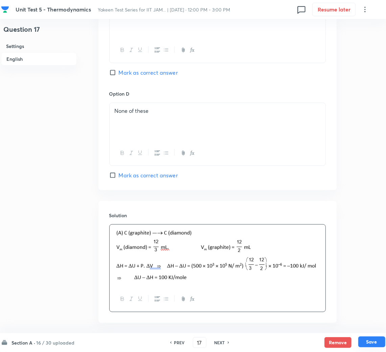
click at [378, 342] on button "Save" at bounding box center [371, 342] width 27 height 11
type input "18"
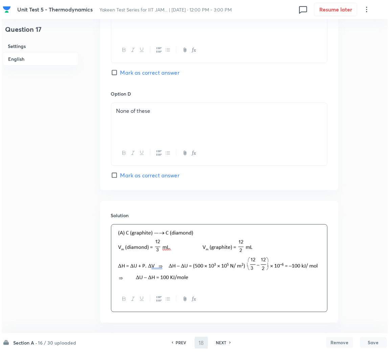
scroll to position [0, 0]
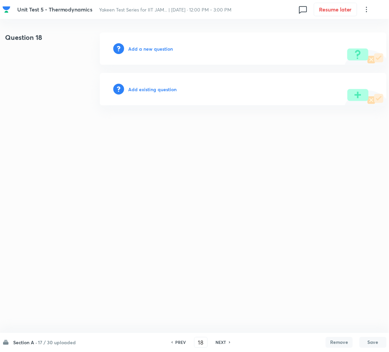
click at [154, 50] on h6 "Add a new question" at bounding box center [150, 48] width 45 height 7
click at [152, 49] on h6 "Choose a question type" at bounding box center [154, 48] width 52 height 7
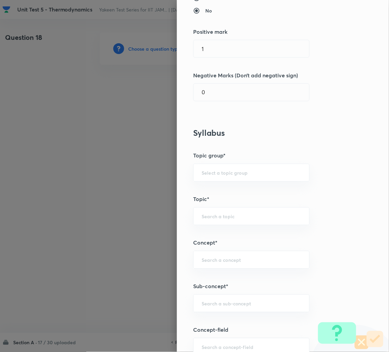
scroll to position [203, 0]
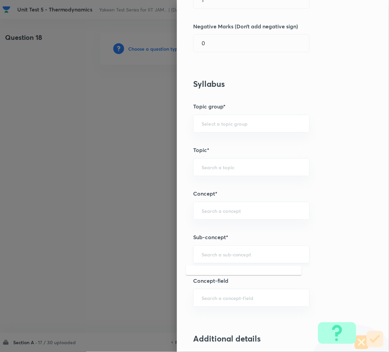
click at [212, 257] on input "text" at bounding box center [251, 255] width 99 height 6
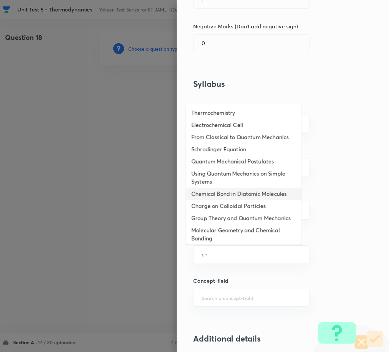
click at [208, 200] on li "Chemical Bond in Diatomic Molecules" at bounding box center [244, 194] width 116 height 12
type input "Chemical Bond in Diatomic Molecules"
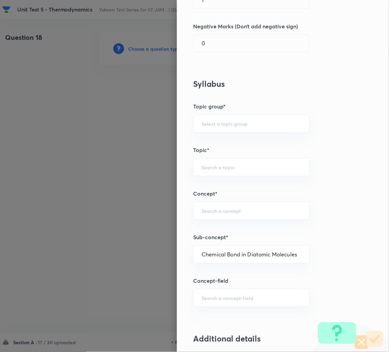
type input "Chemistry"
type input "Physical Chemistry"
type input "Atomic Structure"
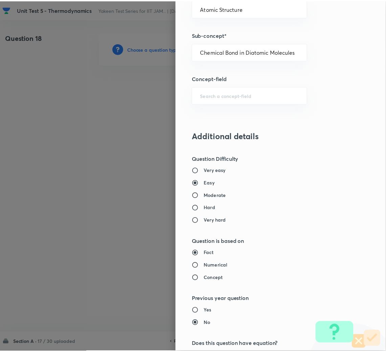
scroll to position [570, 0]
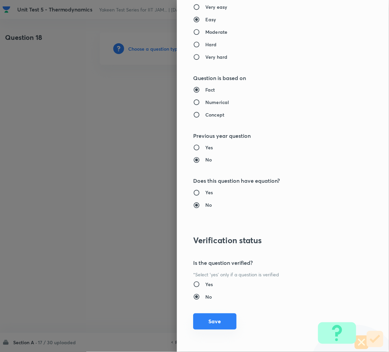
click at [210, 324] on button "Save" at bounding box center [214, 322] width 43 height 16
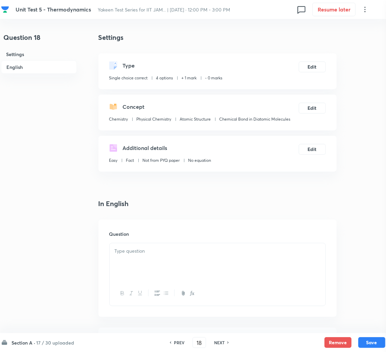
click at [133, 263] on div at bounding box center [218, 262] width 216 height 38
click at [147, 246] on div at bounding box center [218, 262] width 216 height 38
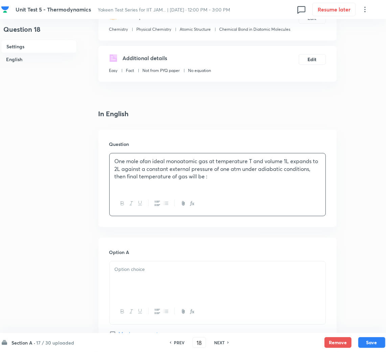
scroll to position [152, 0]
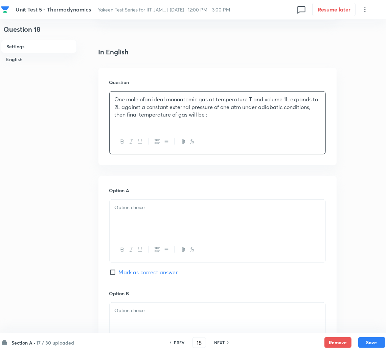
drag, startPoint x: 126, startPoint y: 207, endPoint x: 16, endPoint y: 207, distance: 110.2
click at [123, 207] on p at bounding box center [218, 208] width 206 height 8
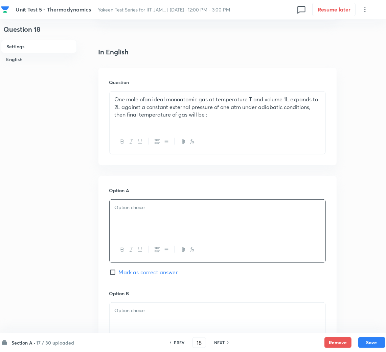
click at [141, 221] on div at bounding box center [218, 219] width 216 height 38
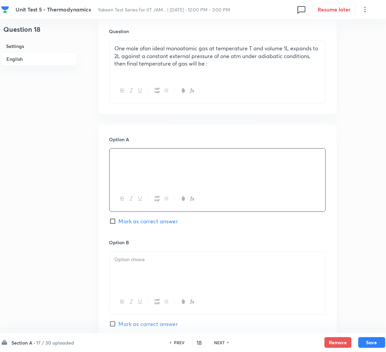
click at [144, 278] on div at bounding box center [218, 271] width 216 height 38
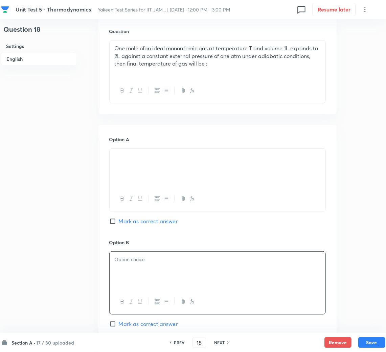
click at [143, 281] on div at bounding box center [218, 271] width 216 height 38
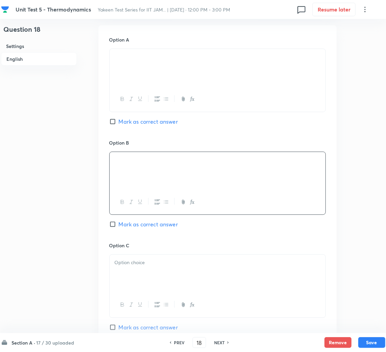
scroll to position [304, 0]
click at [167, 271] on div at bounding box center [218, 273] width 216 height 38
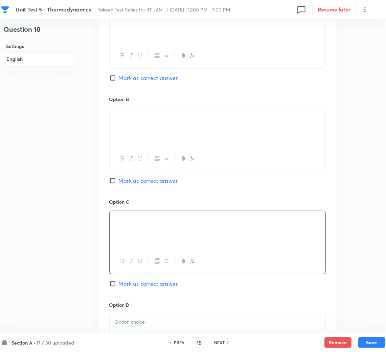
scroll to position [406, 0]
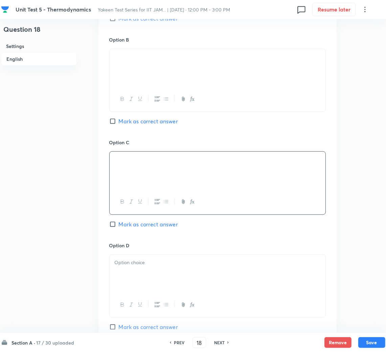
click at [124, 275] on div at bounding box center [218, 274] width 216 height 38
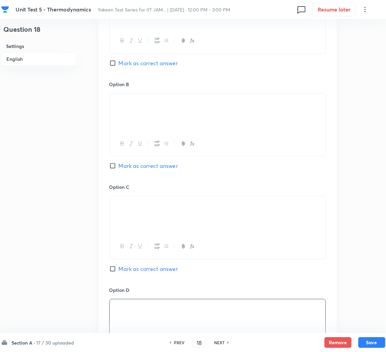
scroll to position [304, 0]
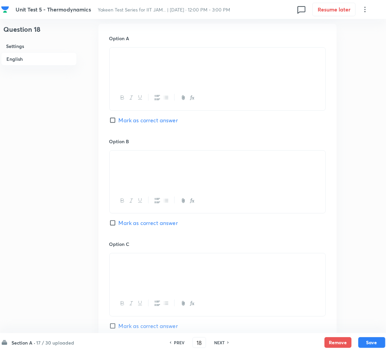
click at [124, 222] on span "Mark as correct answer" at bounding box center [148, 223] width 59 height 8
click at [119, 222] on input "Mark as correct answer" at bounding box center [113, 223] width 9 height 7
checkbox input "true"
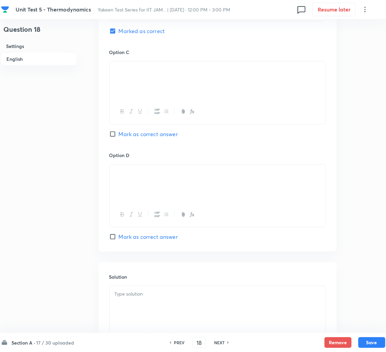
scroll to position [507, 0]
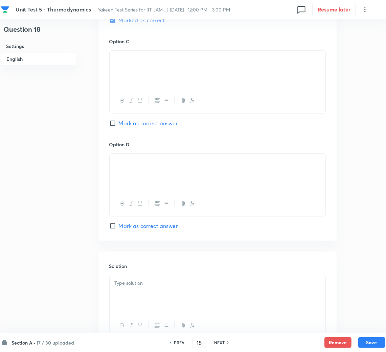
click at [133, 291] on div at bounding box center [218, 295] width 216 height 38
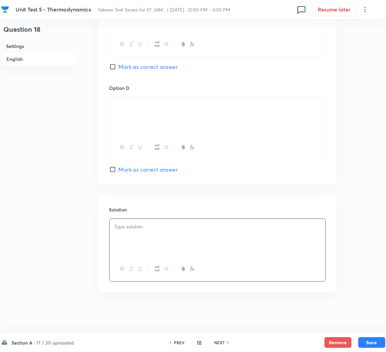
click at [151, 233] on div at bounding box center [218, 238] width 216 height 38
click at [143, 228] on p "DU = W and Q = 0" at bounding box center [218, 227] width 206 height 8
click at [147, 244] on div "Hint : DU = W and Q = 0" at bounding box center [218, 238] width 216 height 38
click at [133, 247] on p at bounding box center [218, 249] width 206 height 8
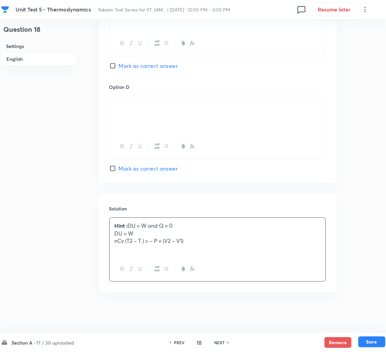
click at [367, 343] on button "Save" at bounding box center [371, 342] width 27 height 11
type input "19"
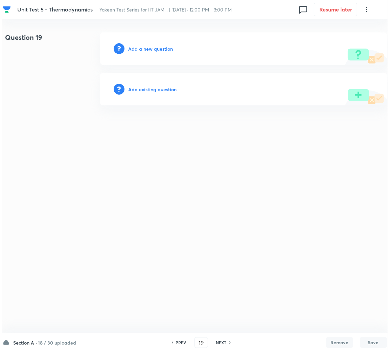
scroll to position [0, 0]
click at [145, 47] on h6 "Add a new question" at bounding box center [150, 48] width 45 height 7
click at [145, 47] on h6 "Choose a question type" at bounding box center [154, 48] width 52 height 7
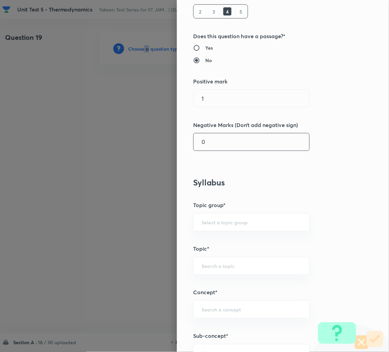
scroll to position [203, 0]
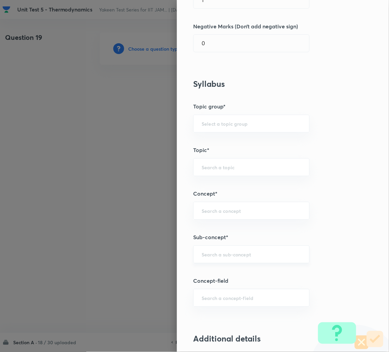
click at [216, 257] on input "text" at bounding box center [251, 255] width 99 height 6
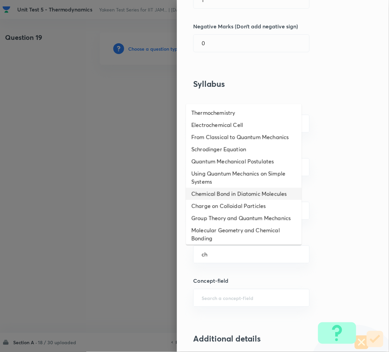
click at [208, 200] on li "Chemical Bond in Diatomic Molecules" at bounding box center [244, 194] width 116 height 12
type input "Chemical Bond in Diatomic Molecules"
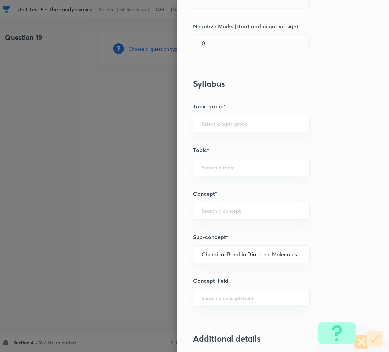
type input "Chemistry"
type input "Physical Chemistry"
type input "Atomic Structure"
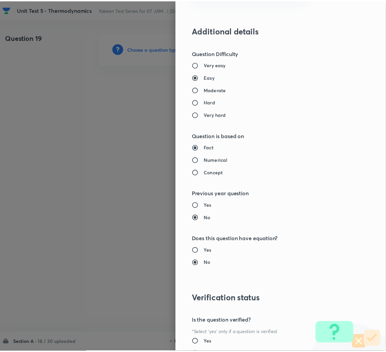
scroll to position [570, 0]
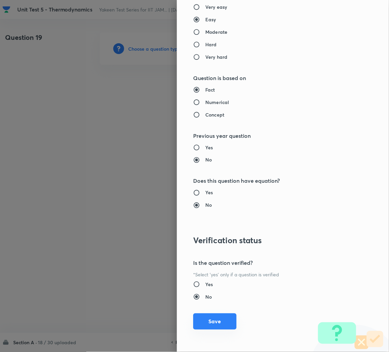
click at [210, 324] on button "Save" at bounding box center [214, 322] width 43 height 16
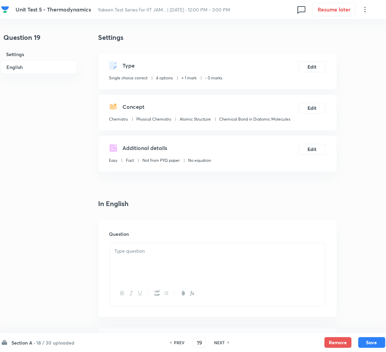
click at [145, 253] on p at bounding box center [218, 252] width 206 height 8
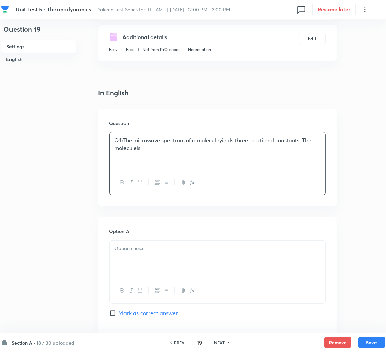
scroll to position [0, 0]
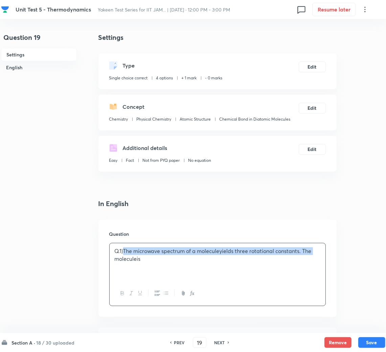
drag, startPoint x: 124, startPoint y: 251, endPoint x: 75, endPoint y: 265, distance: 51.1
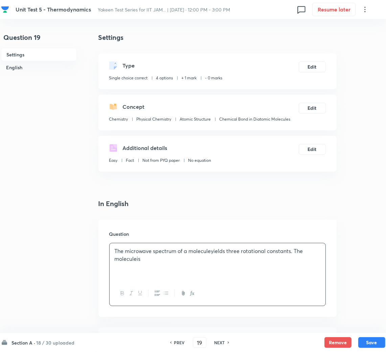
scroll to position [203, 0]
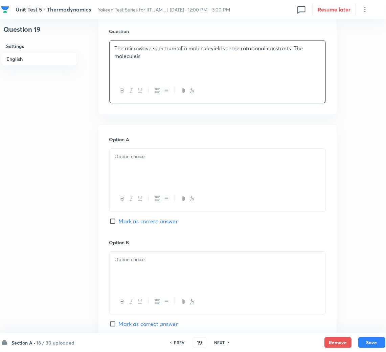
click at [119, 167] on div at bounding box center [218, 168] width 216 height 38
click at [138, 165] on div at bounding box center [218, 168] width 216 height 38
click at [155, 269] on div at bounding box center [218, 271] width 216 height 38
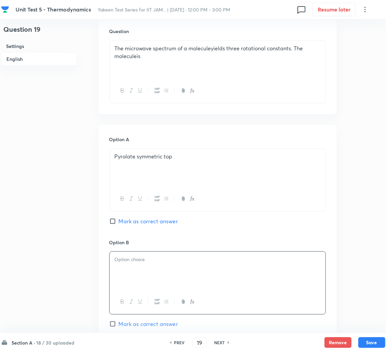
click at [140, 265] on div at bounding box center [218, 271] width 216 height 38
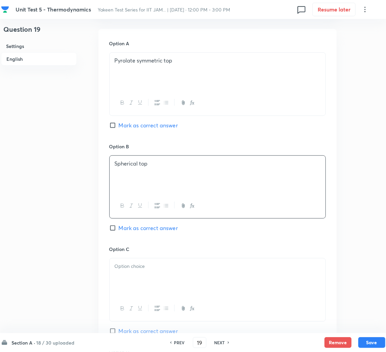
scroll to position [304, 0]
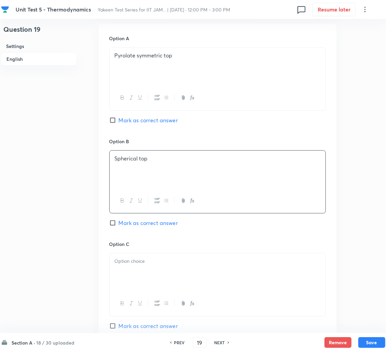
click at [140, 265] on p at bounding box center [218, 262] width 206 height 8
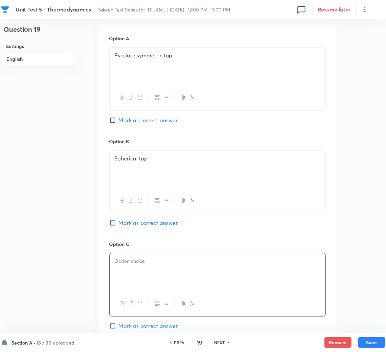
click at [137, 268] on div at bounding box center [218, 273] width 216 height 38
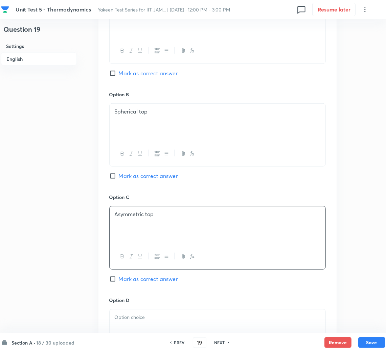
scroll to position [406, 0]
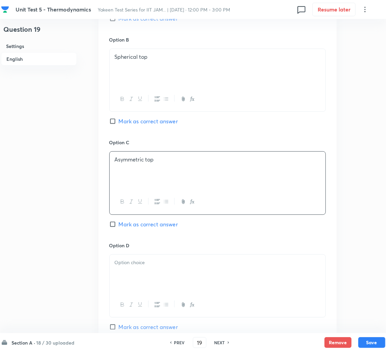
click at [137, 278] on div at bounding box center [218, 274] width 216 height 38
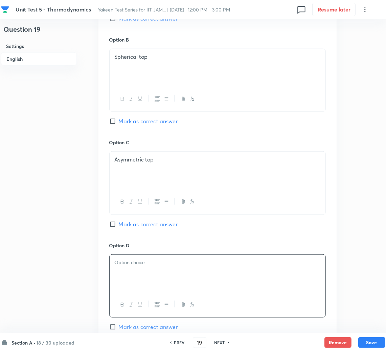
click at [119, 268] on div at bounding box center [218, 274] width 216 height 38
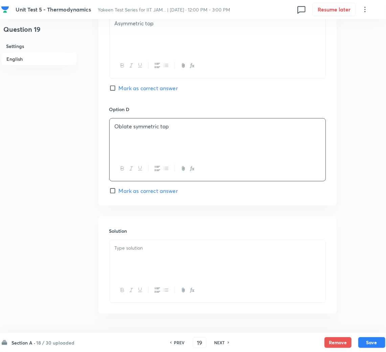
scroll to position [558, 0]
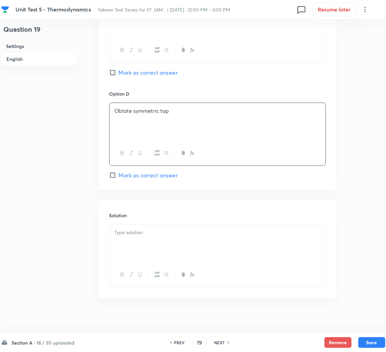
click at [127, 74] on span "Mark as correct answer" at bounding box center [148, 73] width 59 height 8
click at [119, 74] on input "Mark as correct answer" at bounding box center [113, 72] width 9 height 7
checkbox input "true"
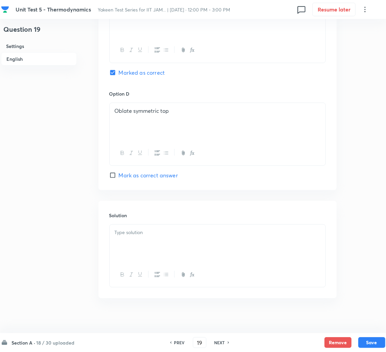
click at [134, 247] on div at bounding box center [218, 244] width 216 height 38
click at [135, 239] on div at bounding box center [218, 244] width 216 height 38
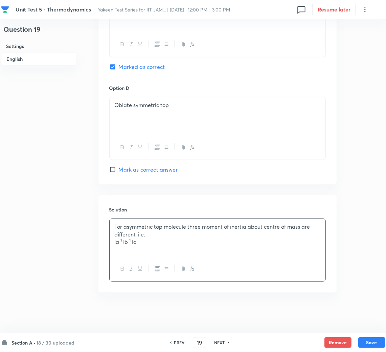
scroll to position [565, 0]
click at [129, 242] on p at bounding box center [218, 242] width 206 height 8
click at [370, 342] on button "Save" at bounding box center [371, 342] width 27 height 11
type input "20"
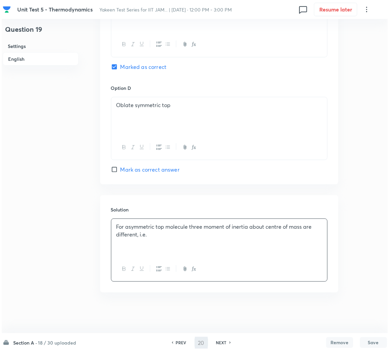
scroll to position [0, 0]
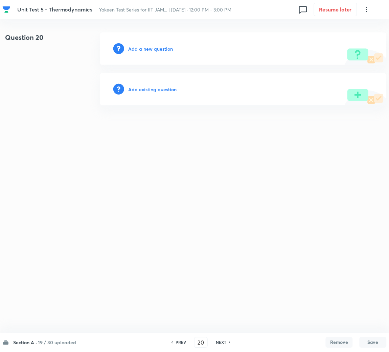
click at [155, 51] on h6 "Add a new question" at bounding box center [150, 48] width 45 height 7
click at [155, 51] on h6 "Choose a question type" at bounding box center [154, 48] width 52 height 7
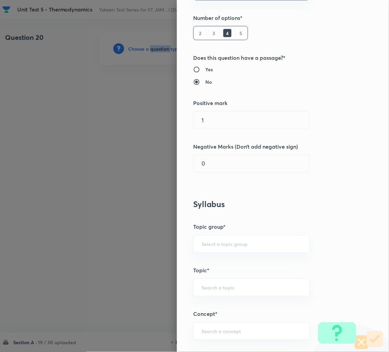
scroll to position [152, 0]
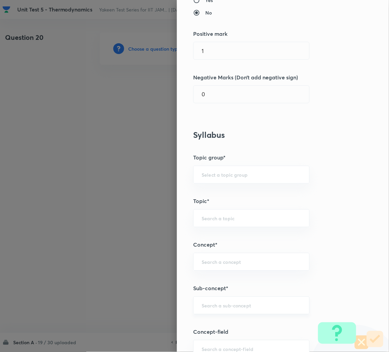
click at [213, 307] on input "text" at bounding box center [251, 306] width 99 height 6
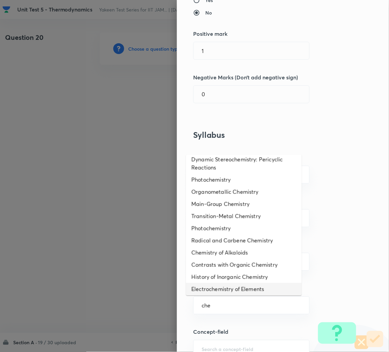
scroll to position [0, 0]
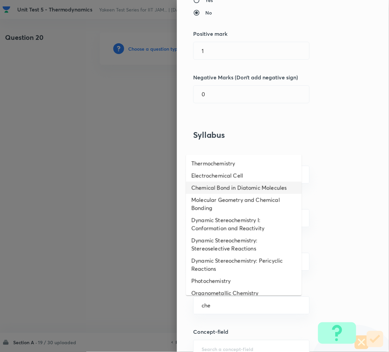
drag, startPoint x: 228, startPoint y: 183, endPoint x: 232, endPoint y: 186, distance: 6.0
click at [228, 183] on li "Chemical Bond in Diatomic Molecules" at bounding box center [244, 188] width 116 height 12
type input "Chemical Bond in Diatomic Molecules"
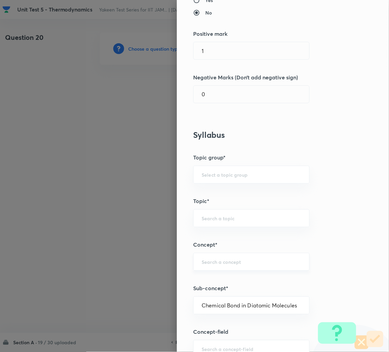
type input "Chemistry"
type input "Physical Chemistry"
type input "Atomic Structure"
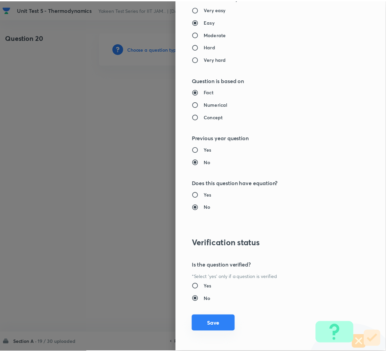
scroll to position [570, 0]
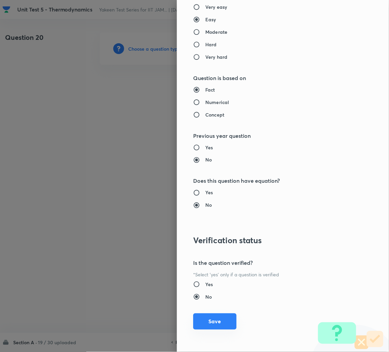
click at [212, 323] on button "Save" at bounding box center [214, 322] width 43 height 16
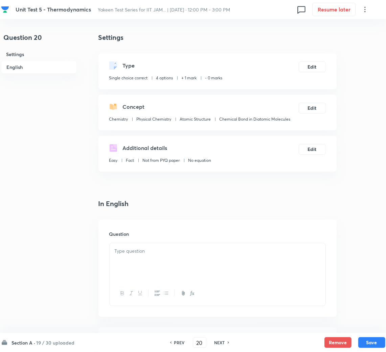
click at [155, 258] on div at bounding box center [218, 262] width 216 height 38
paste div
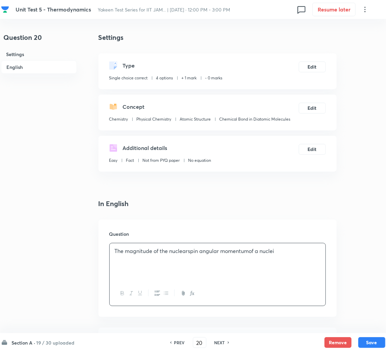
drag, startPoint x: 285, startPoint y: 283, endPoint x: 299, endPoint y: 259, distance: 27.4
click at [288, 276] on div "The magnitude of the nuclearspin angular momentumof a nuclei" at bounding box center [217, 274] width 216 height 63
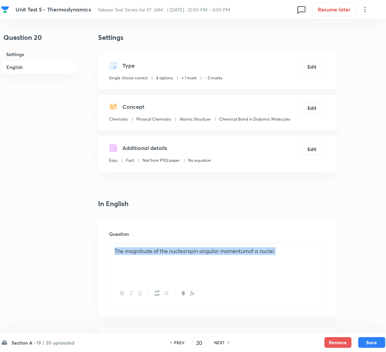
click at [296, 250] on p "The magnitude of the nuclearspin angular momentumof a nuclei" at bounding box center [218, 252] width 206 height 8
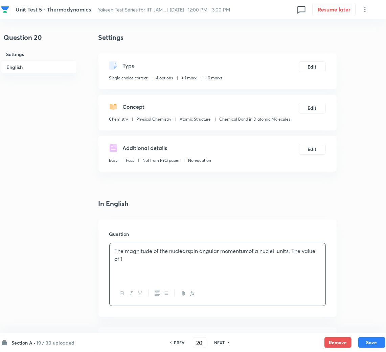
click at [143, 262] on p "The magnitude of the nuclearspin angular momentumof a nuclei units. The value o…" at bounding box center [218, 255] width 206 height 15
drag, startPoint x: 277, startPoint y: 250, endPoint x: 291, endPoint y: 251, distance: 14.6
click at [277, 250] on p "The magnitude of the nuclearspin angular momentumof a nuclei units. The value o…" at bounding box center [218, 255] width 206 height 15
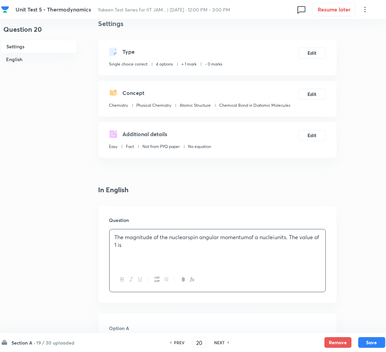
scroll to position [203, 0]
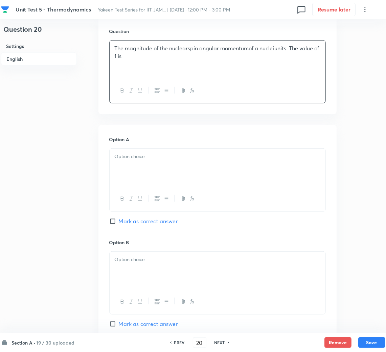
click at [136, 164] on div at bounding box center [218, 168] width 216 height 38
click at [133, 259] on p at bounding box center [218, 260] width 206 height 8
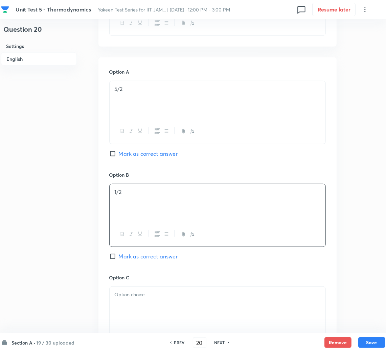
scroll to position [355, 0]
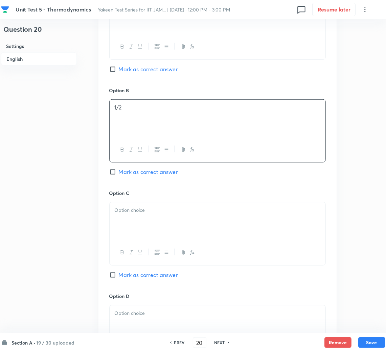
click at [136, 225] on div at bounding box center [218, 222] width 216 height 38
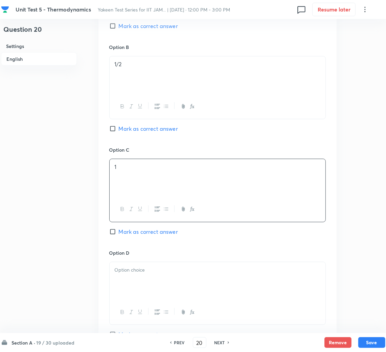
scroll to position [456, 0]
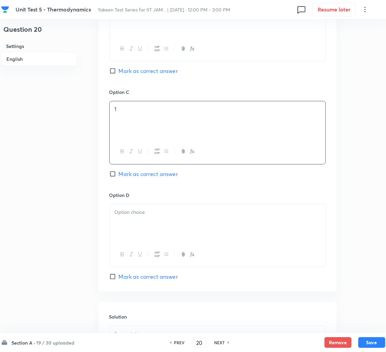
click at [132, 221] on div at bounding box center [218, 224] width 216 height 38
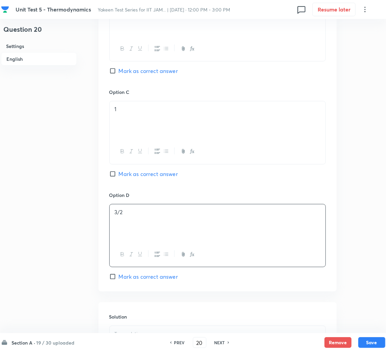
click at [115, 279] on input "Mark as correct answer" at bounding box center [113, 277] width 9 height 7
checkbox input "true"
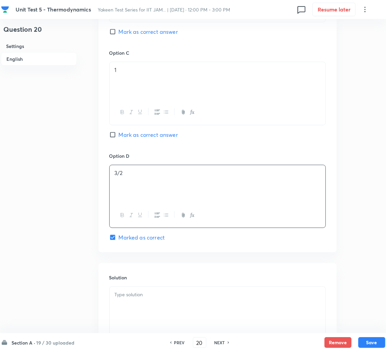
scroll to position [565, 0]
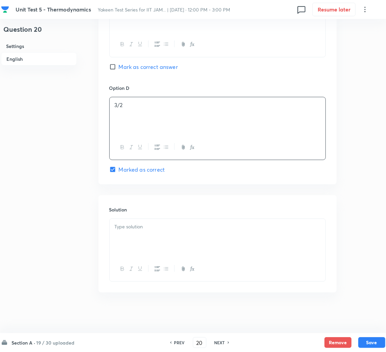
click at [142, 247] on div at bounding box center [218, 238] width 216 height 38
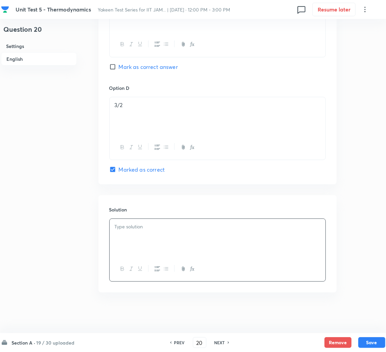
click at [148, 239] on div at bounding box center [218, 238] width 216 height 38
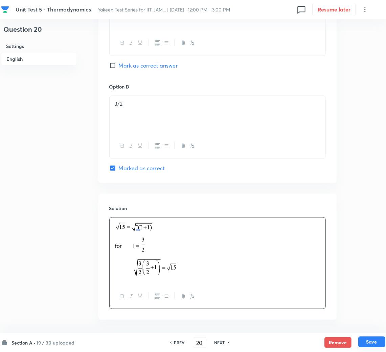
click at [370, 344] on button "Save" at bounding box center [371, 342] width 27 height 11
type input "21"
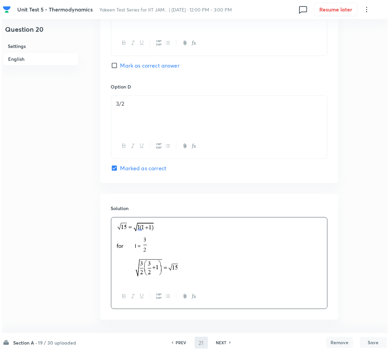
scroll to position [0, 0]
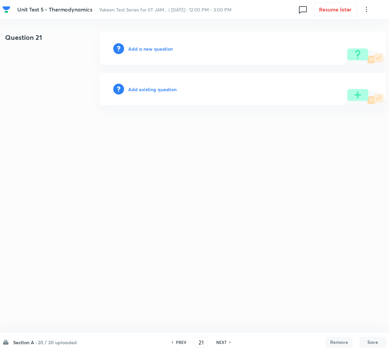
click at [145, 46] on h6 "Add a new question" at bounding box center [150, 48] width 45 height 7
click at [145, 46] on h6 "Choose a question type" at bounding box center [154, 48] width 52 height 7
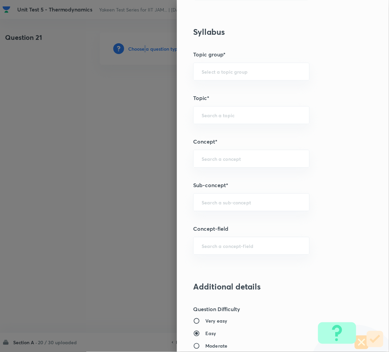
scroll to position [304, 0]
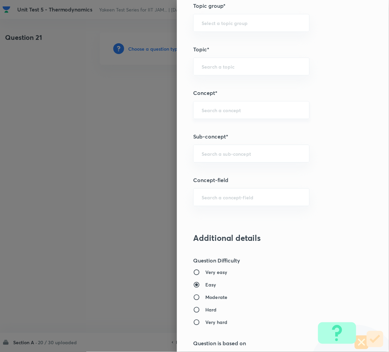
click at [214, 111] on input "text" at bounding box center [251, 110] width 99 height 6
click at [208, 152] on input "text" at bounding box center [251, 153] width 99 height 6
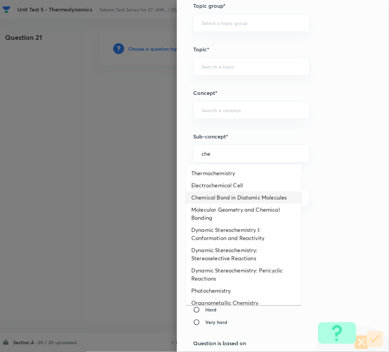
click at [223, 197] on li "Chemical Bond in Diatomic Molecules" at bounding box center [244, 198] width 116 height 12
type input "Chemical Bond in Diatomic Molecules"
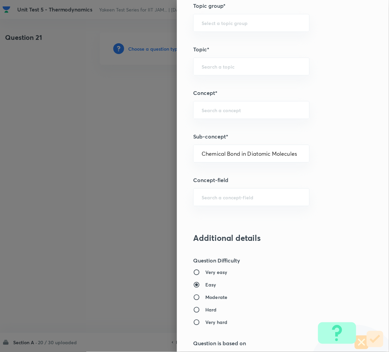
type input "Chemistry"
type input "Physical Chemistry"
type input "Atomic Structure"
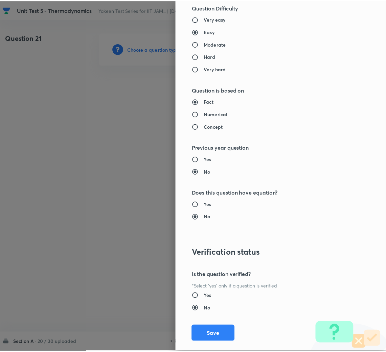
scroll to position [570, 0]
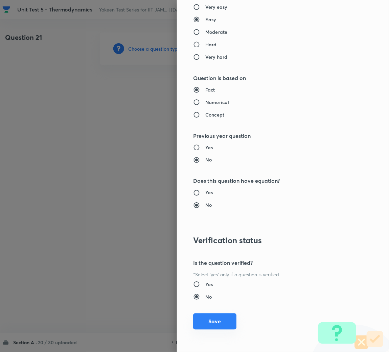
click at [208, 324] on button "Save" at bounding box center [214, 322] width 43 height 16
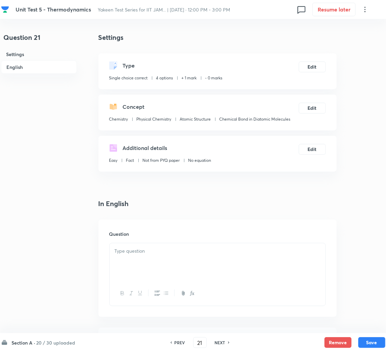
click at [147, 265] on div at bounding box center [218, 262] width 216 height 38
paste div
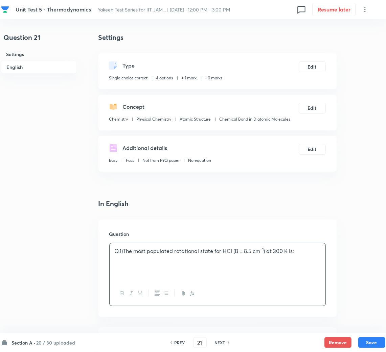
click at [124, 251] on p "Q.1)The most populated rotational state for HCl (B = 8.5 cm –1 ) at 300 K is:" at bounding box center [218, 252] width 206 height 8
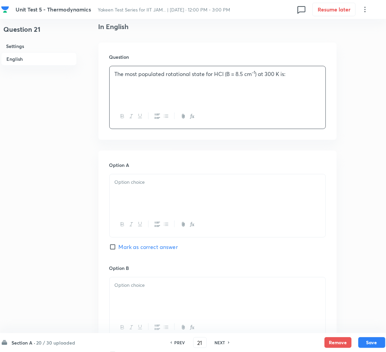
scroll to position [253, 0]
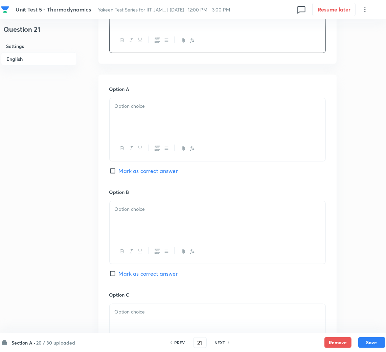
click at [159, 98] on div at bounding box center [218, 117] width 216 height 38
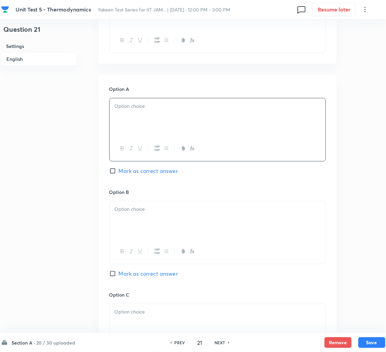
click at [148, 111] on div at bounding box center [218, 117] width 216 height 38
click at [152, 220] on div at bounding box center [218, 221] width 216 height 38
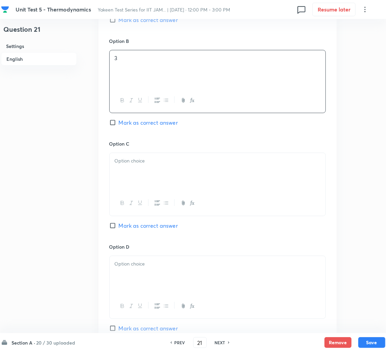
scroll to position [406, 0]
click at [142, 168] on div at bounding box center [218, 171] width 216 height 38
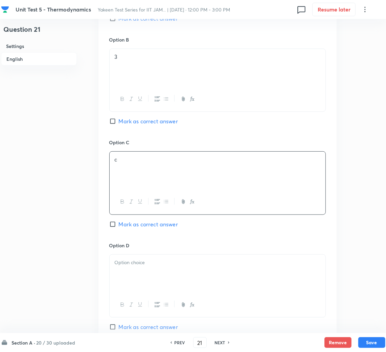
click at [143, 278] on div at bounding box center [218, 274] width 216 height 38
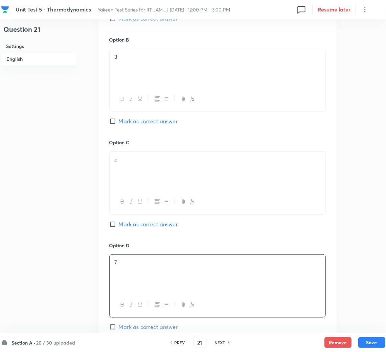
click at [119, 123] on span "Mark as correct answer" at bounding box center [148, 121] width 59 height 8
click at [119, 123] on input "Mark as correct answer" at bounding box center [113, 121] width 9 height 7
checkbox input "true"
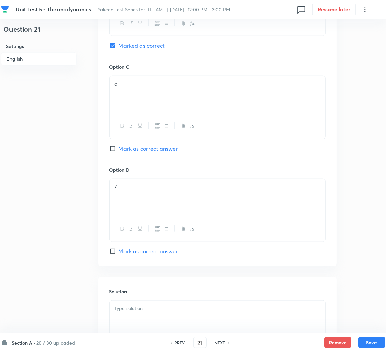
scroll to position [565, 0]
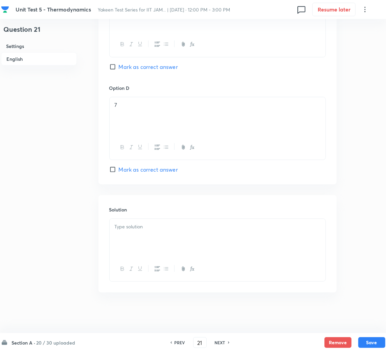
click at [129, 246] on div at bounding box center [218, 238] width 216 height 38
click at [208, 251] on div at bounding box center [218, 238] width 216 height 38
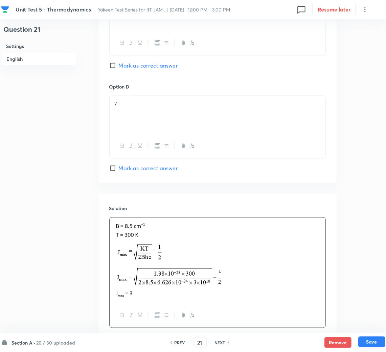
click at [374, 342] on button "Save" at bounding box center [371, 342] width 27 height 11
type input "22"
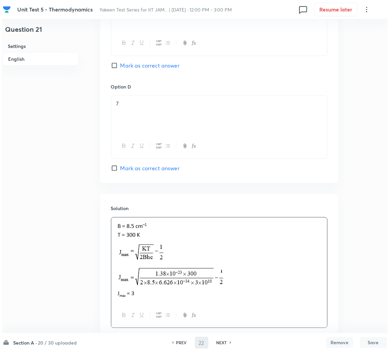
scroll to position [0, 0]
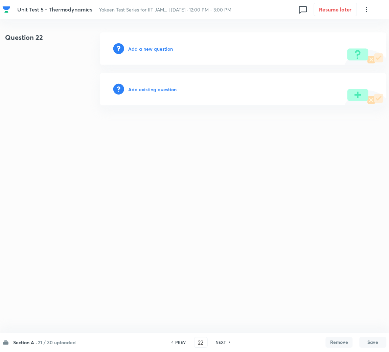
click at [139, 52] on h6 "Add a new question" at bounding box center [150, 48] width 45 height 7
click at [139, 51] on h6 "Choose a question type" at bounding box center [154, 48] width 52 height 7
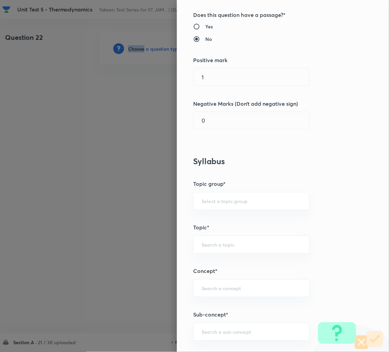
scroll to position [203, 0]
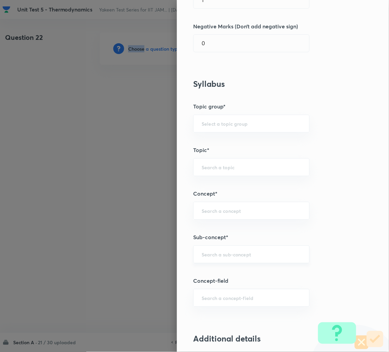
click at [210, 260] on div "​" at bounding box center [251, 255] width 116 height 18
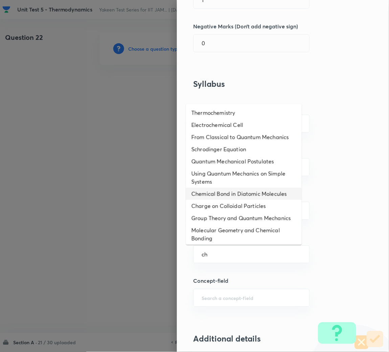
click at [209, 200] on li "Chemical Bond in Diatomic Molecules" at bounding box center [244, 194] width 116 height 12
type input "Chemical Bond in Diatomic Molecules"
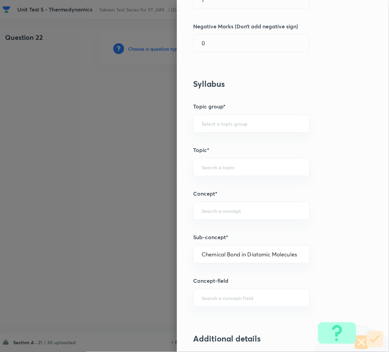
type input "Chemistry"
type input "Physical Chemistry"
type input "Atomic Structure"
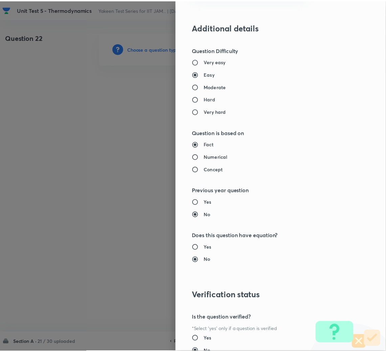
scroll to position [570, 0]
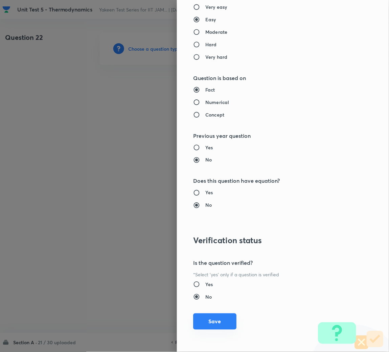
click at [208, 326] on button "Save" at bounding box center [214, 322] width 43 height 16
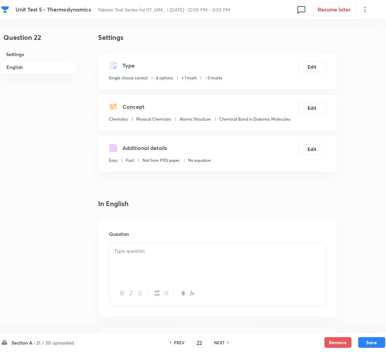
click at [159, 243] on div at bounding box center [218, 262] width 216 height 38
click at [147, 262] on div at bounding box center [218, 262] width 216 height 38
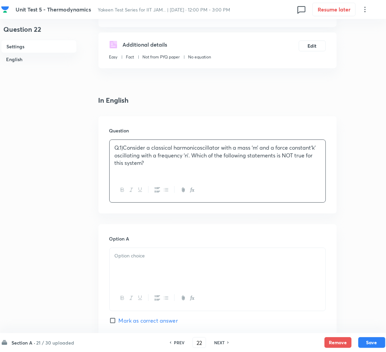
scroll to position [101, 0]
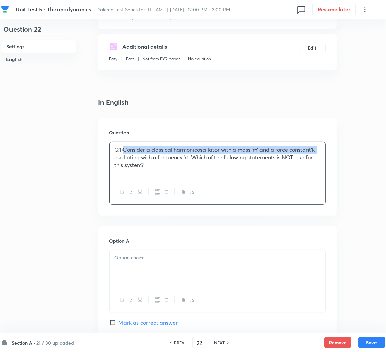
drag, startPoint x: 123, startPoint y: 150, endPoint x: 88, endPoint y: 156, distance: 36.4
click at [88, 156] on div "Question 22 Settings English Settings Type Single choice correct 4 options + 1 …" at bounding box center [193, 356] width 384 height 851
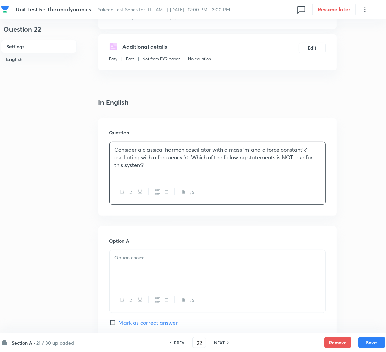
click at [147, 263] on div at bounding box center [218, 269] width 216 height 38
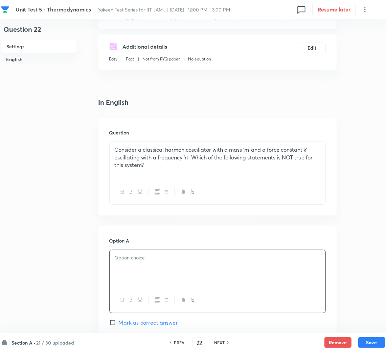
click at [157, 251] on div at bounding box center [218, 269] width 216 height 38
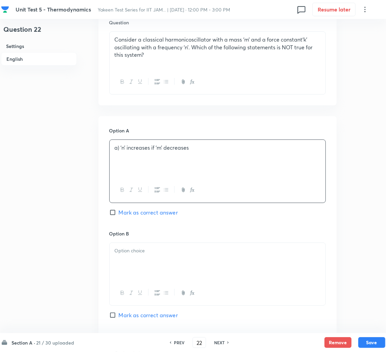
scroll to position [253, 0]
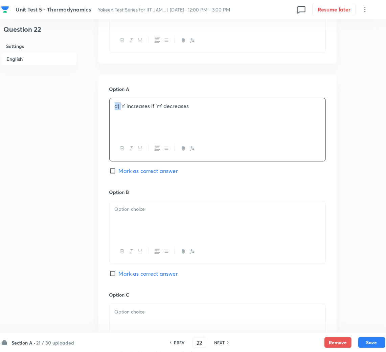
drag, startPoint x: 120, startPoint y: 105, endPoint x: 67, endPoint y: 111, distance: 53.8
click at [67, 111] on div "Question 22 Settings English Settings Type Single choice correct 4 options + 1 …" at bounding box center [193, 204] width 384 height 851
drag, startPoint x: 139, startPoint y: 224, endPoint x: 23, endPoint y: 186, distance: 121.8
click at [139, 225] on div at bounding box center [218, 221] width 216 height 38
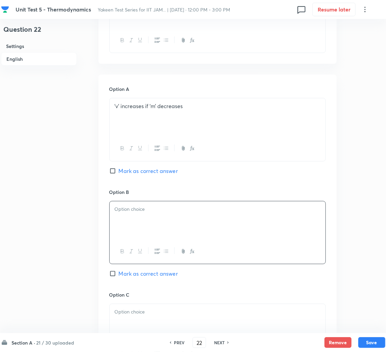
click at [133, 214] on div at bounding box center [218, 221] width 216 height 38
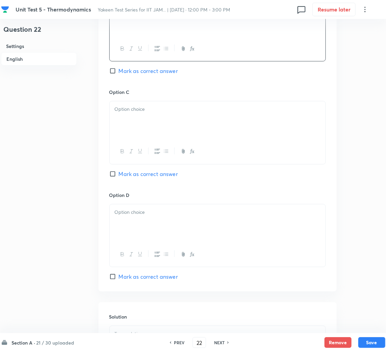
drag, startPoint x: 124, startPoint y: 124, endPoint x: 4, endPoint y: 124, distance: 120.4
click at [124, 124] on div at bounding box center [218, 120] width 216 height 38
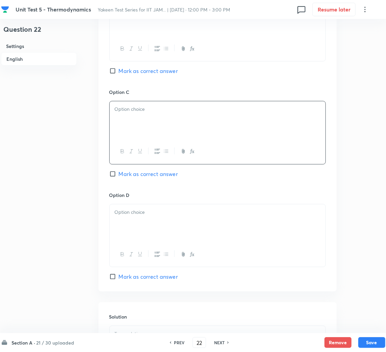
click at [130, 123] on div at bounding box center [218, 120] width 216 height 38
click at [129, 225] on div at bounding box center [218, 224] width 216 height 38
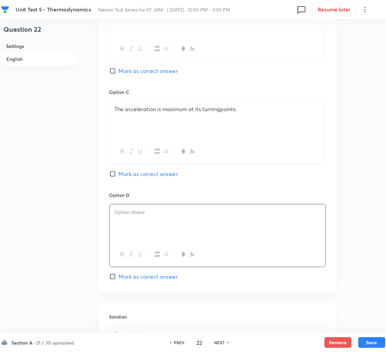
click at [130, 215] on p at bounding box center [218, 213] width 206 height 8
paste div
click at [117, 212] on p "‘n’ does not depend on how large the amplitude of the oscillation is" at bounding box center [218, 213] width 206 height 8
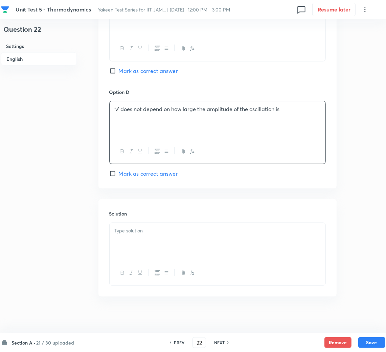
scroll to position [565, 0]
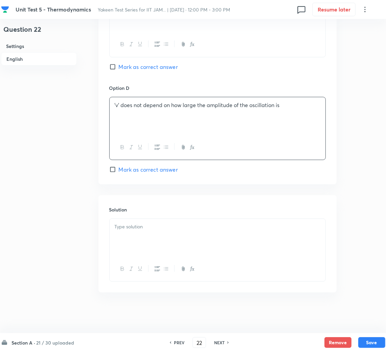
click at [143, 238] on div at bounding box center [218, 238] width 216 height 38
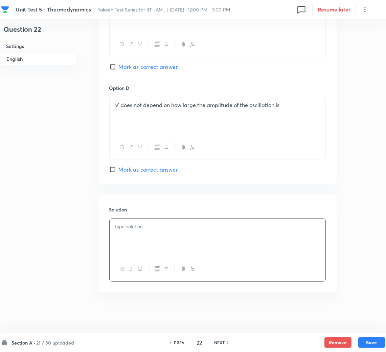
scroll to position [311, 0]
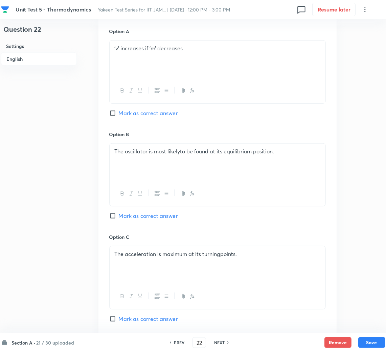
click at [121, 217] on span "Mark as correct answer" at bounding box center [148, 216] width 59 height 8
click at [119, 217] on input "Mark as correct answer" at bounding box center [113, 216] width 9 height 7
checkbox input "true"
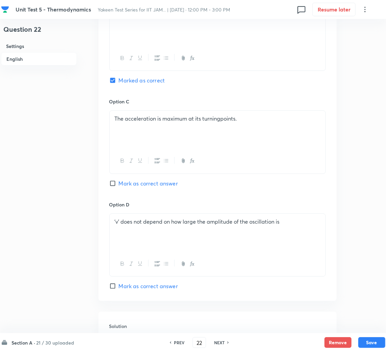
scroll to position [565, 0]
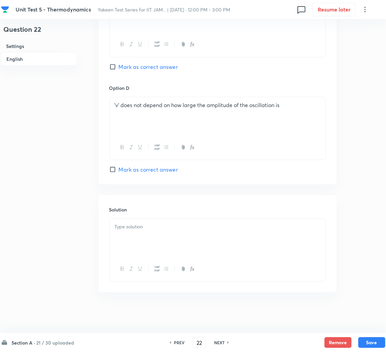
click at [146, 247] on div at bounding box center [218, 238] width 216 height 38
click at [142, 236] on div at bounding box center [218, 238] width 216 height 38
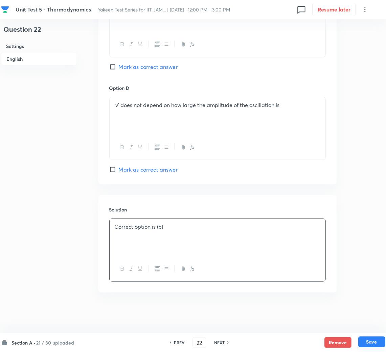
click at [373, 342] on button "Save" at bounding box center [371, 342] width 27 height 11
type input "23"
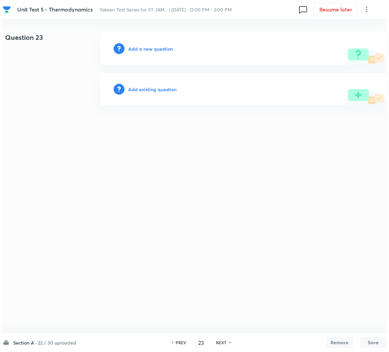
scroll to position [0, 0]
click at [148, 48] on h6 "Add a new question" at bounding box center [150, 48] width 45 height 7
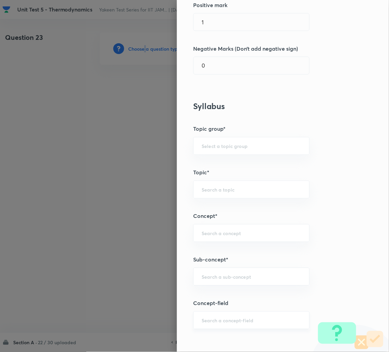
scroll to position [203, 0]
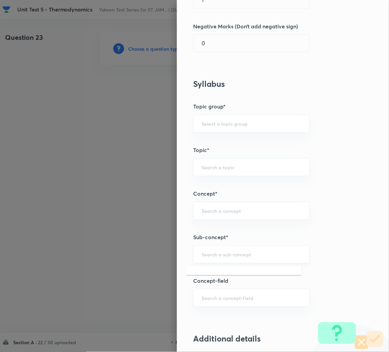
click at [206, 255] on input "text" at bounding box center [251, 255] width 99 height 6
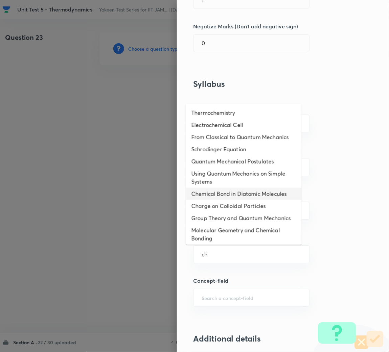
click at [212, 200] on li "Chemical Bond in Diatomic Molecules" at bounding box center [244, 194] width 116 height 12
type input "Chemical Bond in Diatomic Molecules"
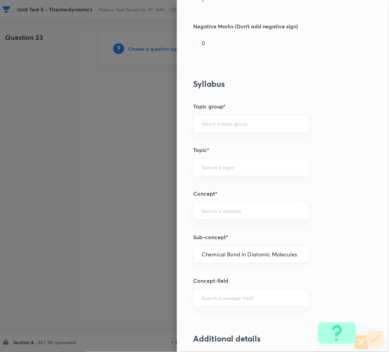
type input "Chemistry"
type input "Physical Chemistry"
type input "Atomic Structure"
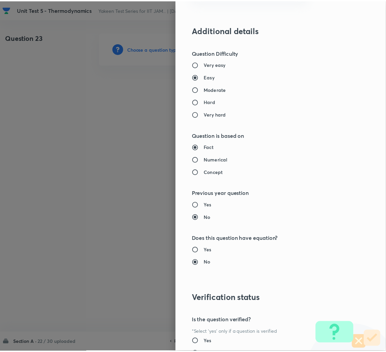
scroll to position [570, 0]
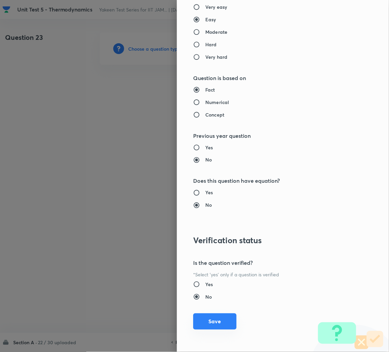
click at [201, 321] on button "Save" at bounding box center [214, 322] width 43 height 16
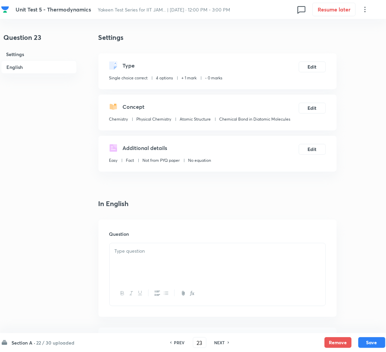
click at [148, 274] on div at bounding box center [218, 262] width 216 height 38
paste div
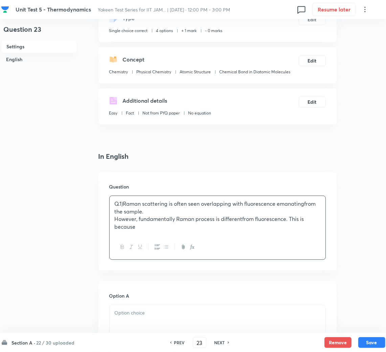
scroll to position [101, 0]
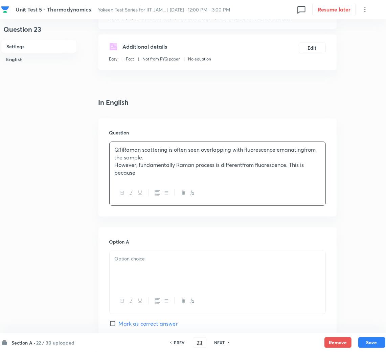
click at [124, 151] on p "Q.1)Raman scattering is often seen overlapping with fluorescence emanatingfrom …" at bounding box center [218, 153] width 206 height 15
click at [143, 265] on div at bounding box center [218, 270] width 216 height 38
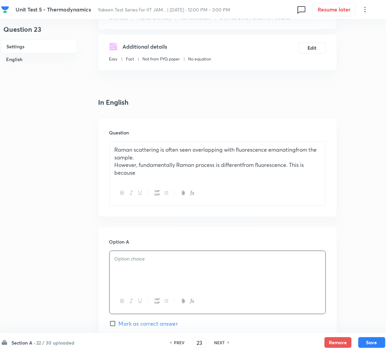
click at [198, 285] on div at bounding box center [218, 270] width 216 height 38
paste div
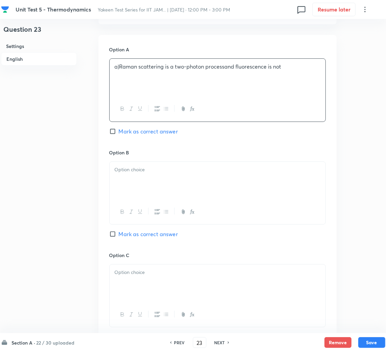
scroll to position [304, 0]
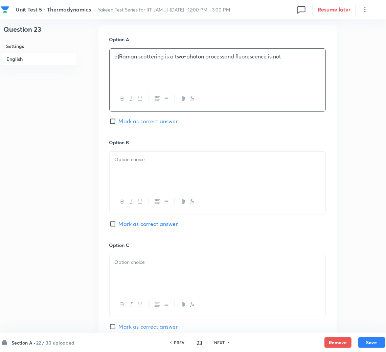
click at [113, 58] on div "a)Raman scattering is a two-photon processand fluorescence is not" at bounding box center [218, 68] width 216 height 38
drag, startPoint x: 138, startPoint y: 168, endPoint x: 129, endPoint y: 167, distance: 9.2
click at [138, 168] on div at bounding box center [218, 171] width 216 height 38
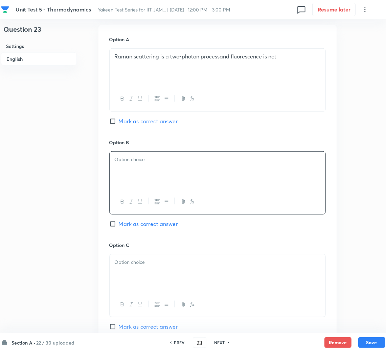
click at [165, 167] on div at bounding box center [218, 171] width 216 height 38
click at [137, 283] on div at bounding box center [218, 274] width 216 height 38
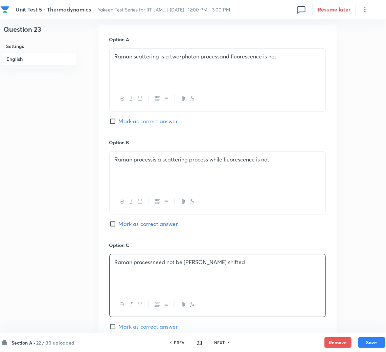
scroll to position [456, 0]
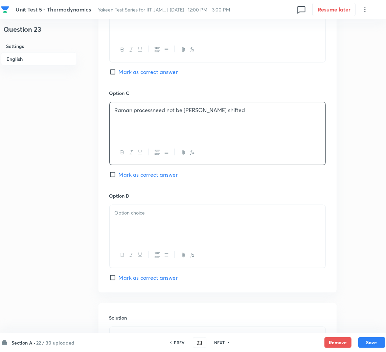
click at [140, 218] on div at bounding box center [218, 224] width 216 height 38
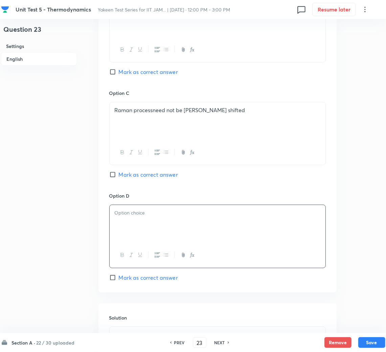
click at [185, 225] on div at bounding box center [218, 224] width 216 height 38
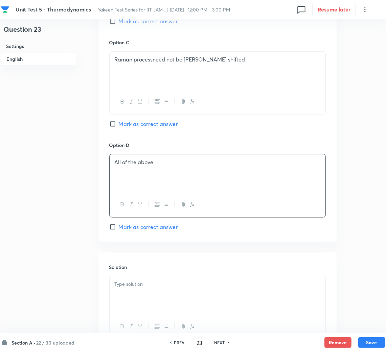
click at [138, 231] on span "Mark as correct answer" at bounding box center [148, 227] width 59 height 8
click at [119, 231] on input "Mark as correct answer" at bounding box center [113, 227] width 9 height 7
checkbox input "true"
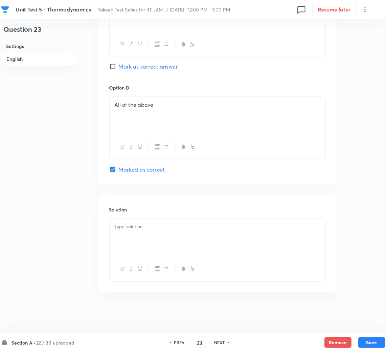
scroll to position [566, 0]
click at [139, 241] on div at bounding box center [218, 238] width 216 height 38
click at [122, 234] on div at bounding box center [218, 238] width 216 height 38
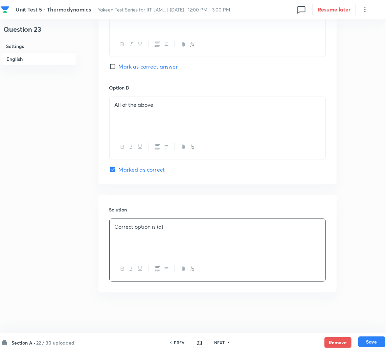
click at [372, 342] on button "Save" at bounding box center [371, 342] width 27 height 11
type input "24"
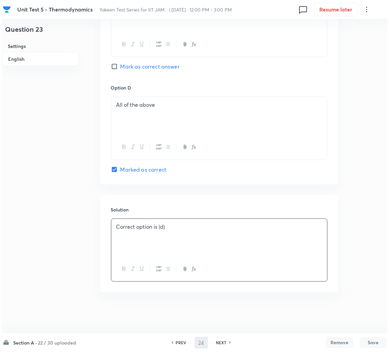
scroll to position [0, 0]
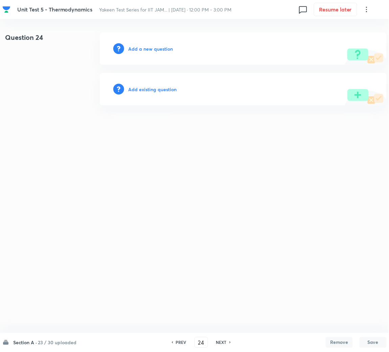
click at [141, 50] on h6 "Add a new question" at bounding box center [150, 48] width 45 height 7
click at [141, 50] on h6 "Choose a question type" at bounding box center [154, 48] width 52 height 7
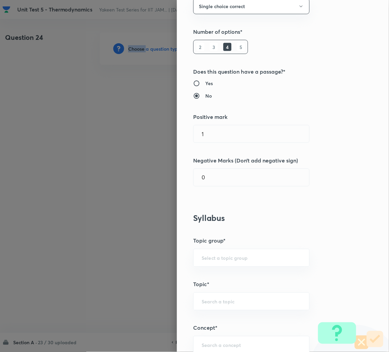
scroll to position [152, 0]
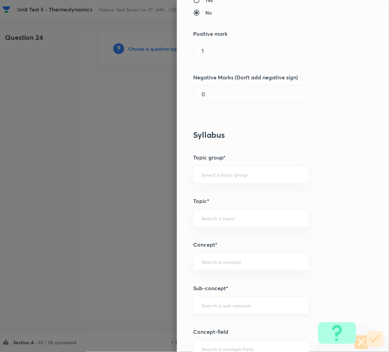
click at [208, 308] on input "text" at bounding box center [251, 306] width 99 height 6
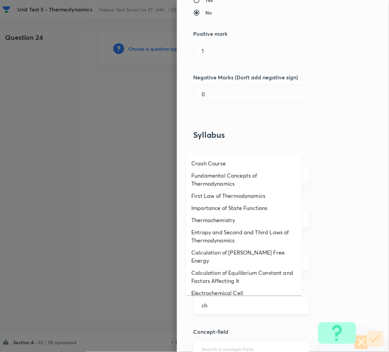
scroll to position [253, 0]
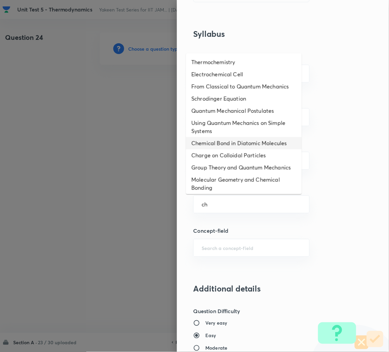
click at [223, 149] on li "Chemical Bond in Diatomic Molecules" at bounding box center [244, 143] width 116 height 12
type input "Chemical Bond in Diatomic Molecules"
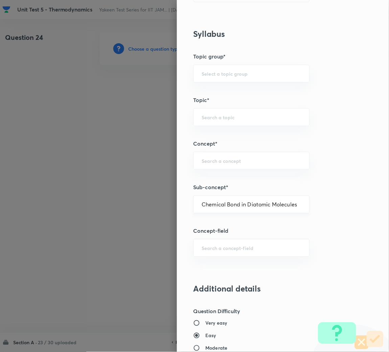
type input "Chemistry"
type input "Physical Chemistry"
type input "Atomic Structure"
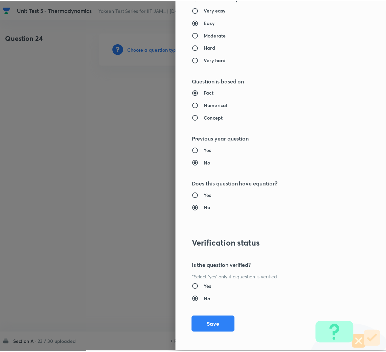
scroll to position [570, 0]
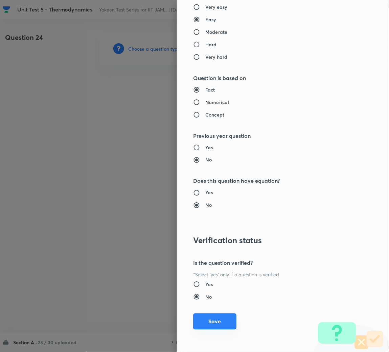
click at [207, 321] on button "Save" at bounding box center [214, 322] width 43 height 16
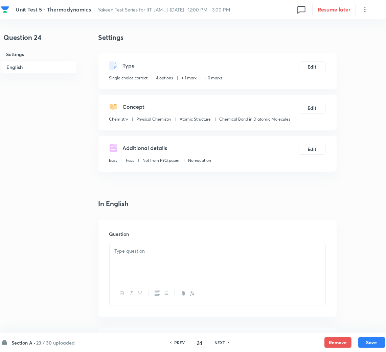
click at [143, 272] on div at bounding box center [218, 262] width 216 height 38
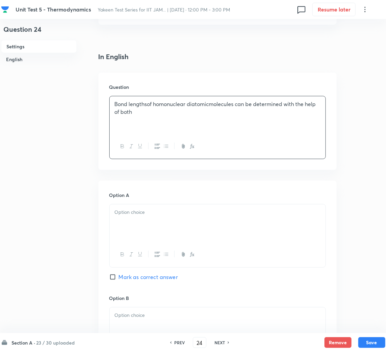
scroll to position [152, 0]
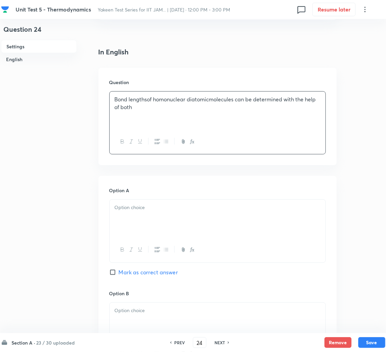
click at [135, 218] on div at bounding box center [218, 219] width 216 height 38
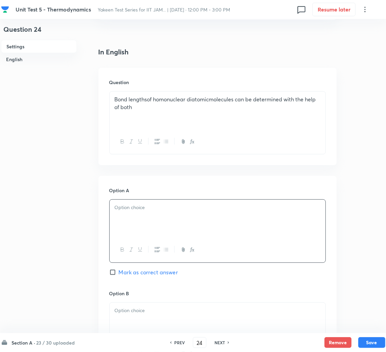
click at [137, 217] on div at bounding box center [218, 219] width 216 height 38
paste div
drag, startPoint x: 112, startPoint y: 208, endPoint x: 135, endPoint y: 215, distance: 23.2
click at [113, 209] on div "a)Rotational and vibrational spectroscopy" at bounding box center [218, 219] width 216 height 38
click at [134, 308] on p at bounding box center [218, 311] width 206 height 8
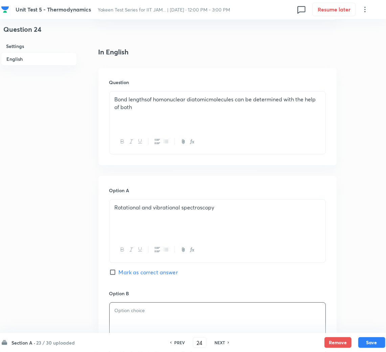
scroll to position [253, 0]
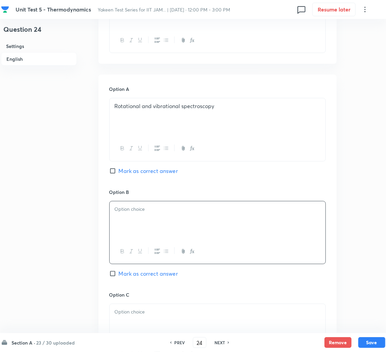
click at [153, 214] on div at bounding box center [218, 221] width 216 height 38
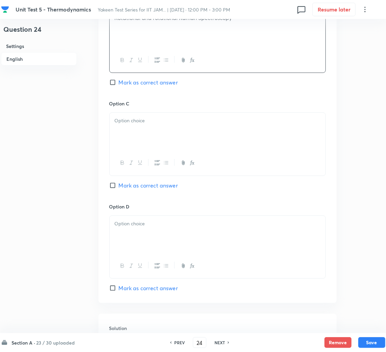
scroll to position [456, 0]
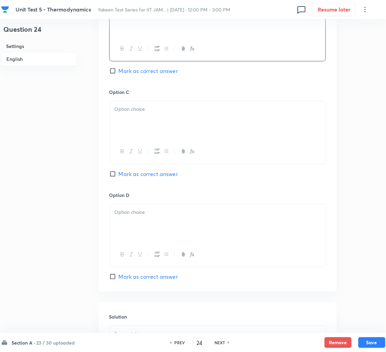
click at [144, 110] on p at bounding box center [218, 110] width 206 height 8
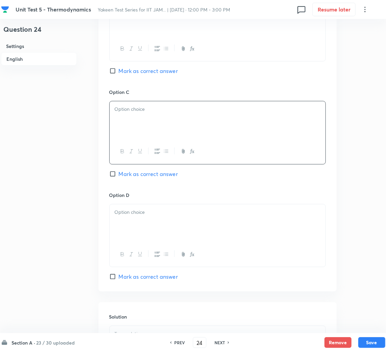
click at [154, 122] on div at bounding box center [218, 120] width 216 height 38
drag, startPoint x: 145, startPoint y: 229, endPoint x: 136, endPoint y: 231, distance: 9.3
click at [145, 229] on div at bounding box center [218, 224] width 216 height 38
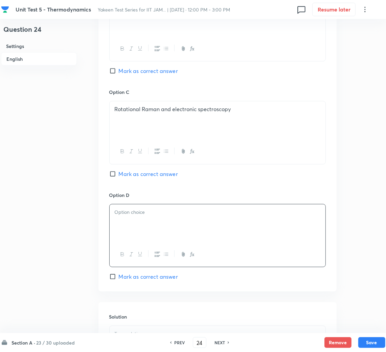
click at [127, 213] on p at bounding box center [218, 213] width 206 height 8
click at [127, 168] on div "Option C Rotational Raman and electronic spectroscopy Mark as correct answer" at bounding box center [217, 140] width 216 height 103
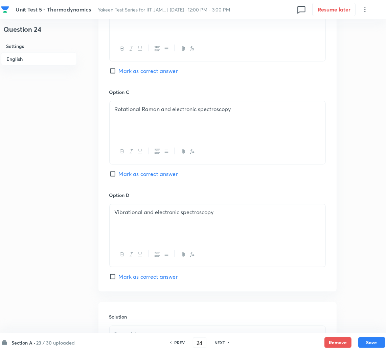
click at [126, 173] on span "Mark as correct answer" at bounding box center [148, 174] width 59 height 8
click at [119, 173] on input "Mark as correct answer" at bounding box center [113, 174] width 9 height 7
checkbox input "true"
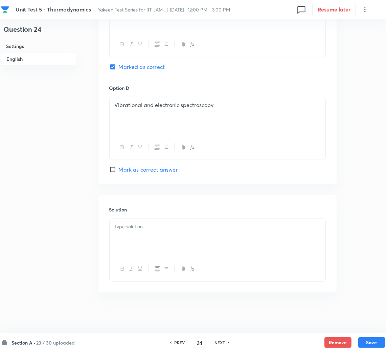
scroll to position [565, 0]
click at [145, 229] on p at bounding box center [218, 227] width 206 height 8
click at [154, 233] on div at bounding box center [218, 238] width 216 height 38
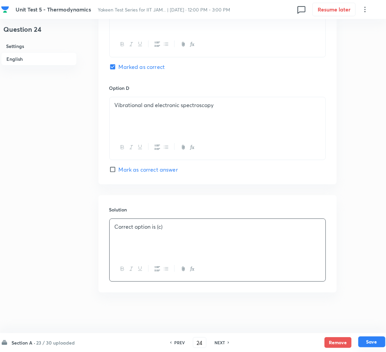
click at [371, 342] on button "Save" at bounding box center [371, 342] width 27 height 11
type input "25"
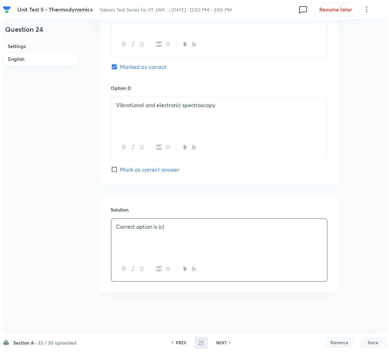
scroll to position [0, 0]
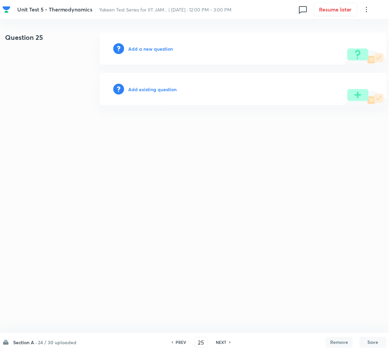
click at [149, 48] on h6 "Add a new question" at bounding box center [150, 48] width 45 height 7
click at [149, 48] on h6 "Choose a question type" at bounding box center [154, 48] width 52 height 7
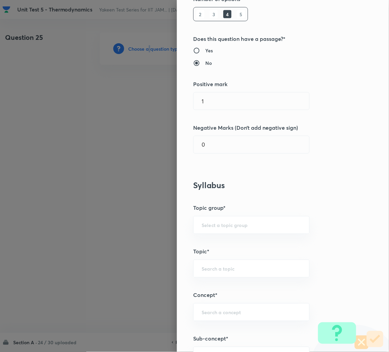
scroll to position [253, 0]
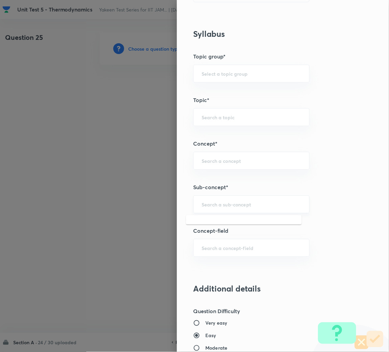
click at [210, 204] on input "text" at bounding box center [251, 204] width 99 height 6
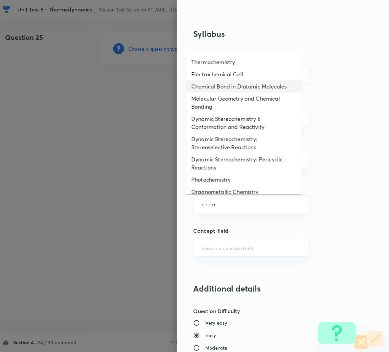
click at [222, 83] on li "Chemical Bond in Diatomic Molecules" at bounding box center [244, 86] width 116 height 12
type input "Chemical Bond in Diatomic Molecules"
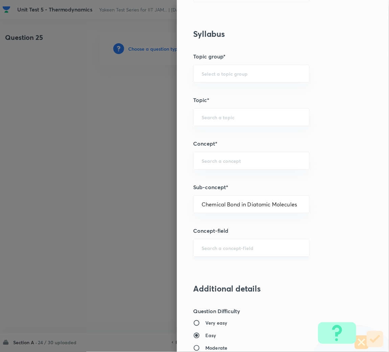
type input "Chemistry"
type input "Physical Chemistry"
type input "Atomic Structure"
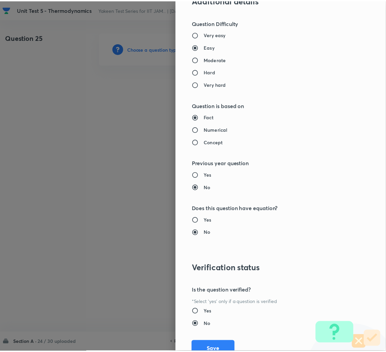
scroll to position [570, 0]
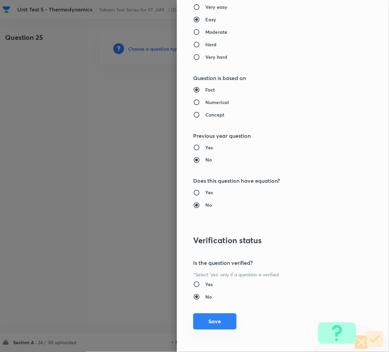
click at [204, 326] on button "Save" at bounding box center [214, 322] width 43 height 16
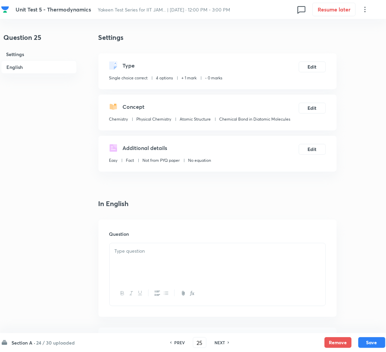
click at [137, 260] on div at bounding box center [218, 262] width 216 height 38
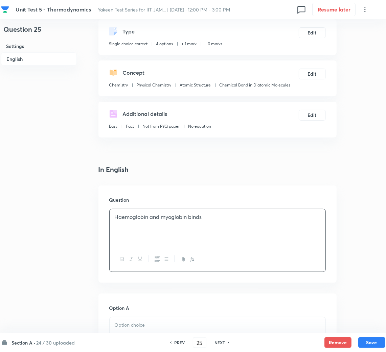
scroll to position [101, 0]
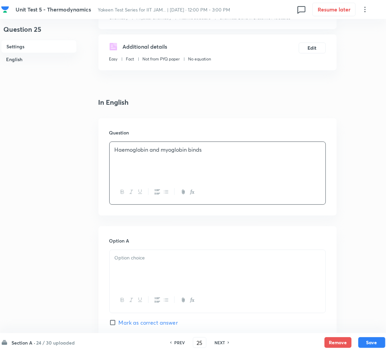
click at [140, 265] on div at bounding box center [218, 269] width 216 height 38
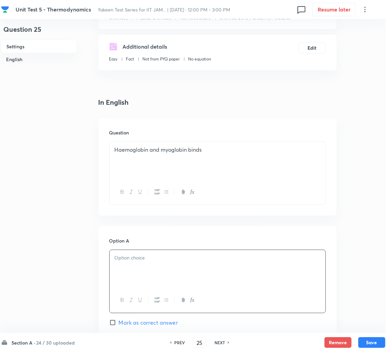
click at [135, 266] on div at bounding box center [218, 269] width 216 height 38
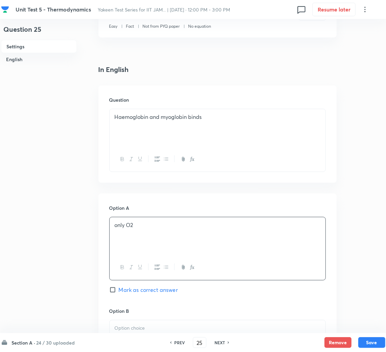
scroll to position [152, 0]
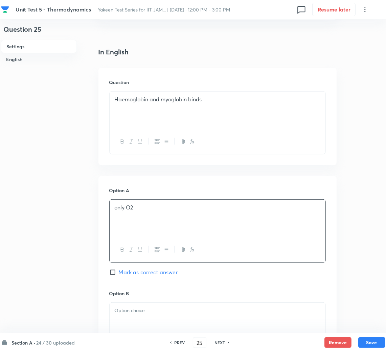
click at [129, 314] on p at bounding box center [218, 311] width 206 height 8
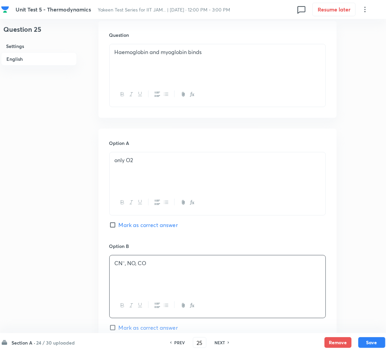
scroll to position [253, 0]
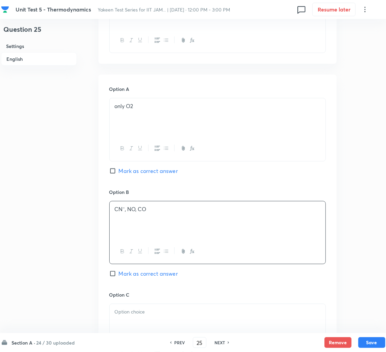
click at [135, 314] on p at bounding box center [218, 312] width 206 height 8
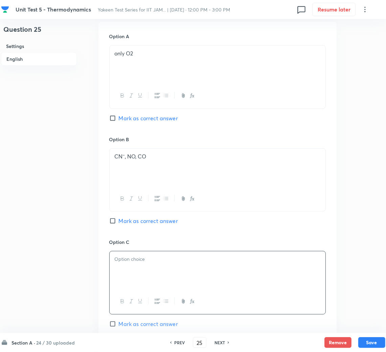
scroll to position [355, 0]
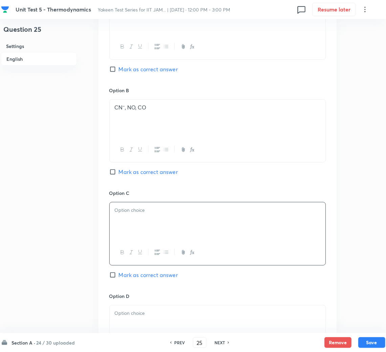
click at [117, 320] on div at bounding box center [218, 325] width 216 height 38
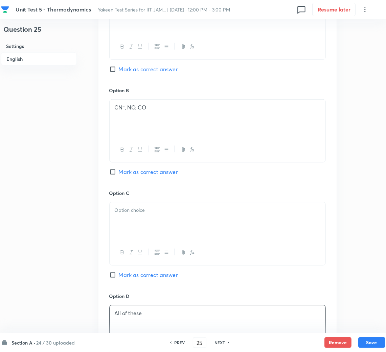
click at [130, 225] on div at bounding box center [218, 222] width 216 height 38
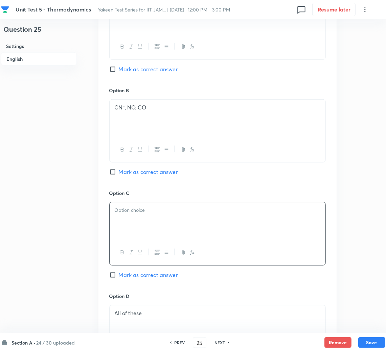
click at [131, 228] on div at bounding box center [218, 222] width 216 height 38
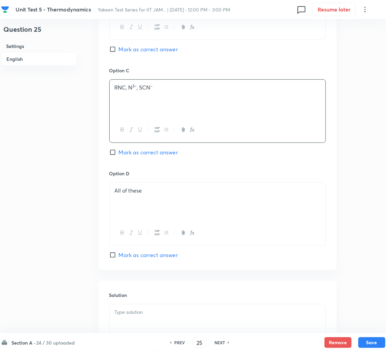
scroll to position [507, 0]
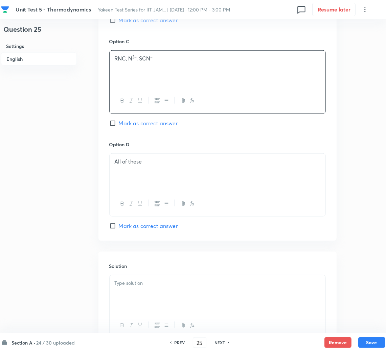
click at [135, 296] on div at bounding box center [218, 295] width 216 height 38
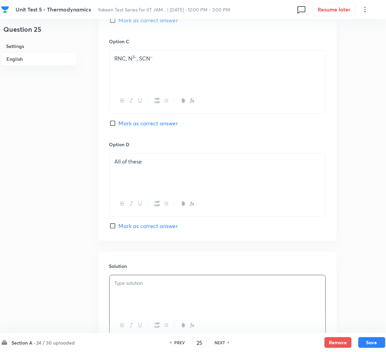
scroll to position [565, 0]
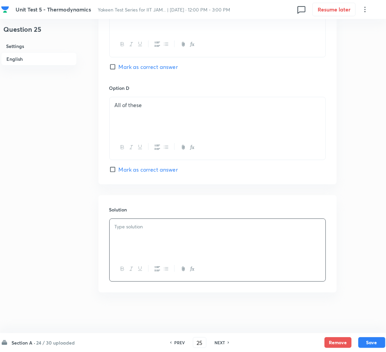
click at [144, 229] on p at bounding box center [218, 227] width 206 height 8
click at [138, 170] on span "Mark as correct answer" at bounding box center [148, 170] width 59 height 8
click at [119, 170] on input "Mark as correct answer" at bounding box center [113, 169] width 9 height 7
checkbox input "true"
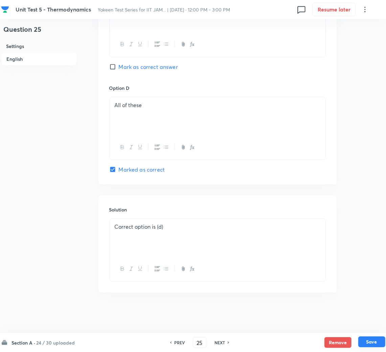
click at [365, 346] on button "Save" at bounding box center [371, 342] width 27 height 11
type input "26"
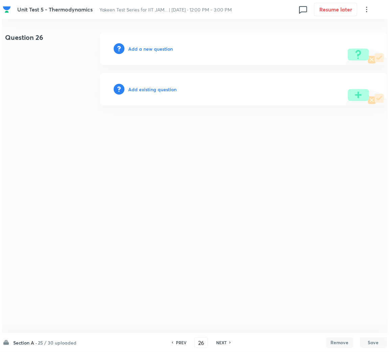
scroll to position [0, 0]
click at [145, 49] on h6 "Add a new question" at bounding box center [150, 48] width 45 height 7
click at [146, 49] on h6 "Choose a question type" at bounding box center [154, 48] width 52 height 7
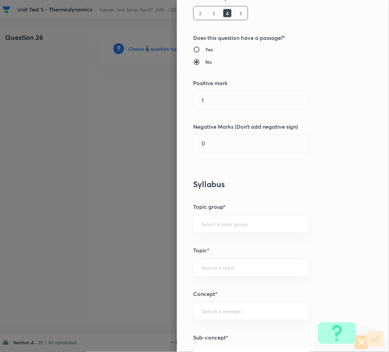
scroll to position [152, 0]
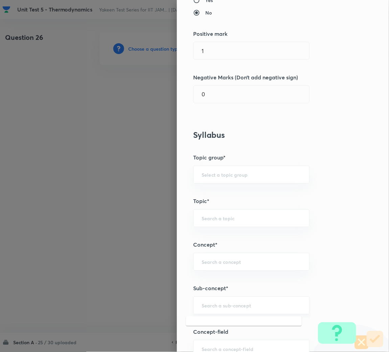
click at [207, 304] on input "text" at bounding box center [251, 306] width 99 height 6
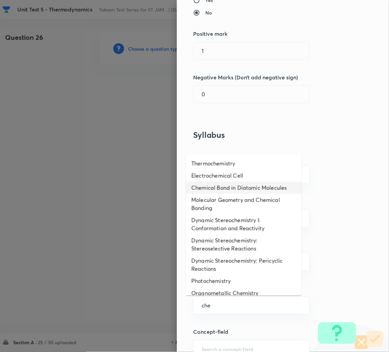
click at [218, 184] on li "Chemical Bond in Diatomic Molecules" at bounding box center [244, 188] width 116 height 12
type input "Chemical Bond in Diatomic Molecules"
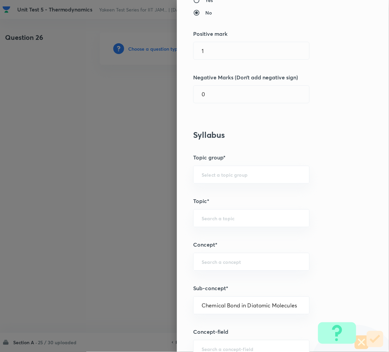
type input "Chemistry"
type input "Physical Chemistry"
type input "Atomic Structure"
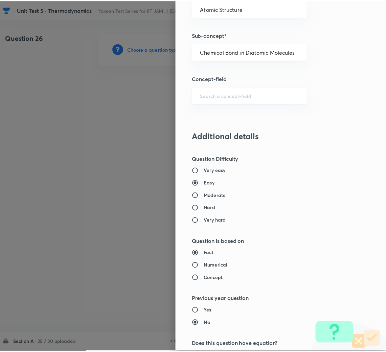
scroll to position [570, 0]
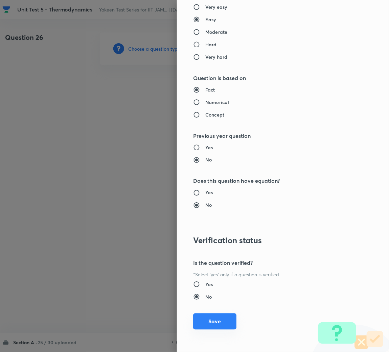
click at [207, 321] on button "Save" at bounding box center [214, 322] width 43 height 16
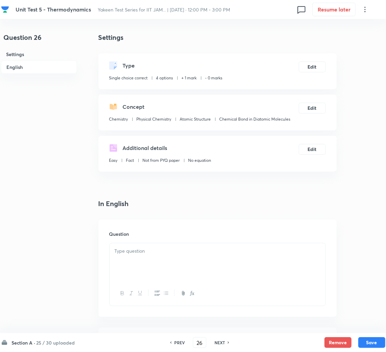
click at [162, 266] on div at bounding box center [218, 262] width 216 height 38
paste div
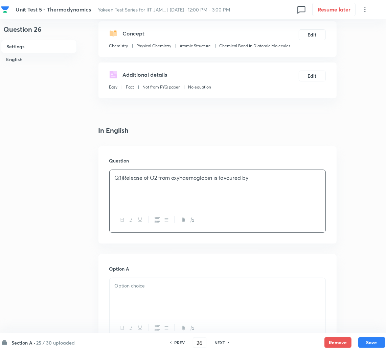
scroll to position [203, 0]
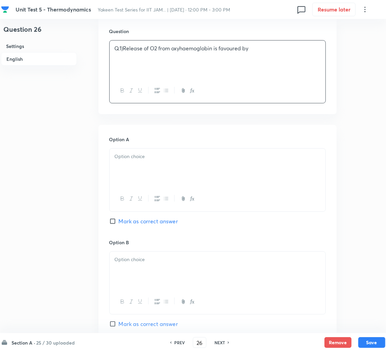
click at [111, 46] on div "Q.1)Release of O2 from oxyhaemoglobin is favoured by" at bounding box center [218, 60] width 216 height 38
click at [119, 163] on div at bounding box center [218, 168] width 216 height 38
click at [159, 172] on div at bounding box center [218, 168] width 216 height 38
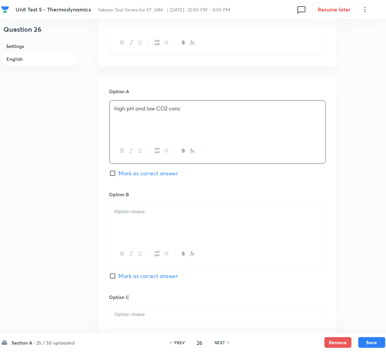
scroll to position [304, 0]
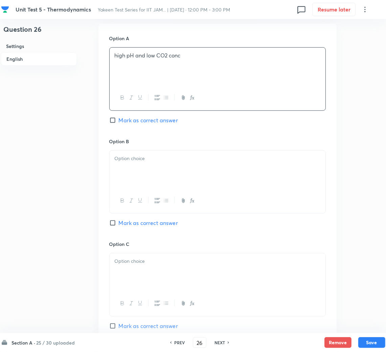
click at [129, 174] on div at bounding box center [218, 170] width 216 height 38
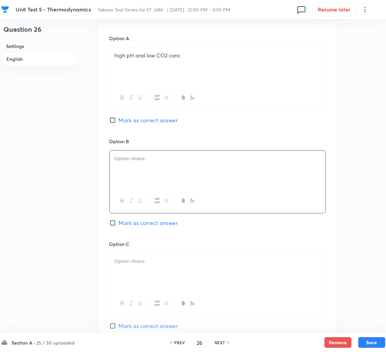
click at [123, 158] on p at bounding box center [218, 159] width 206 height 8
click at [131, 269] on div at bounding box center [218, 273] width 216 height 38
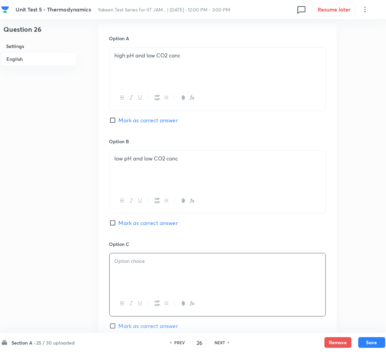
click at [161, 268] on div at bounding box center [218, 273] width 216 height 38
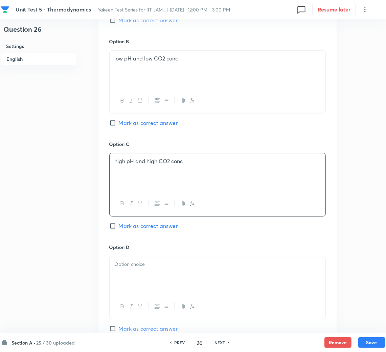
scroll to position [406, 0]
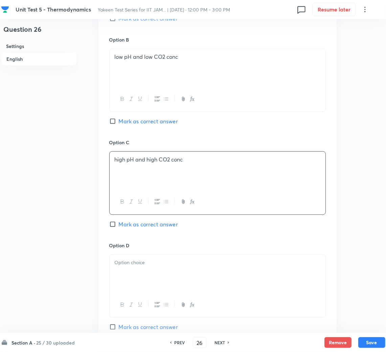
click at [130, 265] on p at bounding box center [218, 263] width 206 height 8
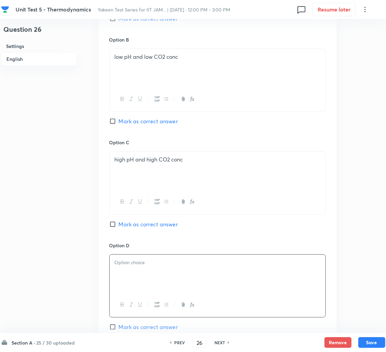
click at [123, 270] on div at bounding box center [218, 274] width 216 height 38
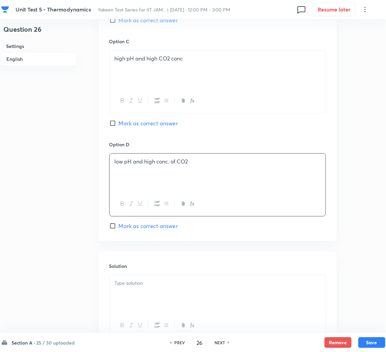
click at [120, 229] on span "Mark as correct answer" at bounding box center [148, 226] width 59 height 8
click at [119, 229] on input "Mark as correct answer" at bounding box center [113, 226] width 9 height 7
checkbox input "true"
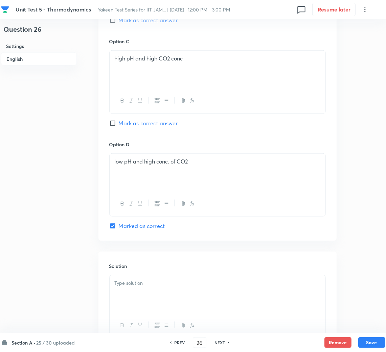
click at [138, 293] on div at bounding box center [218, 295] width 216 height 38
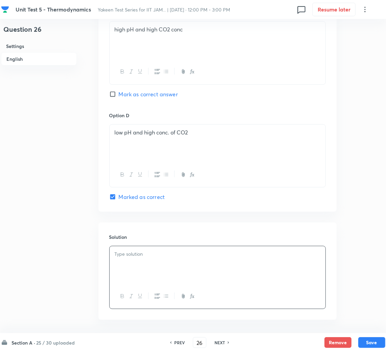
scroll to position [565, 0]
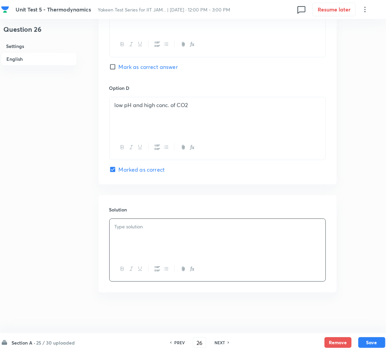
click at [157, 238] on div at bounding box center [218, 238] width 216 height 38
click at [375, 341] on button "Save" at bounding box center [371, 342] width 27 height 11
type input "27"
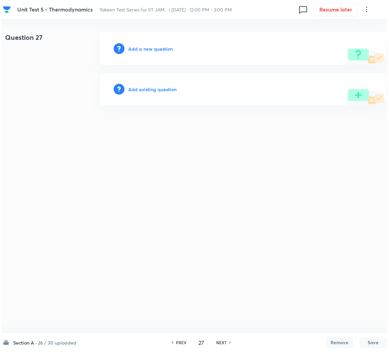
scroll to position [0, 0]
click at [145, 50] on h6 "Add a new question" at bounding box center [150, 48] width 45 height 7
click at [145, 50] on h6 "Choose a question type" at bounding box center [154, 48] width 52 height 7
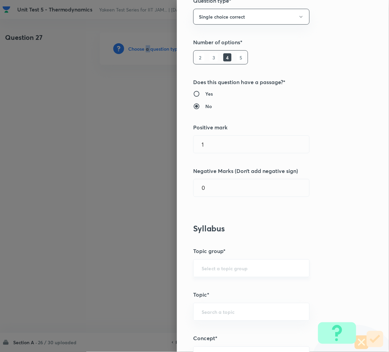
scroll to position [101, 0]
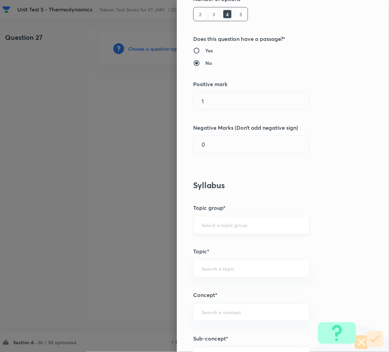
click at [205, 225] on input "text" at bounding box center [251, 225] width 99 height 6
click at [204, 243] on li "Chemistry" at bounding box center [244, 245] width 116 height 12
type input "Chemistry"
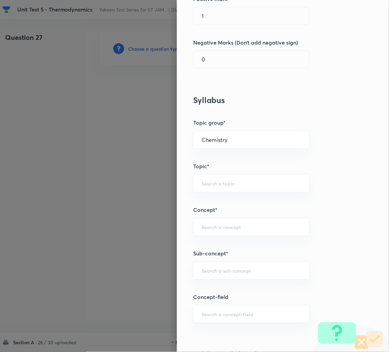
scroll to position [304, 0]
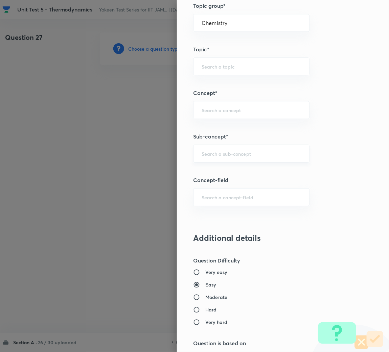
click at [206, 157] on input "text" at bounding box center [251, 153] width 99 height 6
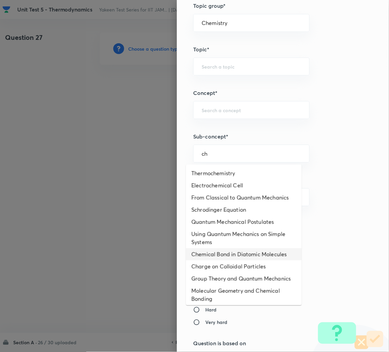
click at [209, 261] on li "Chemical Bond in Diatomic Molecules" at bounding box center [244, 255] width 116 height 12
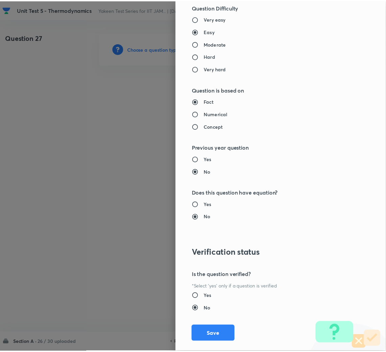
scroll to position [570, 0]
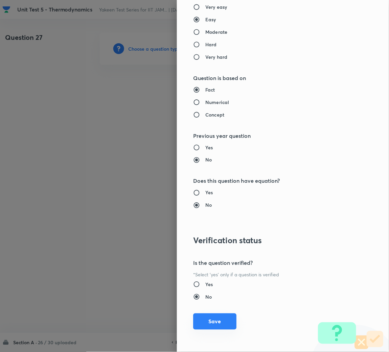
click at [202, 327] on button "Save" at bounding box center [214, 322] width 43 height 16
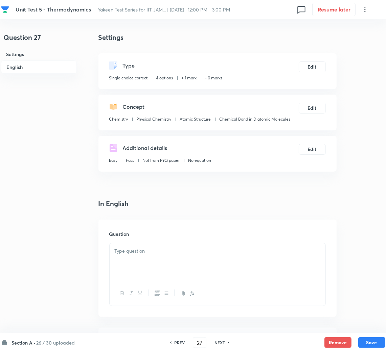
click at [156, 257] on div at bounding box center [218, 262] width 216 height 38
paste div
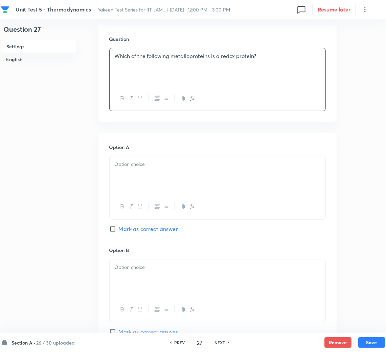
scroll to position [203, 0]
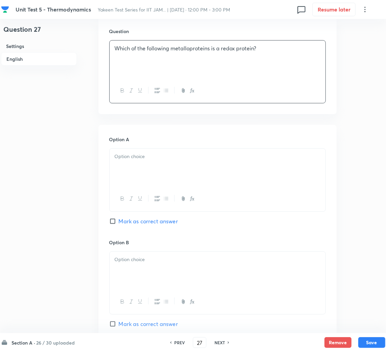
click at [125, 170] on div at bounding box center [218, 168] width 216 height 38
click at [133, 285] on div at bounding box center [218, 271] width 216 height 38
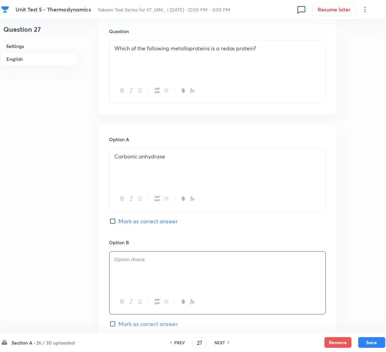
click at [134, 268] on div at bounding box center [218, 271] width 216 height 38
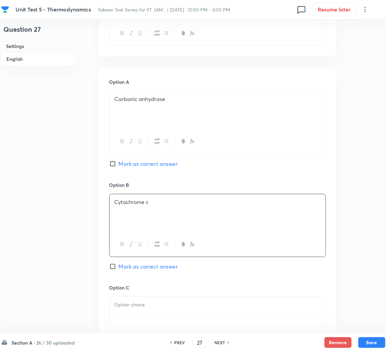
scroll to position [304, 0]
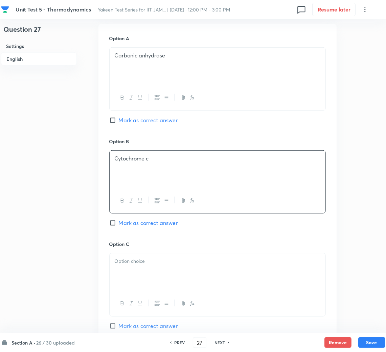
drag, startPoint x: 130, startPoint y: 273, endPoint x: 1, endPoint y: 247, distance: 131.6
click at [127, 273] on div at bounding box center [218, 273] width 216 height 38
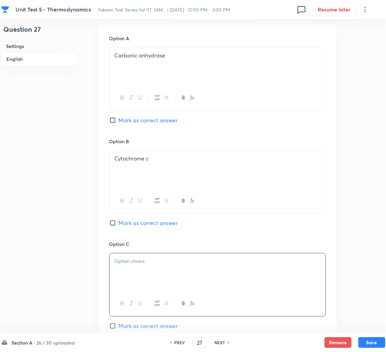
click at [129, 270] on div at bounding box center [218, 273] width 216 height 38
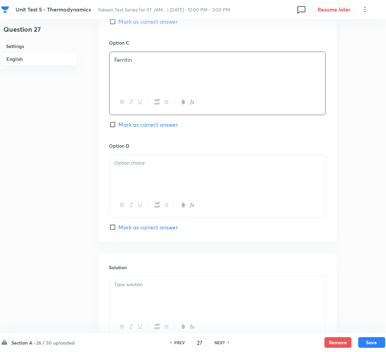
scroll to position [507, 0]
drag, startPoint x: 138, startPoint y: 167, endPoint x: 19, endPoint y: 198, distance: 123.0
click at [136, 166] on div at bounding box center [218, 173] width 216 height 38
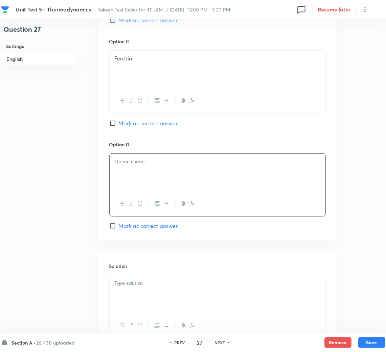
click at [134, 164] on p at bounding box center [218, 162] width 206 height 8
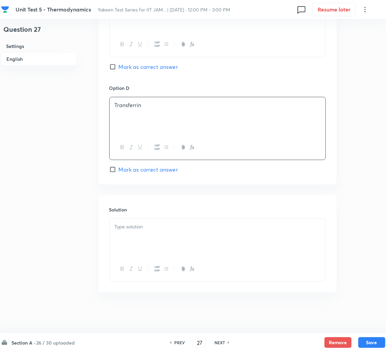
scroll to position [565, 0]
click at [135, 241] on div at bounding box center [218, 238] width 216 height 38
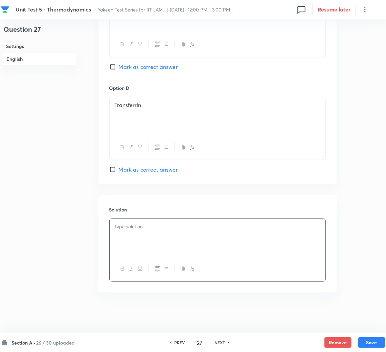
click at [109, 240] on div at bounding box center [217, 250] width 216 height 63
click at [127, 235] on div at bounding box center [218, 238] width 216 height 38
click at [364, 339] on button "Save" at bounding box center [371, 342] width 27 height 11
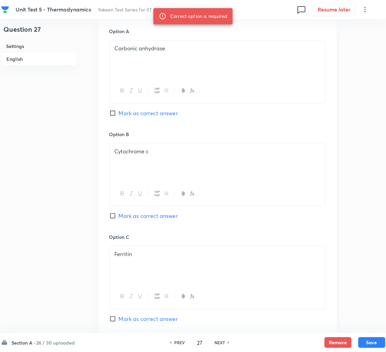
click at [128, 220] on span "Mark as correct answer" at bounding box center [148, 216] width 59 height 8
click at [119, 219] on input "Mark as correct answer" at bounding box center [113, 216] width 9 height 7
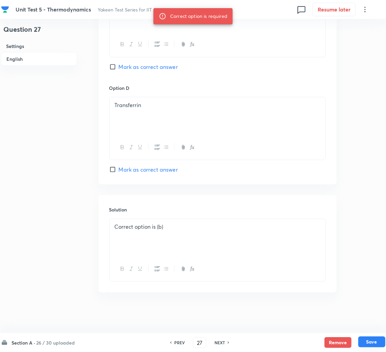
click at [377, 339] on button "Save" at bounding box center [371, 342] width 27 height 11
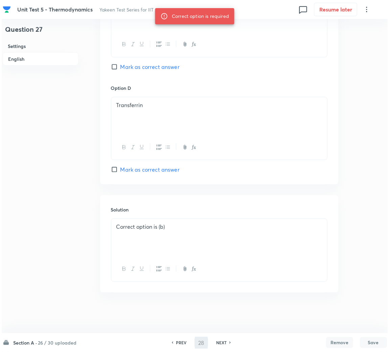
scroll to position [0, 0]
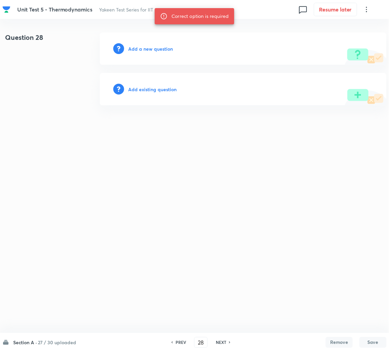
click at [140, 49] on h6 "Add a new question" at bounding box center [150, 48] width 45 height 7
click at [140, 49] on h6 "Choose a question type" at bounding box center [154, 48] width 52 height 7
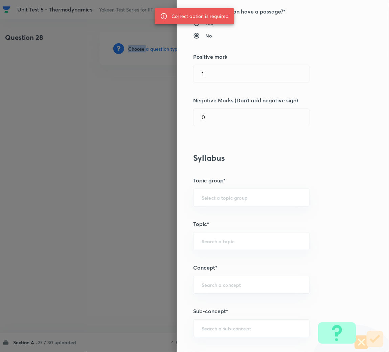
scroll to position [203, 0]
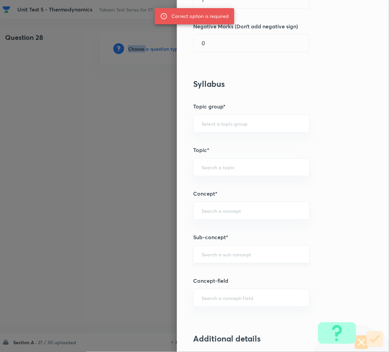
click at [206, 261] on div "​" at bounding box center [251, 255] width 116 height 18
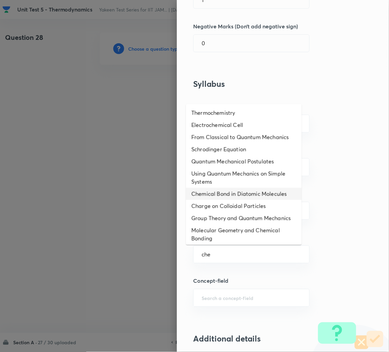
click at [222, 199] on li "Chemical Bond in Diatomic Molecules" at bounding box center [244, 194] width 116 height 12
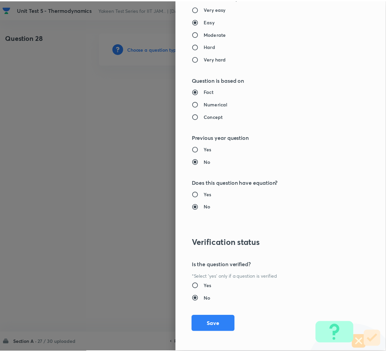
scroll to position [570, 0]
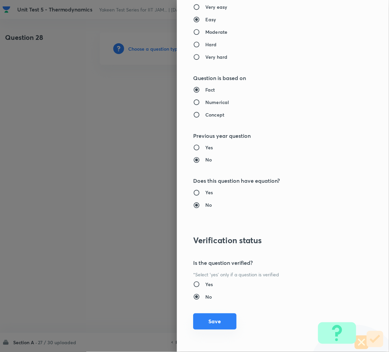
click at [205, 322] on button "Save" at bounding box center [214, 322] width 43 height 16
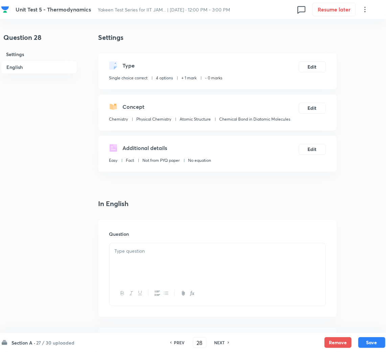
click at [148, 261] on div at bounding box center [218, 262] width 216 height 38
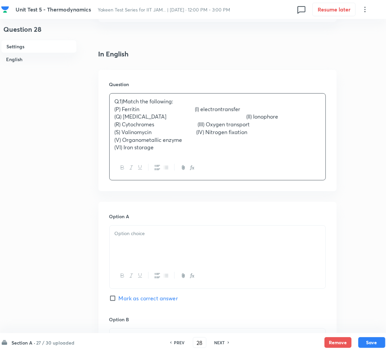
scroll to position [152, 0]
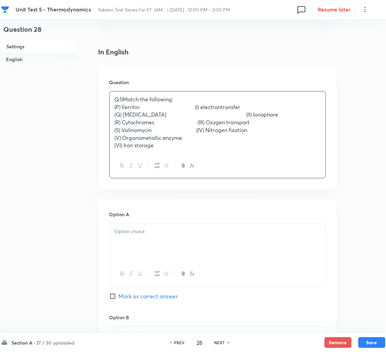
click at [117, 100] on p "Q.1)Match the following:" at bounding box center [218, 100] width 206 height 8
click at [132, 247] on div at bounding box center [218, 243] width 216 height 38
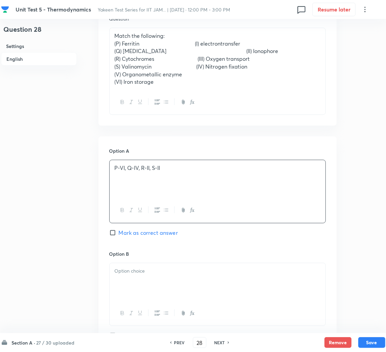
scroll to position [304, 0]
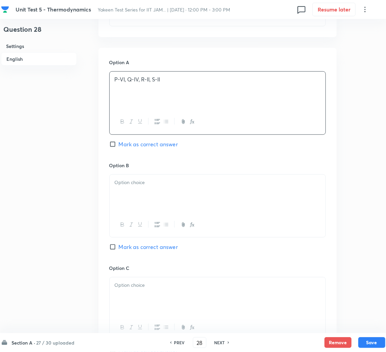
click at [118, 184] on p at bounding box center [218, 183] width 206 height 8
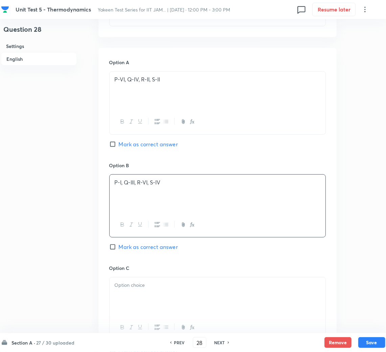
scroll to position [406, 0]
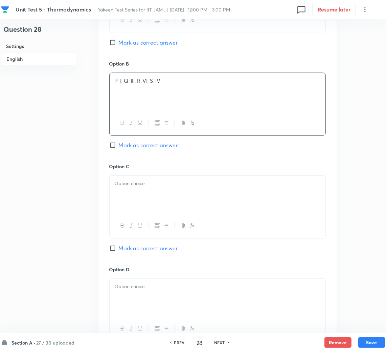
click at [133, 199] on div at bounding box center [218, 195] width 216 height 38
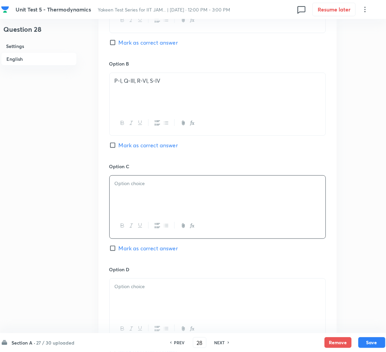
click at [171, 183] on div at bounding box center [218, 195] width 216 height 38
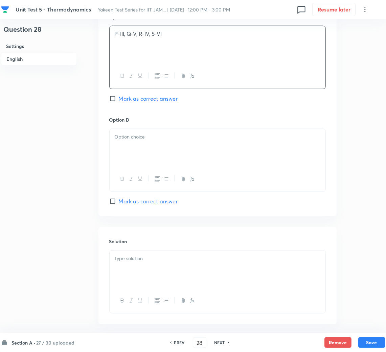
scroll to position [558, 0]
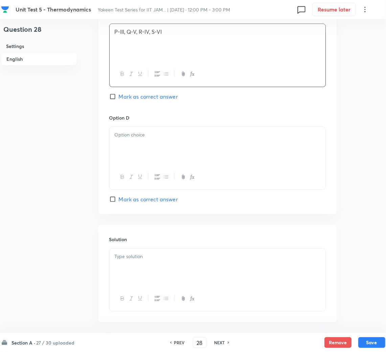
click at [133, 138] on p at bounding box center [218, 135] width 206 height 8
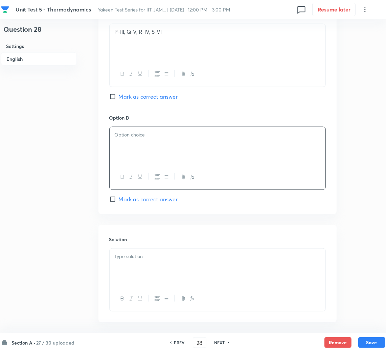
click at [134, 150] on div at bounding box center [218, 146] width 216 height 38
click at [115, 203] on input "Mark as correct answer" at bounding box center [113, 199] width 9 height 7
click at [133, 259] on p at bounding box center [218, 257] width 206 height 8
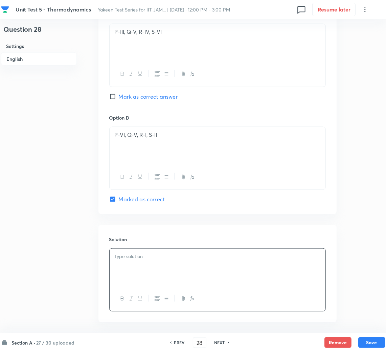
scroll to position [589, 0]
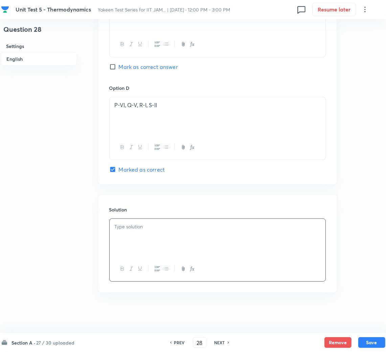
click at [146, 241] on div at bounding box center [218, 238] width 216 height 38
click at [366, 338] on button "Save" at bounding box center [371, 342] width 27 height 11
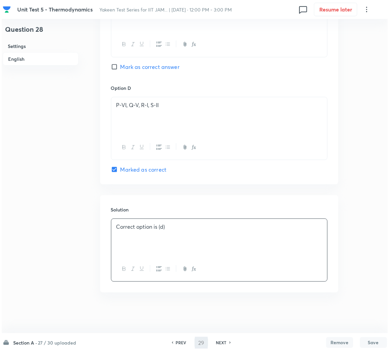
scroll to position [0, 0]
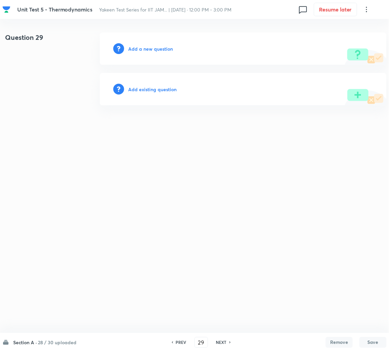
click at [147, 49] on h6 "Add a new question" at bounding box center [150, 48] width 45 height 7
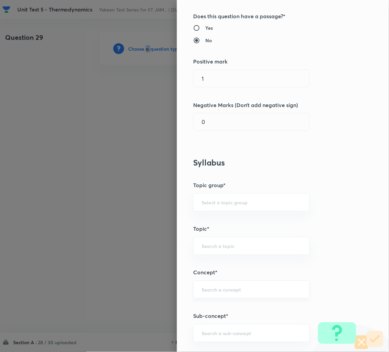
scroll to position [203, 0]
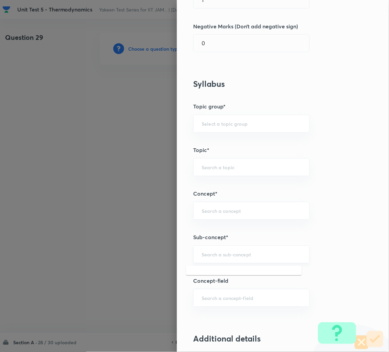
click at [210, 255] on input "text" at bounding box center [251, 255] width 99 height 6
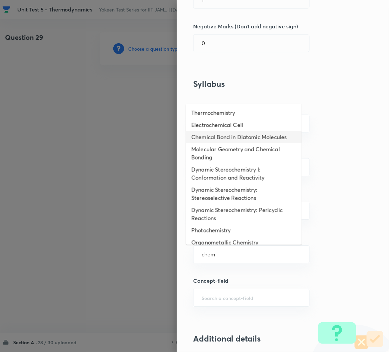
click at [210, 136] on li "Chemical Bond in Diatomic Molecules" at bounding box center [244, 137] width 116 height 12
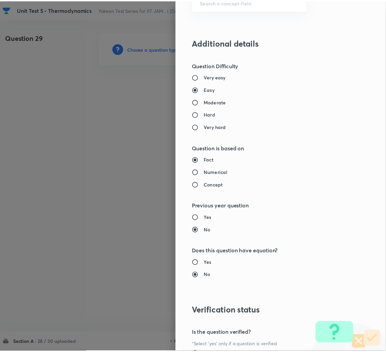
scroll to position [570, 0]
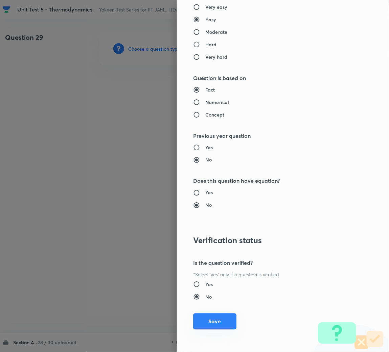
click at [206, 320] on button "Save" at bounding box center [214, 322] width 43 height 16
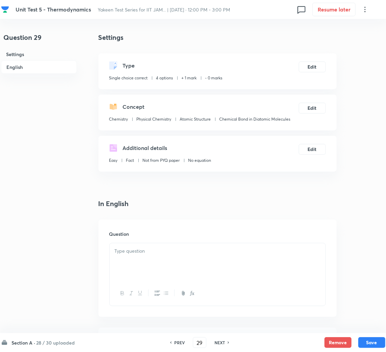
click at [125, 265] on div at bounding box center [218, 262] width 216 height 38
paste div
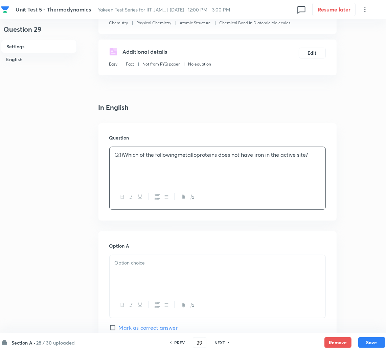
scroll to position [152, 0]
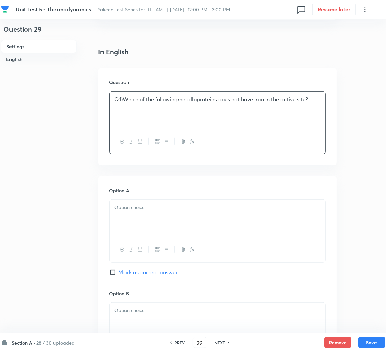
click at [114, 99] on div "Q.1)Which of the followingmetalloproteins does not have iron in the active site?" at bounding box center [218, 111] width 216 height 38
click at [126, 215] on div at bounding box center [218, 219] width 216 height 38
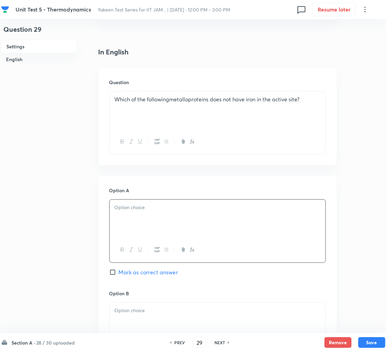
click at [145, 223] on div at bounding box center [218, 219] width 216 height 38
click at [135, 305] on div at bounding box center [218, 322] width 216 height 38
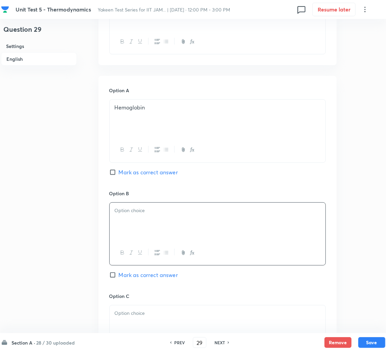
scroll to position [253, 0]
click at [133, 214] on div at bounding box center [218, 221] width 216 height 38
click at [122, 314] on p at bounding box center [218, 312] width 206 height 8
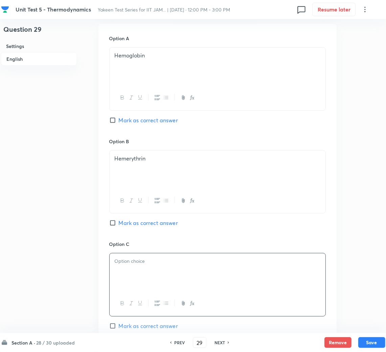
scroll to position [355, 0]
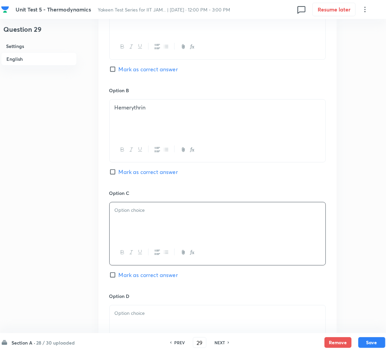
drag, startPoint x: 125, startPoint y: 222, endPoint x: 130, endPoint y: 224, distance: 4.4
click at [125, 222] on div at bounding box center [218, 222] width 216 height 38
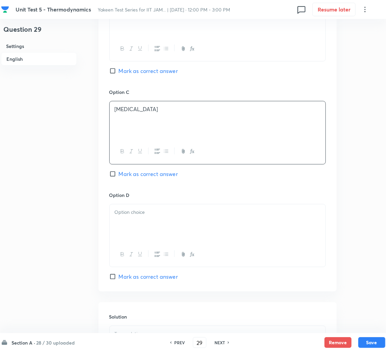
drag, startPoint x: 134, startPoint y: 228, endPoint x: 130, endPoint y: 227, distance: 4.3
click at [132, 227] on div at bounding box center [218, 224] width 216 height 38
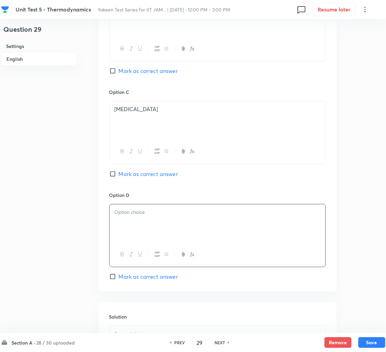
click at [161, 227] on div at bounding box center [218, 224] width 216 height 38
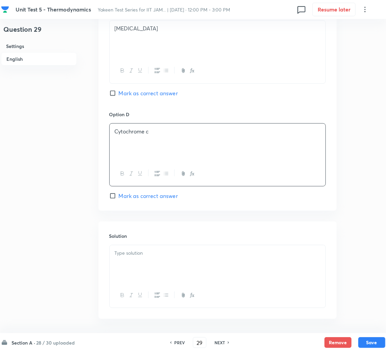
scroll to position [565, 0]
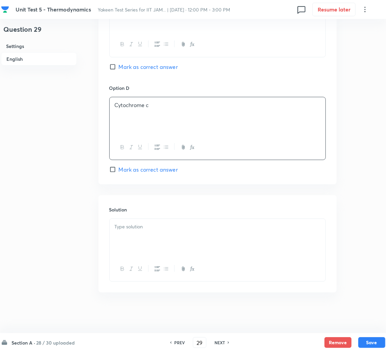
drag, startPoint x: 124, startPoint y: 67, endPoint x: 141, endPoint y: 196, distance: 130.7
click at [125, 66] on span "Mark as correct answer" at bounding box center [148, 67] width 59 height 8
click at [138, 242] on div at bounding box center [218, 238] width 216 height 38
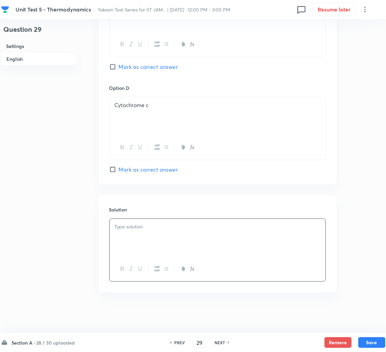
drag, startPoint x: 111, startPoint y: 66, endPoint x: 149, endPoint y: 183, distance: 123.1
click at [111, 67] on input "Mark as correct answer" at bounding box center [113, 67] width 9 height 7
drag, startPoint x: 140, startPoint y: 241, endPoint x: 3, endPoint y: 220, distance: 138.6
click at [140, 242] on div at bounding box center [218, 238] width 216 height 38
click at [140, 234] on div at bounding box center [218, 238] width 216 height 38
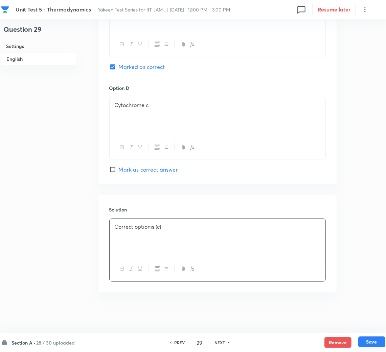
click at [370, 341] on button "Save" at bounding box center [371, 342] width 27 height 11
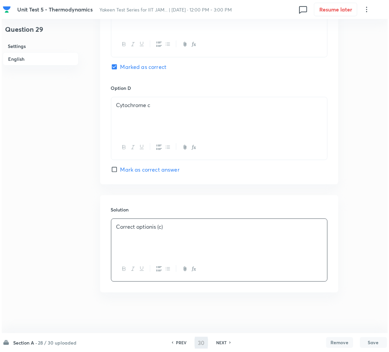
scroll to position [0, 0]
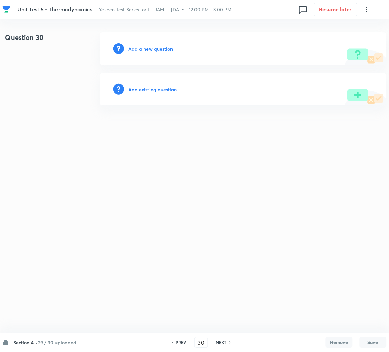
click at [141, 48] on h6 "Add a new question" at bounding box center [150, 48] width 45 height 7
click at [138, 48] on h6 "Choose a question type" at bounding box center [154, 48] width 52 height 7
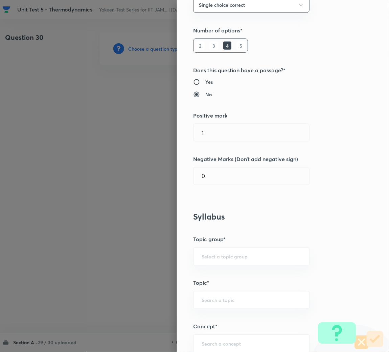
scroll to position [152, 0]
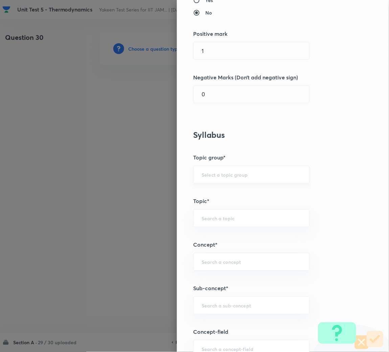
click at [212, 175] on input "text" at bounding box center [251, 175] width 99 height 6
click at [204, 303] on input "text" at bounding box center [251, 306] width 99 height 6
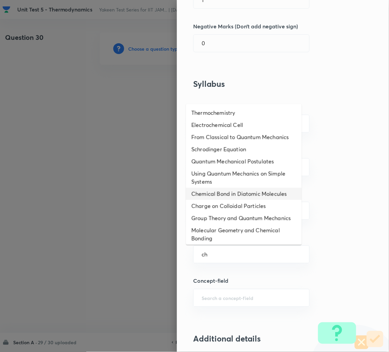
click at [216, 200] on li "Chemical Bond in Diatomic Molecules" at bounding box center [244, 194] width 116 height 12
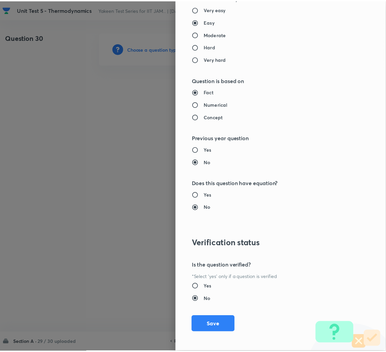
scroll to position [570, 0]
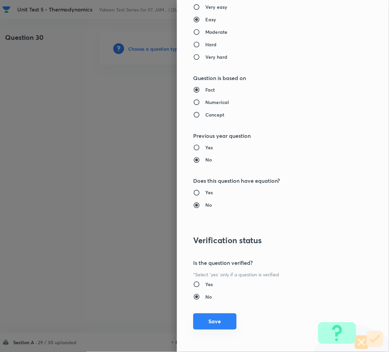
click at [207, 324] on button "Save" at bounding box center [214, 322] width 43 height 16
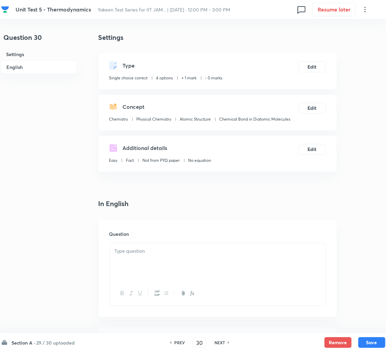
click at [147, 258] on div at bounding box center [218, 262] width 216 height 38
paste div
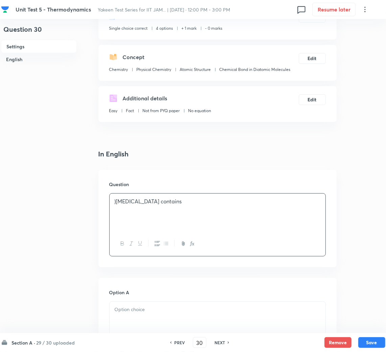
scroll to position [101, 0]
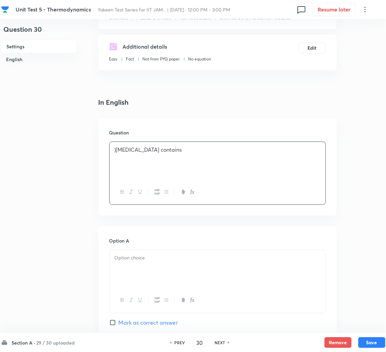
click at [140, 266] on div at bounding box center [218, 269] width 216 height 38
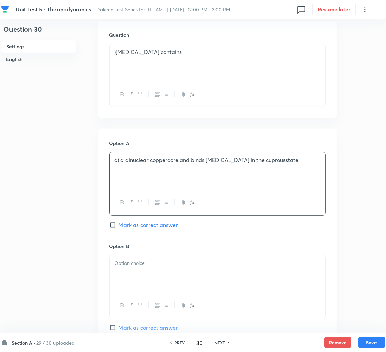
scroll to position [253, 0]
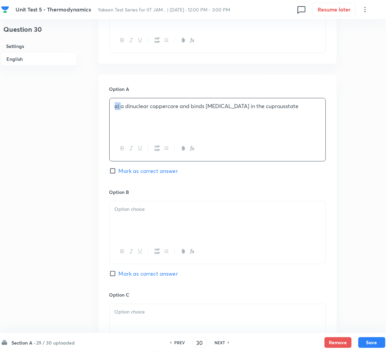
drag, startPoint x: 121, startPoint y: 108, endPoint x: 106, endPoint y: 109, distance: 15.0
click at [106, 109] on div "Option A a) a dinuclear coppercore and binds [MEDICAL_DATA] in the cuprousstate…" at bounding box center [217, 285] width 238 height 420
click at [155, 208] on p at bounding box center [218, 210] width 206 height 8
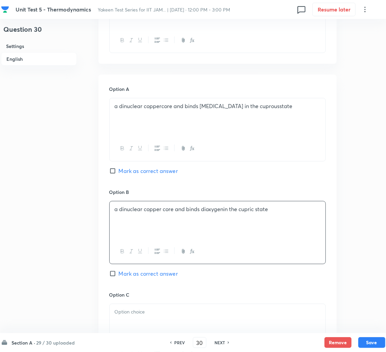
scroll to position [304, 0]
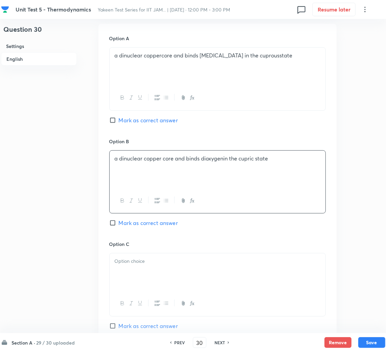
drag, startPoint x: 143, startPoint y: 263, endPoint x: 127, endPoint y: 258, distance: 16.5
click at [143, 263] on p at bounding box center [218, 262] width 206 height 8
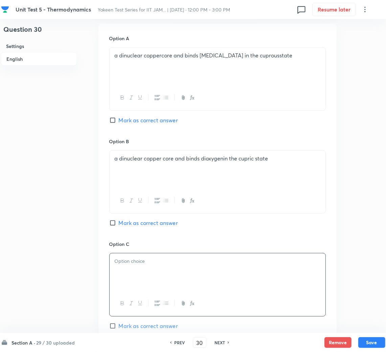
click at [169, 285] on div at bounding box center [218, 273] width 216 height 38
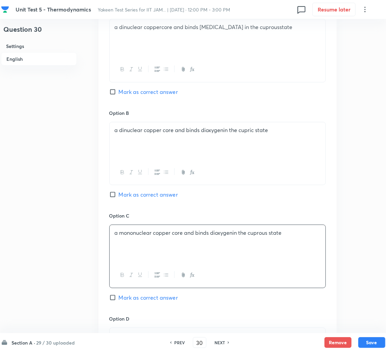
scroll to position [355, 0]
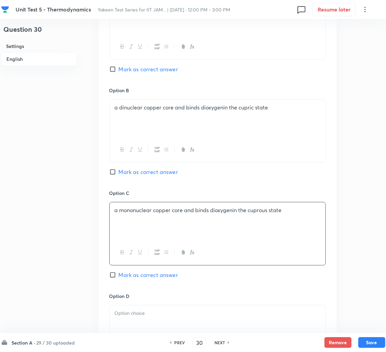
click at [136, 315] on p at bounding box center [218, 314] width 206 height 8
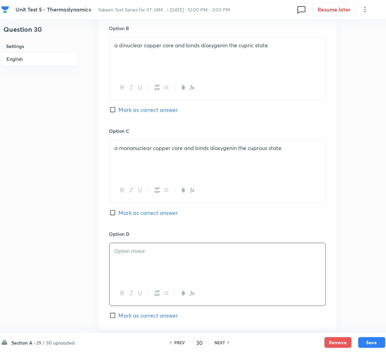
scroll to position [456, 0]
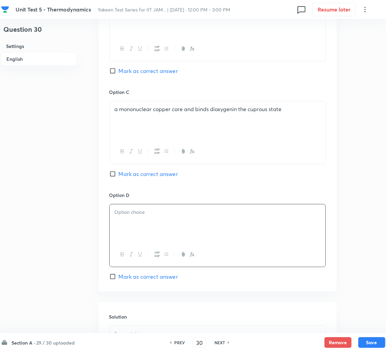
click at [144, 219] on div at bounding box center [218, 224] width 216 height 38
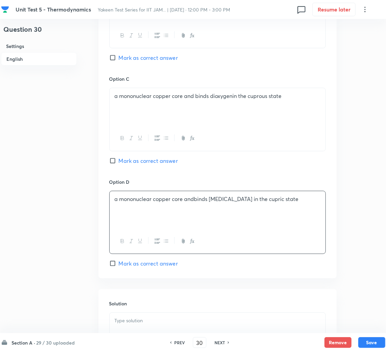
scroll to position [406, 0]
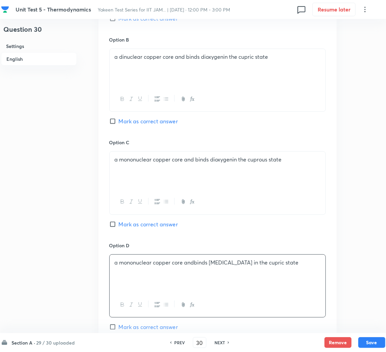
click at [121, 123] on span "Mark as correct answer" at bounding box center [148, 121] width 59 height 8
click at [119, 123] on input "Mark as correct answer" at bounding box center [113, 121] width 9 height 7
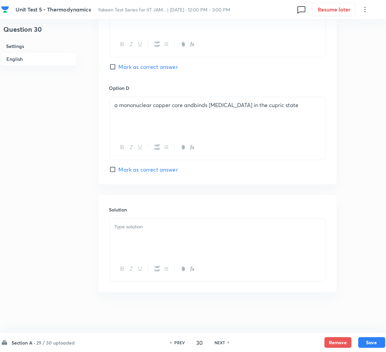
scroll to position [565, 0]
drag, startPoint x: 134, startPoint y: 238, endPoint x: 121, endPoint y: 235, distance: 13.3
click at [134, 237] on div at bounding box center [218, 238] width 216 height 38
click at [183, 237] on div at bounding box center [218, 238] width 216 height 38
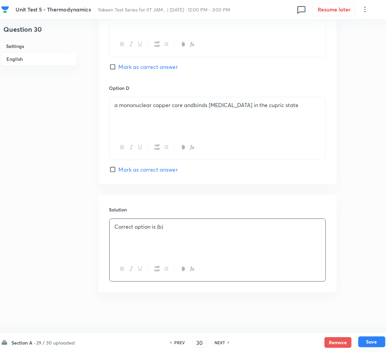
click at [365, 344] on button "Save" at bounding box center [371, 342] width 27 height 11
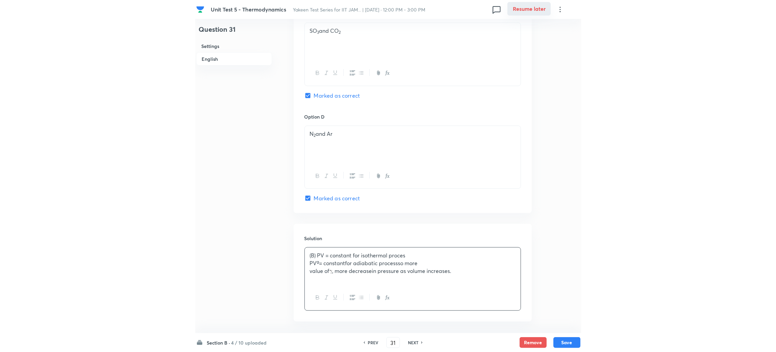
scroll to position [595, 0]
